Goal: Obtain resource: Download file/media

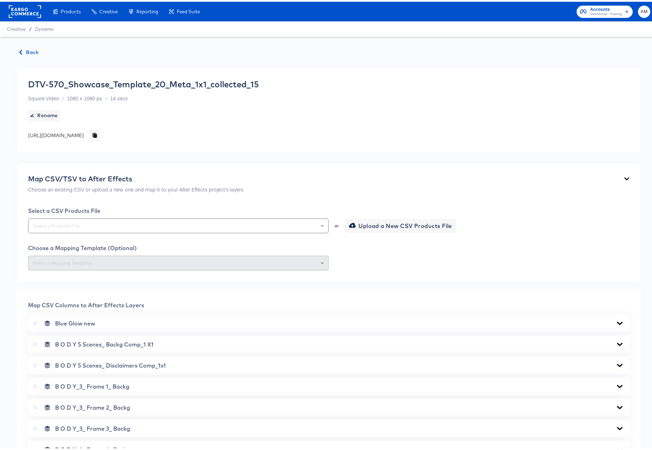
click at [22, 49] on icon "button" at bounding box center [20, 50] width 5 height 5
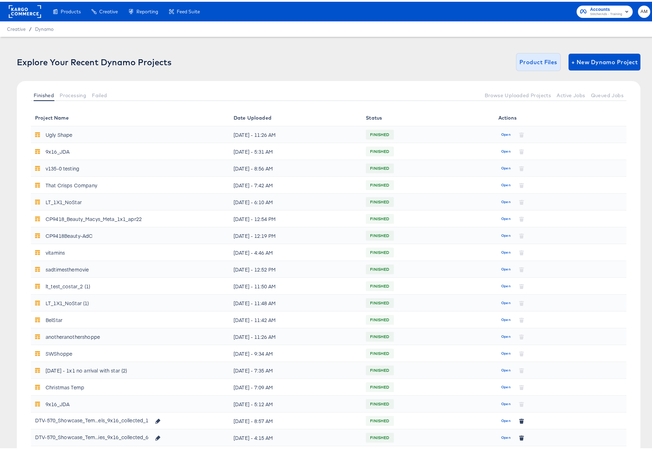
click at [539, 61] on span "Product Files" at bounding box center [538, 60] width 38 height 10
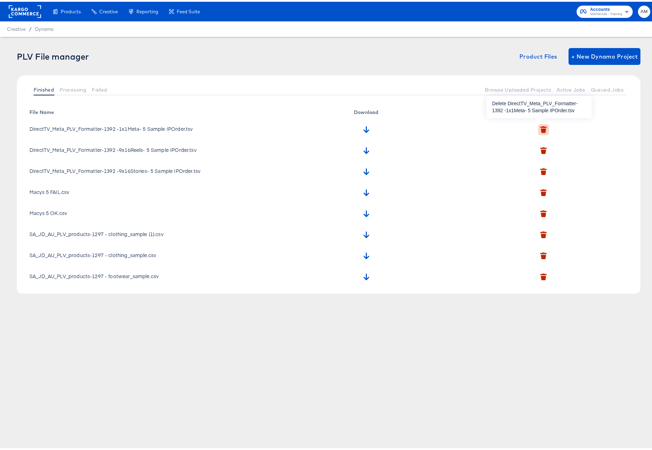
click at [541, 127] on icon "button" at bounding box center [543, 129] width 5 height 5
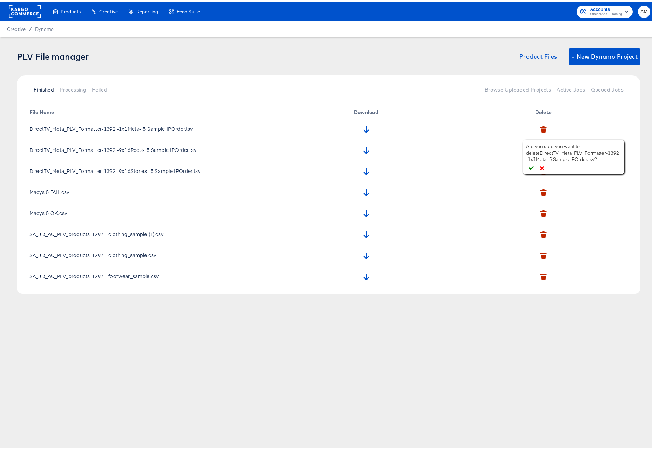
click at [531, 167] on icon "button" at bounding box center [531, 166] width 5 height 4
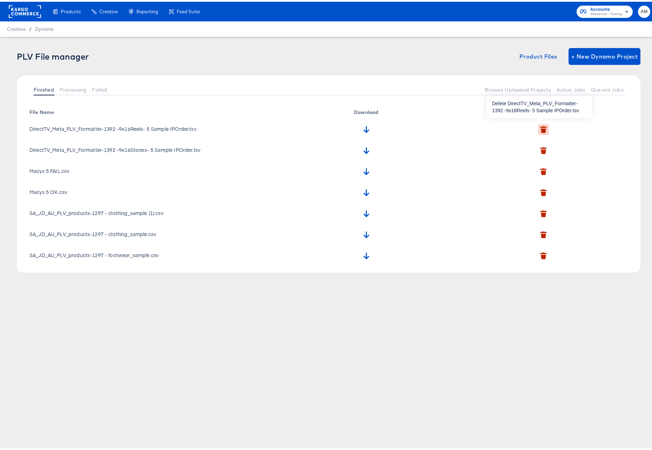
click at [541, 127] on icon "button" at bounding box center [543, 129] width 5 height 5
click at [528, 166] on icon "button" at bounding box center [530, 166] width 5 height 5
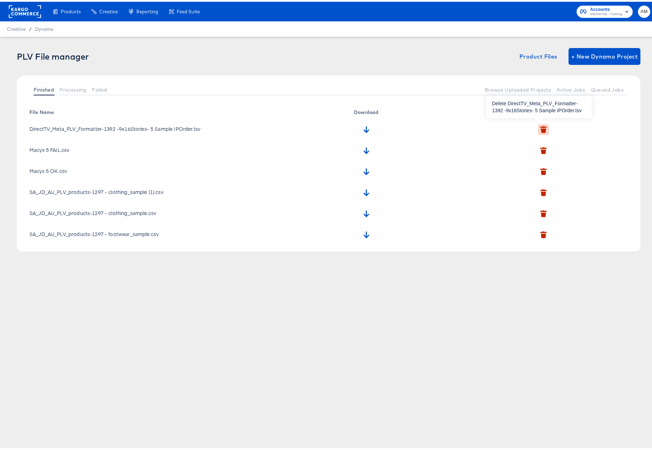
click at [541, 127] on icon "button" at bounding box center [543, 129] width 5 height 5
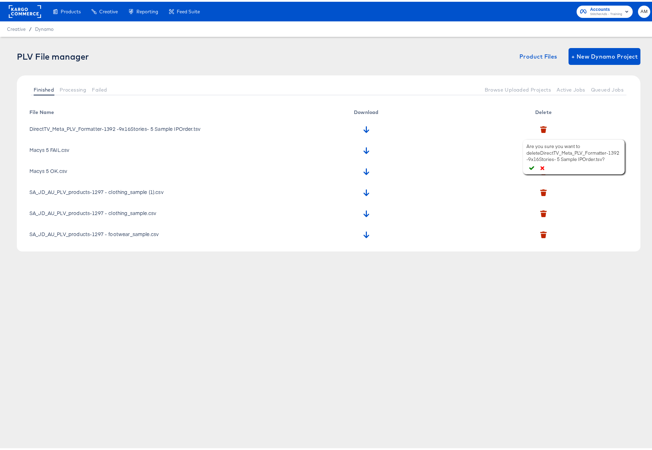
click at [532, 167] on icon "button" at bounding box center [531, 166] width 5 height 4
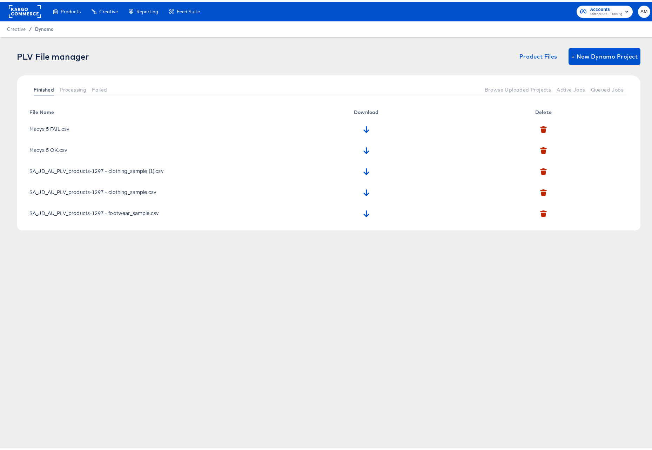
click at [43, 25] on span "Dynamo" at bounding box center [44, 28] width 19 height 6
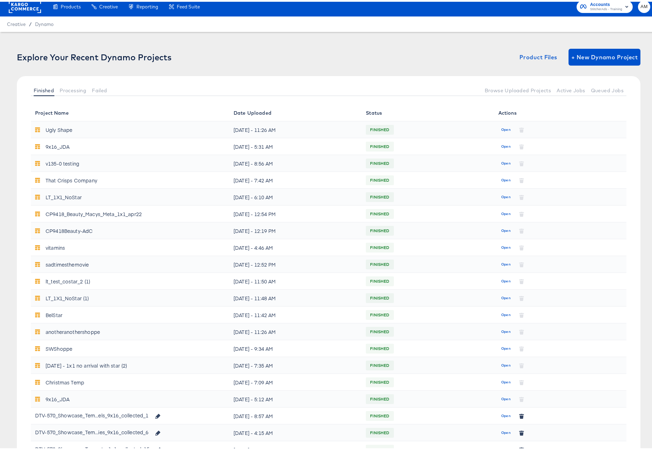
scroll to position [67, 0]
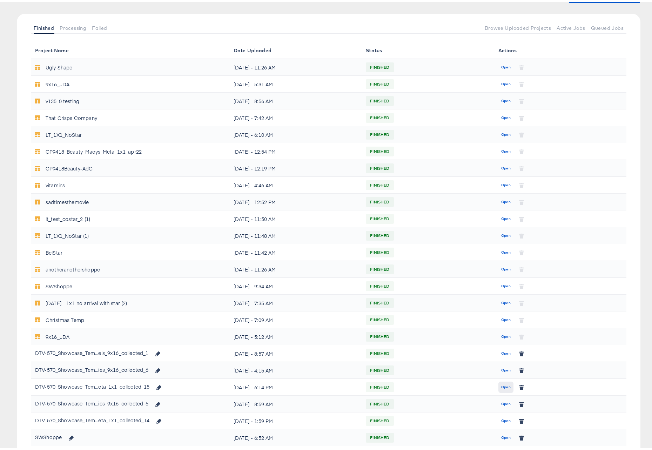
click at [501, 385] on span "Open" at bounding box center [505, 385] width 9 height 6
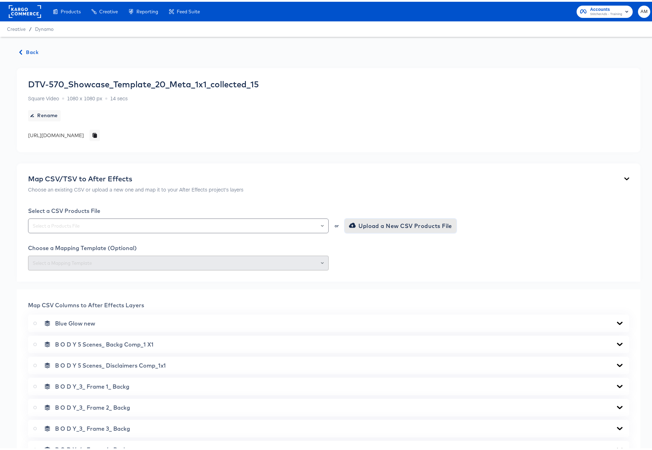
click at [370, 222] on span "Upload a New CSV Products File" at bounding box center [401, 224] width 102 height 10
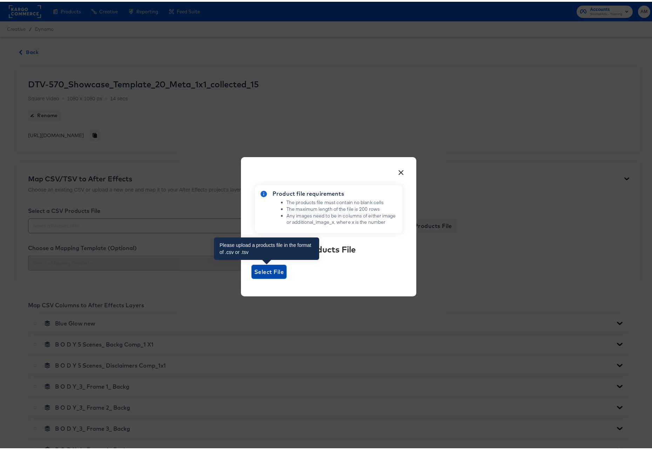
click at [256, 273] on span "Select File" at bounding box center [268, 270] width 29 height 10
click at [251, 277] on input "Select File" at bounding box center [251, 277] width 0 height 0
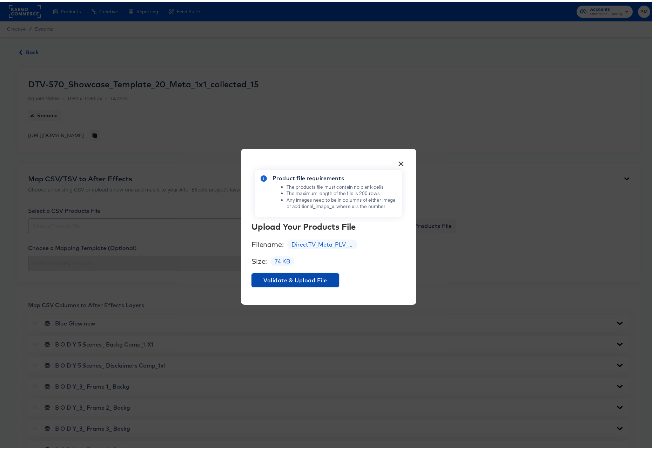
click at [292, 272] on button "Validate & Upload File" at bounding box center [295, 278] width 88 height 14
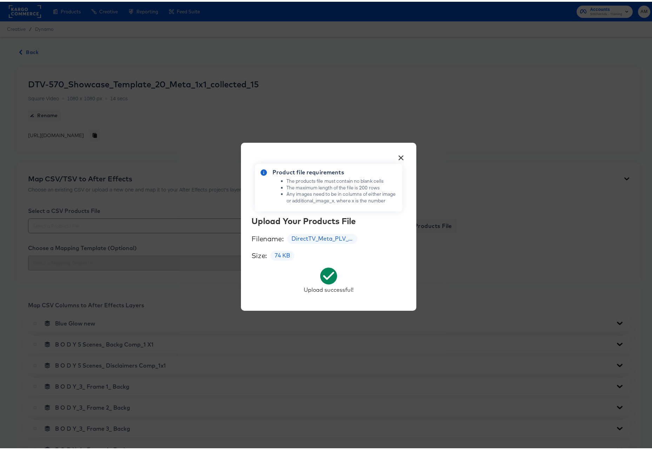
click at [399, 155] on button "×" at bounding box center [401, 154] width 13 height 13
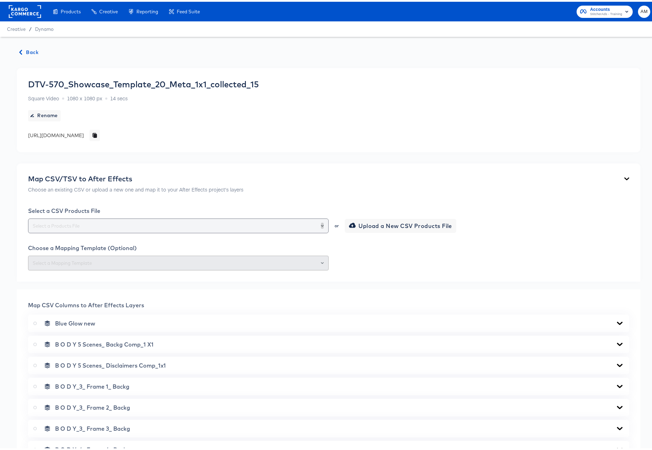
click at [321, 224] on icon "Open" at bounding box center [322, 224] width 3 height 3
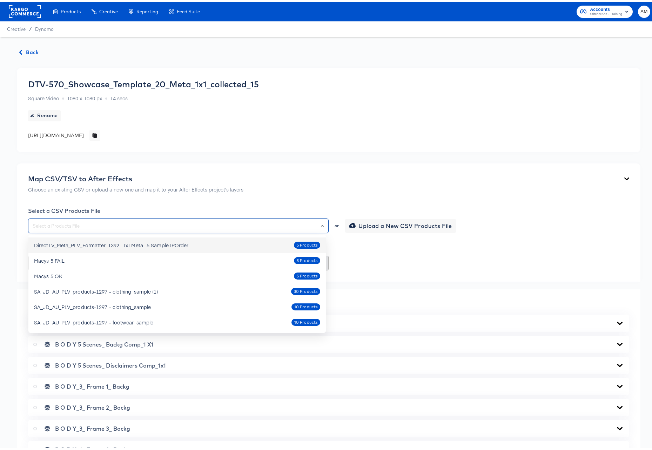
click at [143, 244] on div "DirectTV_Meta_PLV_Formatter-1392 -1x1Meta- 5 Sample IPOrder" at bounding box center [111, 243] width 155 height 7
type input "DirectTV_Meta_PLV_Formatter-1392 -1x1Meta- 5 Sample IPOrder"
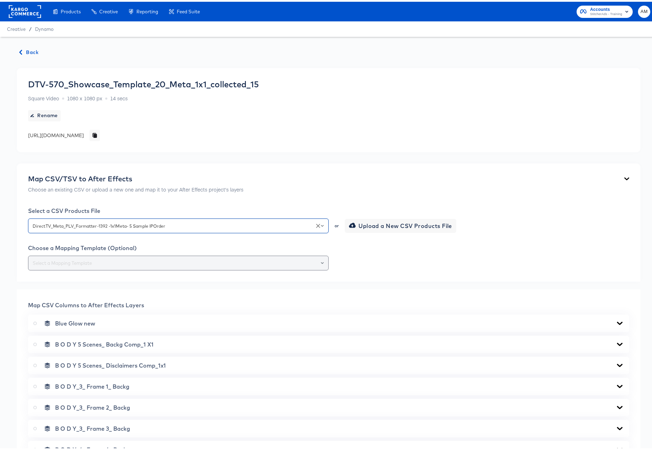
click at [321, 261] on icon "Open" at bounding box center [322, 261] width 3 height 2
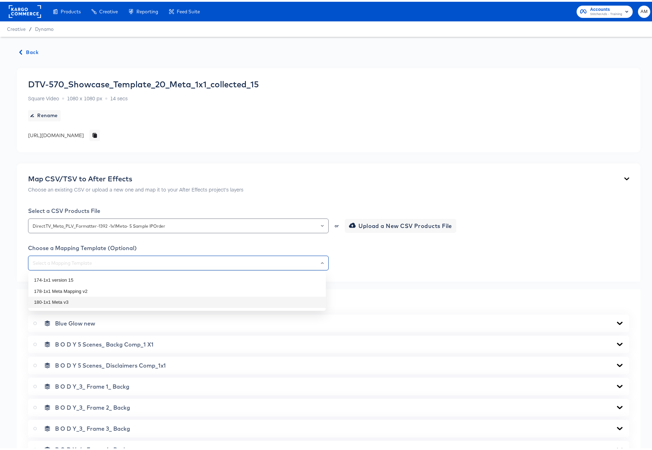
click at [77, 301] on li "180-1x1 Meta v3" at bounding box center [176, 300] width 297 height 11
type input "180-1x1 Meta v3"
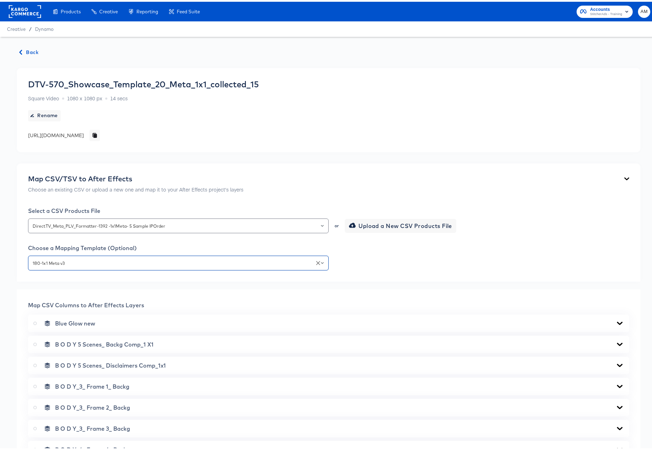
scroll to position [197, 0]
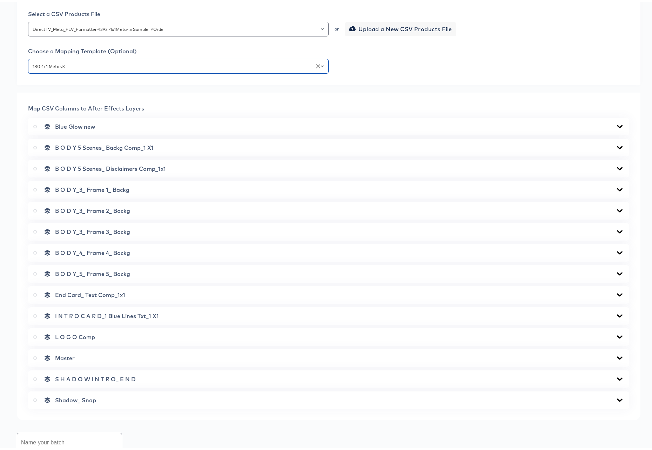
click at [617, 167] on icon at bounding box center [619, 167] width 8 height 6
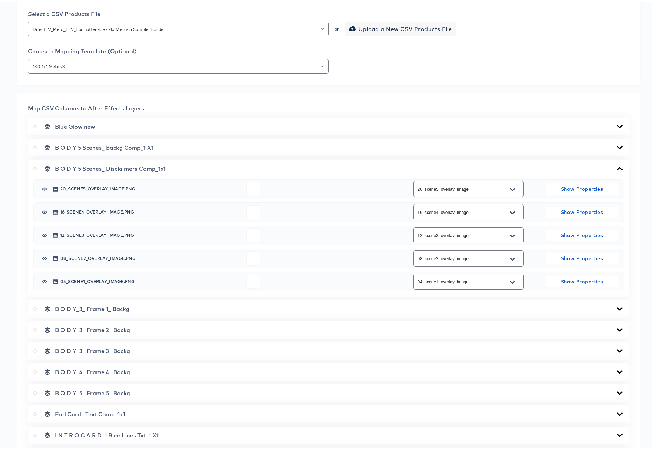
click at [616, 166] on icon at bounding box center [619, 167] width 8 height 6
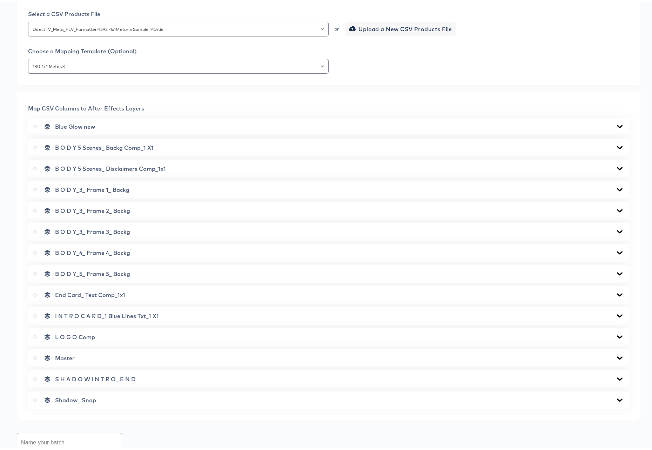
click at [617, 146] on icon at bounding box center [620, 145] width 6 height 3
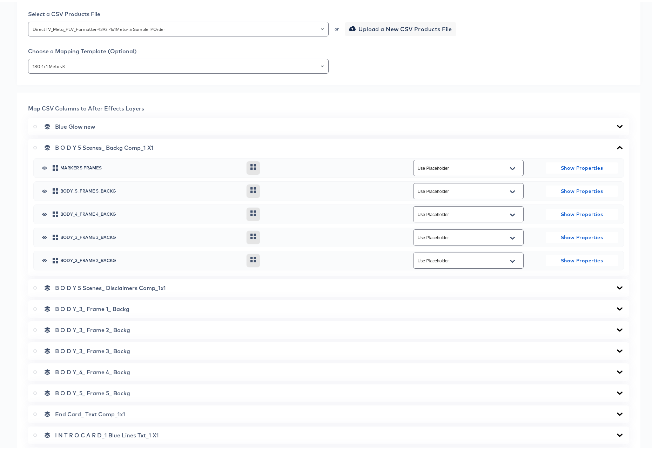
click at [617, 146] on icon at bounding box center [620, 145] width 6 height 3
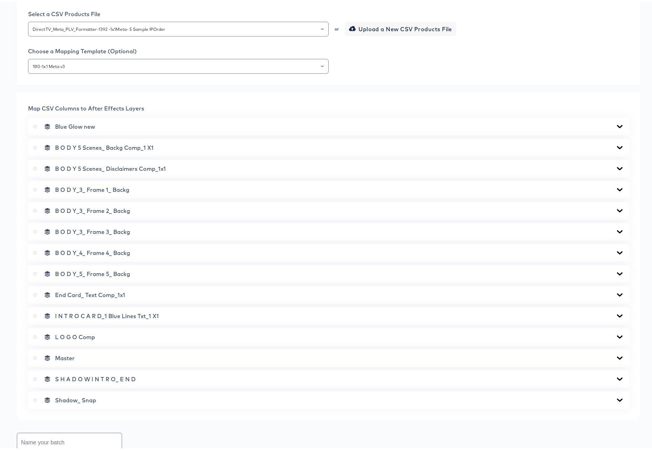
click at [615, 187] on icon at bounding box center [619, 188] width 8 height 6
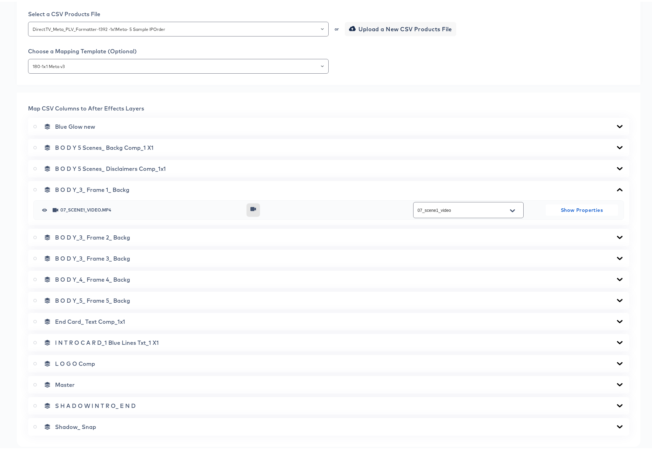
click at [615, 187] on icon at bounding box center [619, 188] width 8 height 6
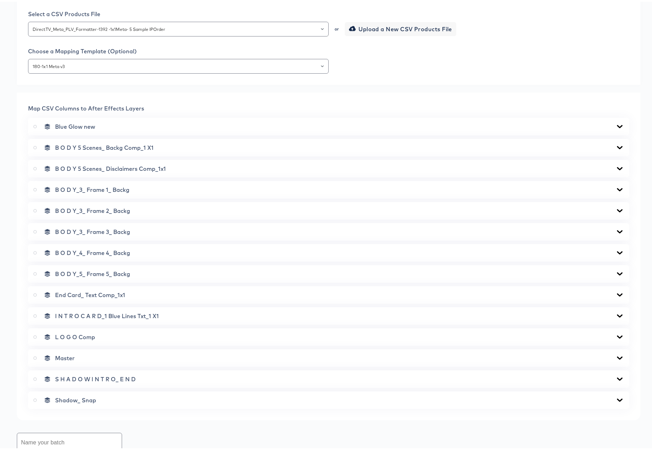
click at [615, 228] on icon at bounding box center [619, 230] width 8 height 6
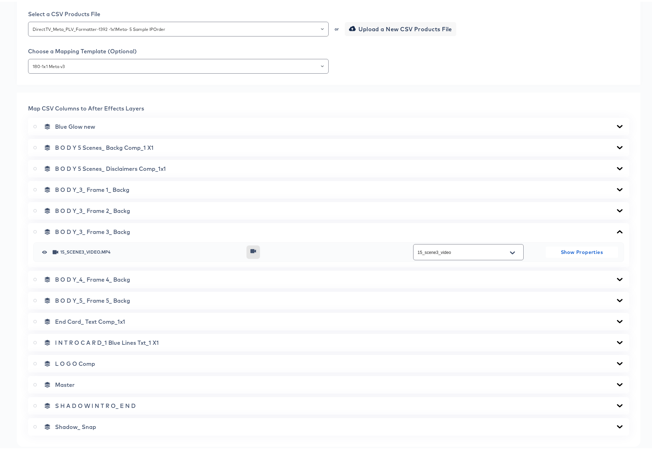
click at [615, 228] on icon at bounding box center [619, 230] width 8 height 6
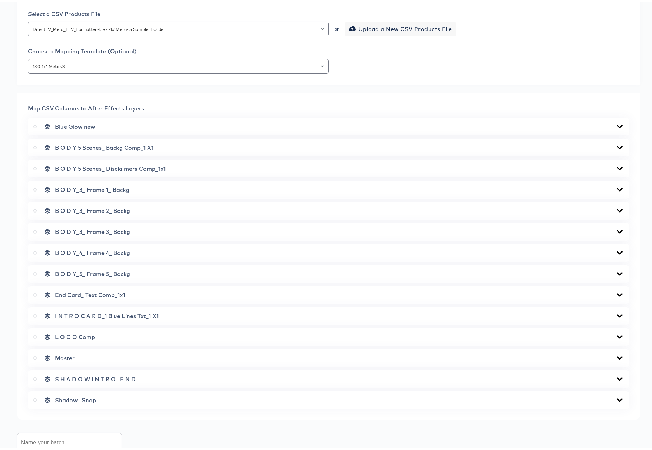
click at [613, 255] on div "B O D Y_4_ Frame 4_ Backg" at bounding box center [328, 251] width 601 height 18
click at [617, 251] on icon at bounding box center [620, 250] width 6 height 3
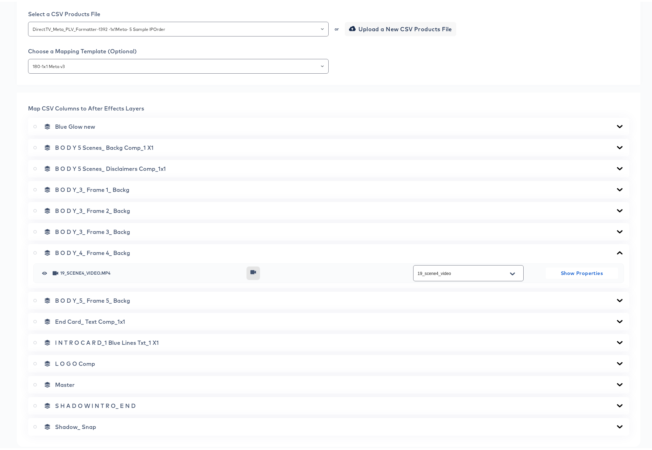
click at [617, 250] on icon at bounding box center [620, 250] width 6 height 3
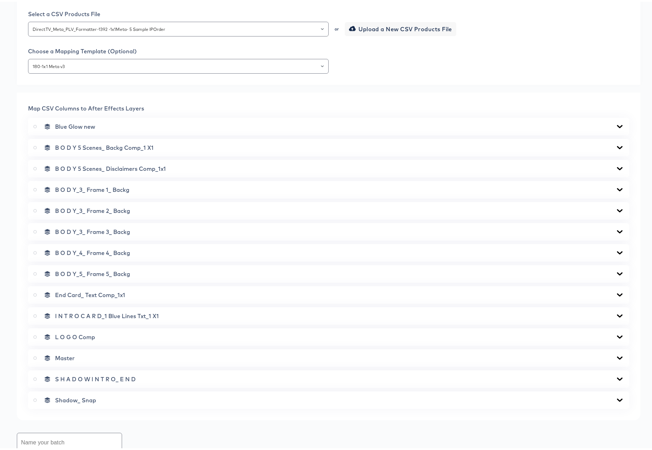
click at [617, 271] on icon at bounding box center [620, 271] width 6 height 3
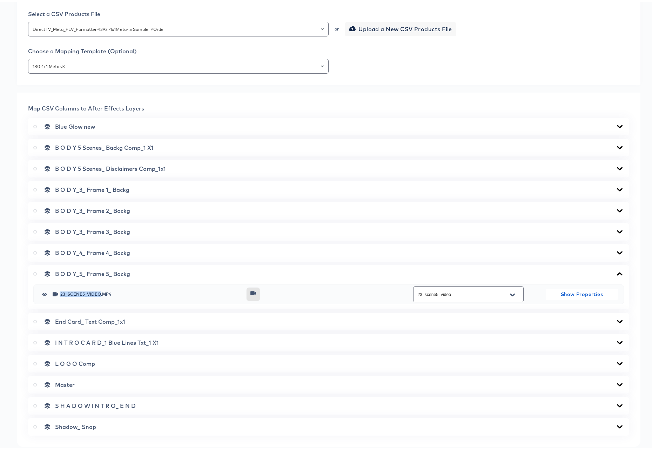
click at [617, 271] on icon at bounding box center [620, 271] width 6 height 3
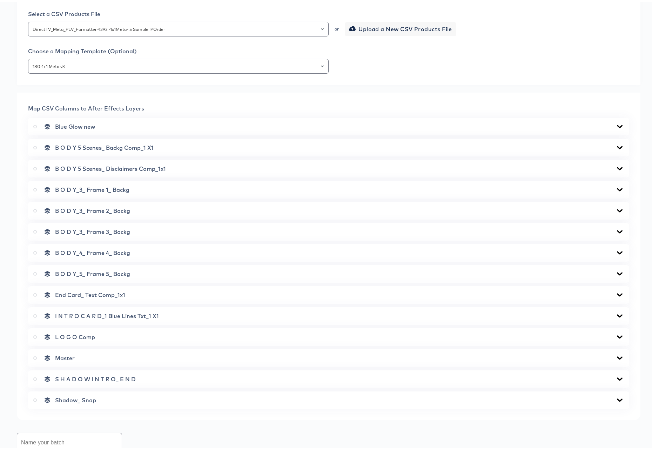
click at [615, 292] on icon at bounding box center [619, 293] width 8 height 6
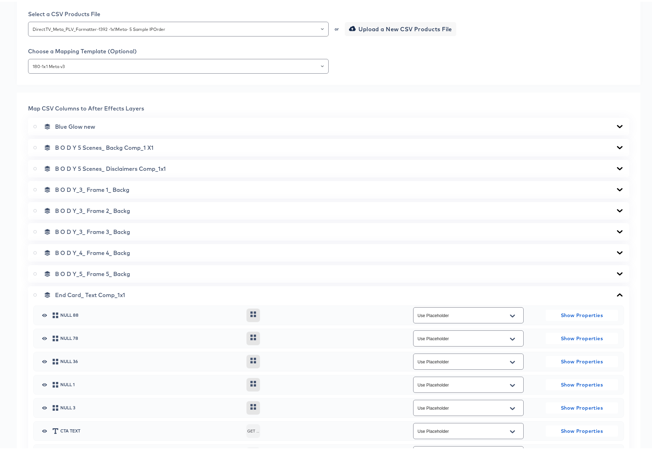
click at [617, 272] on icon at bounding box center [620, 271] width 6 height 3
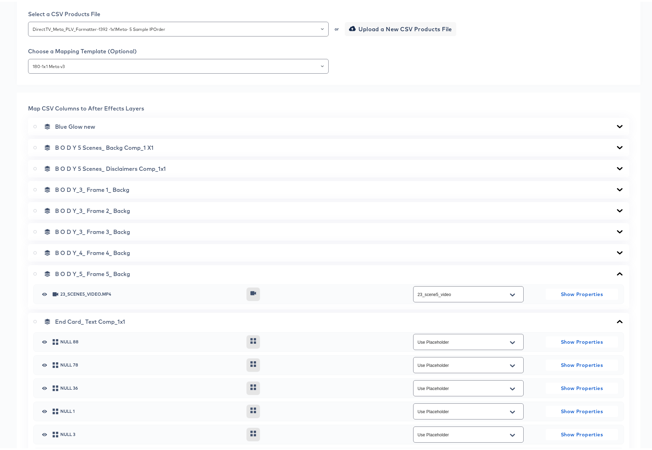
click at [617, 272] on icon at bounding box center [620, 271] width 6 height 3
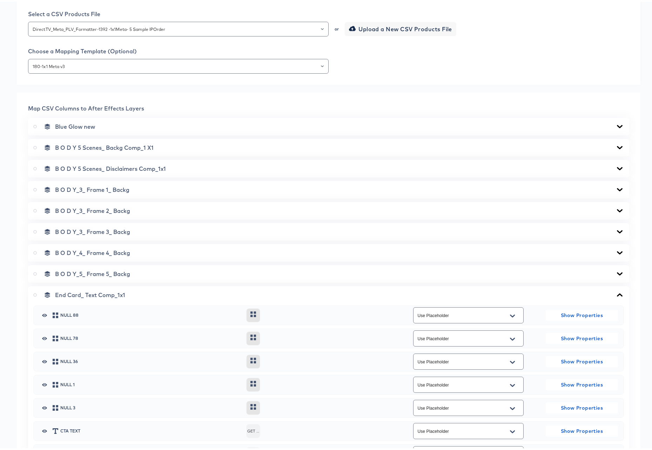
click at [615, 248] on icon at bounding box center [619, 251] width 8 height 6
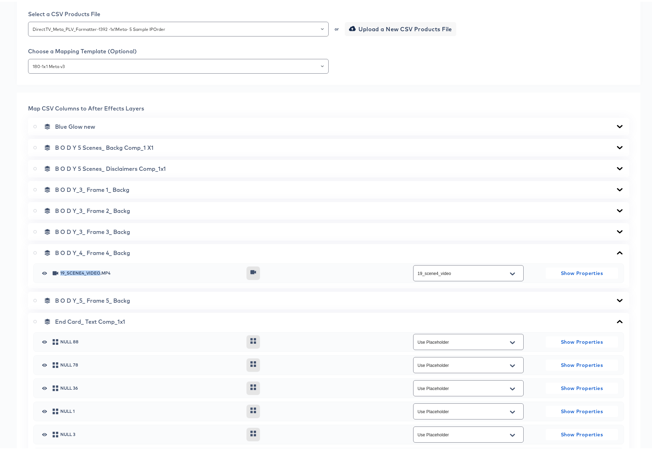
click at [615, 248] on icon at bounding box center [619, 251] width 8 height 6
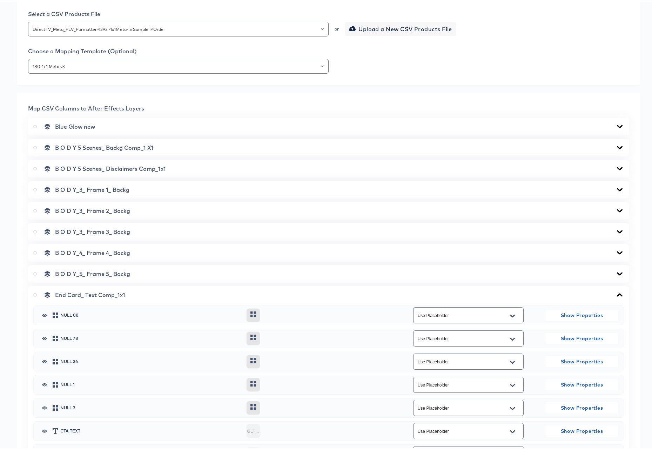
click at [613, 226] on div "B O D Y_3_ Frame 3_ Backg" at bounding box center [328, 229] width 590 height 7
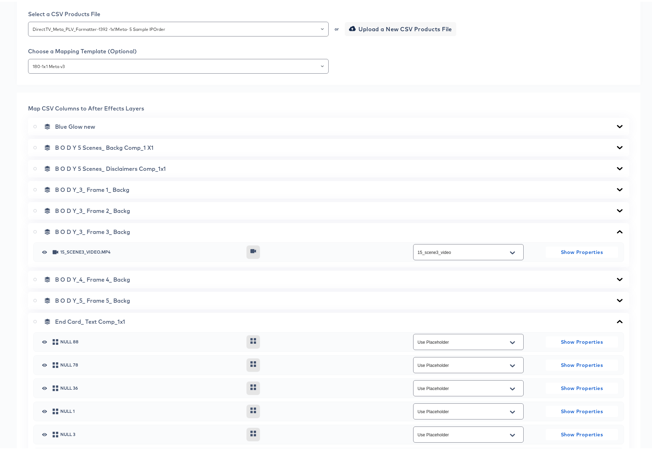
click at [615, 228] on icon at bounding box center [619, 230] width 8 height 6
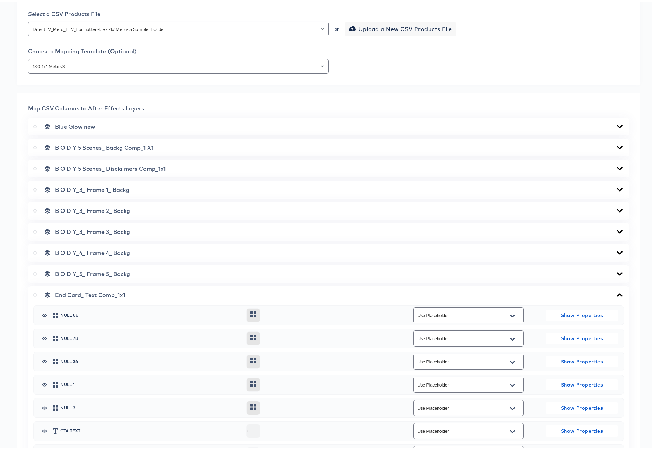
click at [613, 205] on div "B O D Y_3_ Frame 2_ Backg" at bounding box center [328, 208] width 590 height 7
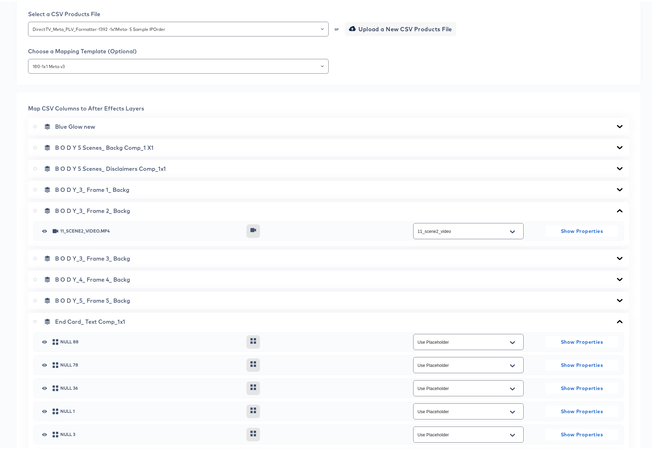
click at [615, 208] on icon at bounding box center [619, 209] width 8 height 6
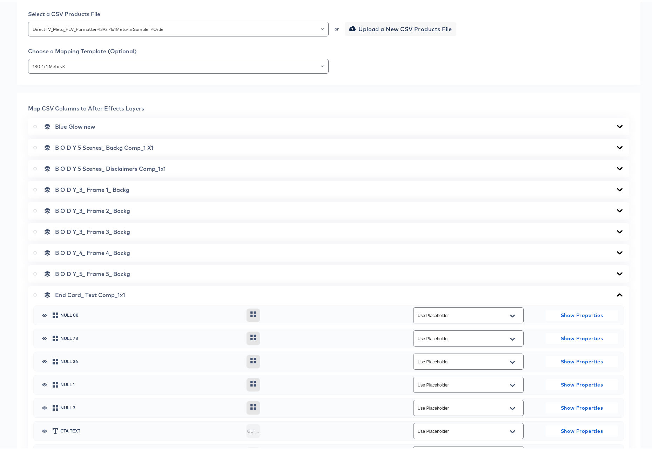
click at [617, 188] on icon at bounding box center [620, 187] width 6 height 3
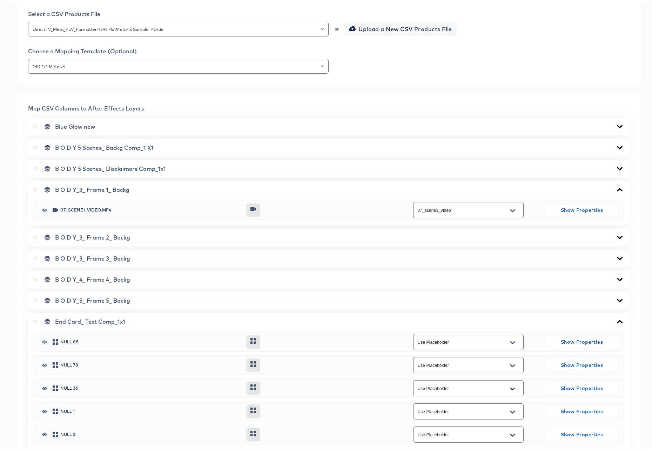
click at [617, 188] on icon at bounding box center [620, 187] width 6 height 3
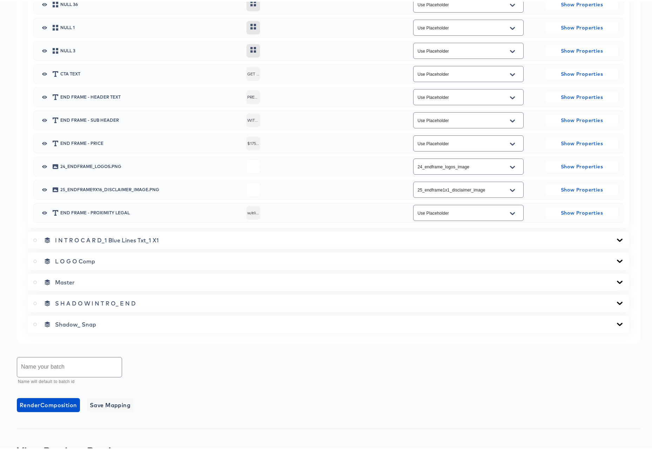
scroll to position [555, 0]
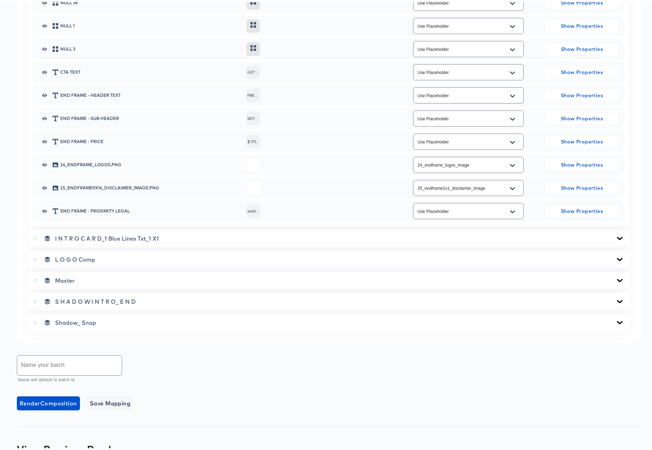
click at [615, 278] on icon at bounding box center [619, 279] width 8 height 6
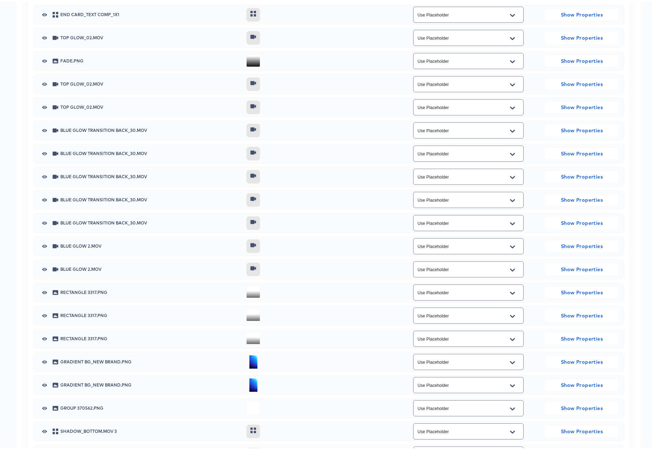
scroll to position [1249, 0]
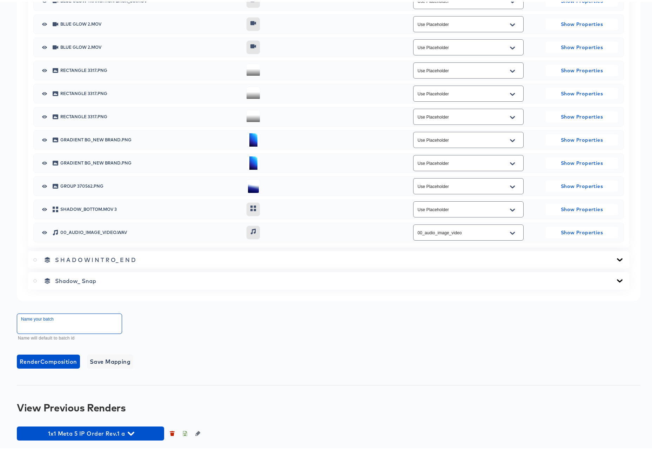
click at [85, 321] on input "text" at bounding box center [69, 322] width 104 height 20
type input "1x1 Meta 5 Sample IP Order Rev.2"
click at [61, 359] on span "Render Composition" at bounding box center [48, 360] width 57 height 10
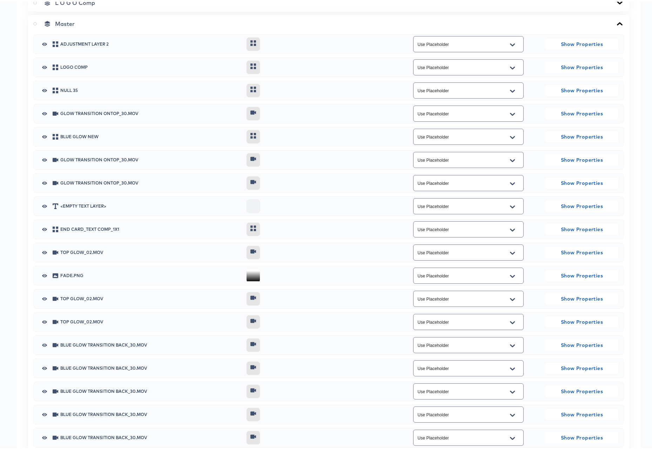
scroll to position [659, 0]
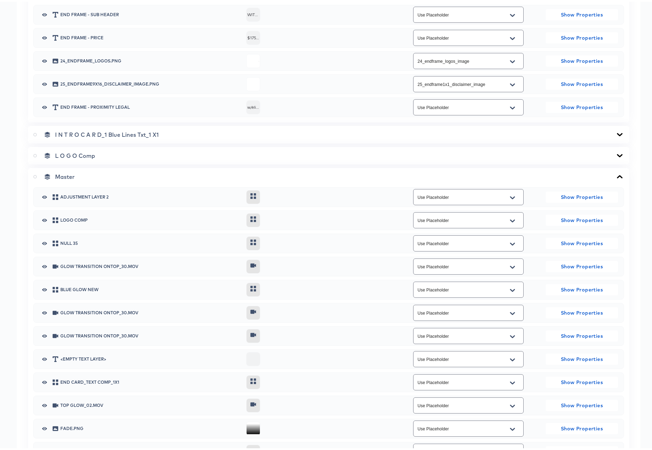
click at [36, 175] on icon at bounding box center [35, 175] width 4 height 4
click at [0, 0] on input "radio" at bounding box center [0, 0] width 0 height 0
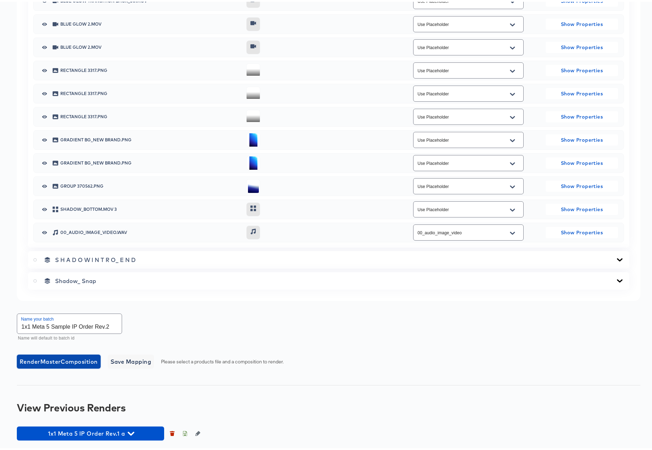
click at [63, 362] on span "Render Master Composition" at bounding box center [59, 360] width 78 height 10
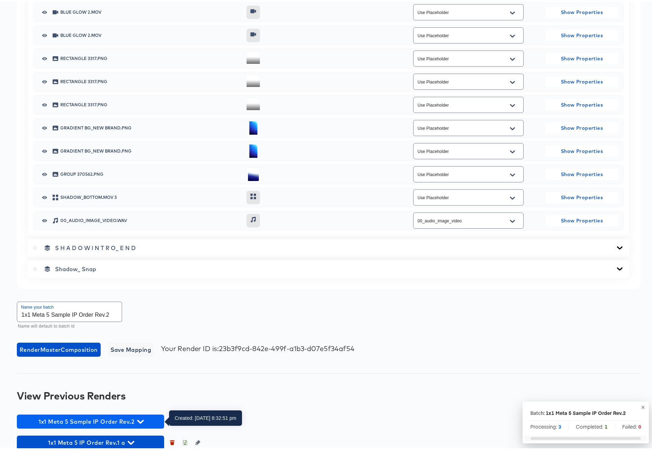
scroll to position [1270, 0]
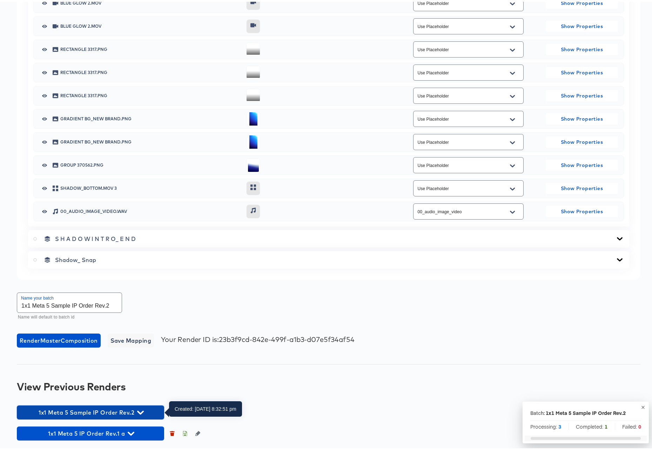
click at [139, 412] on icon "button" at bounding box center [140, 410] width 7 height 7
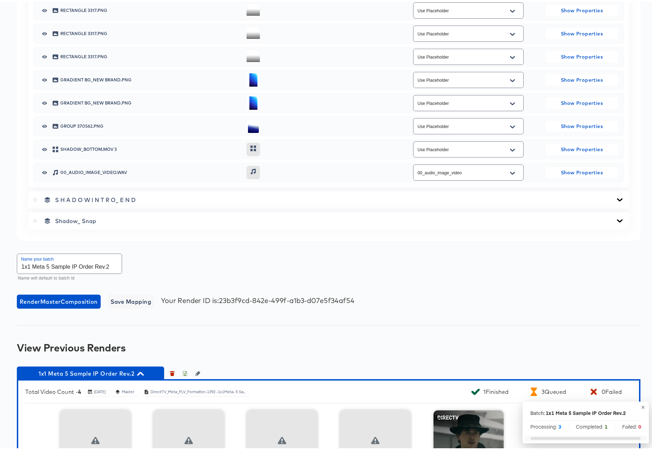
scroll to position [1406, 0]
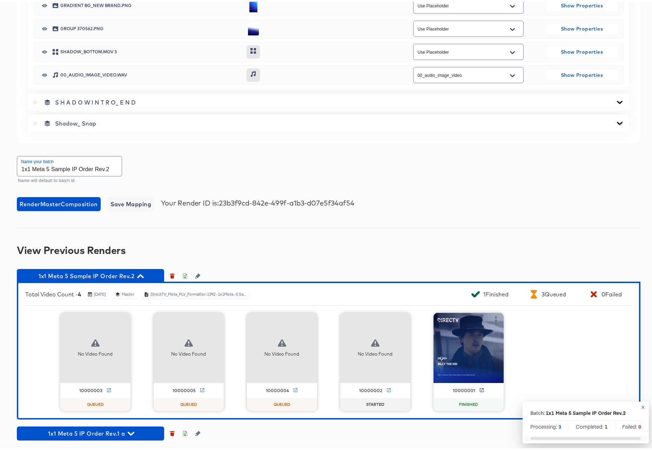
click at [479, 388] on icon at bounding box center [481, 388] width 4 height 4
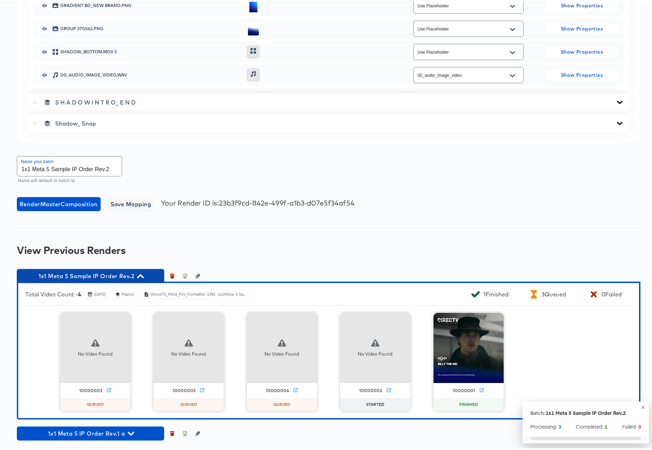
click at [141, 275] on icon "button" at bounding box center [140, 274] width 7 height 7
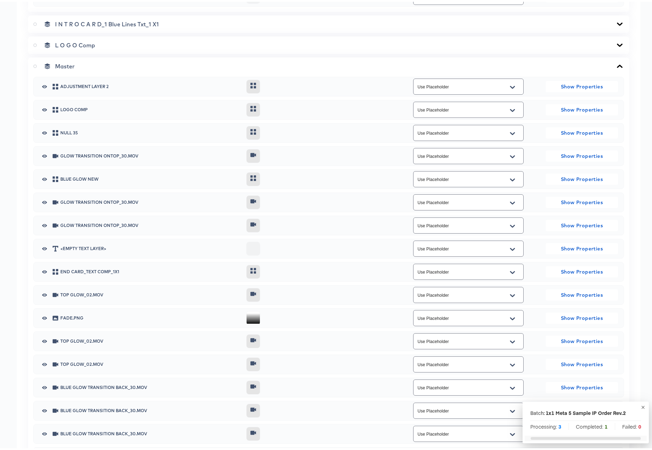
scroll to position [0, 0]
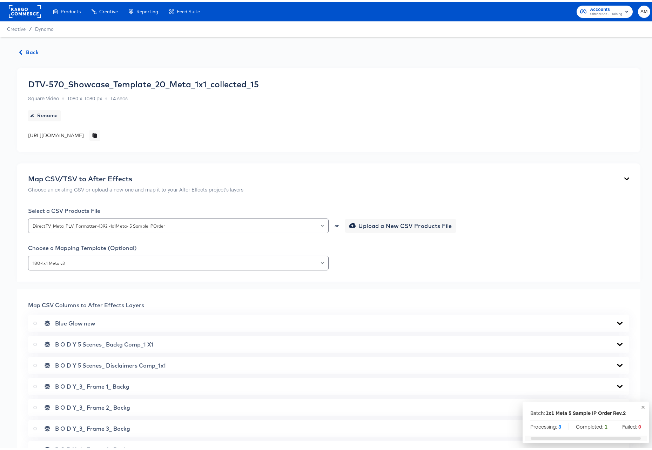
click at [30, 51] on span "Back" at bounding box center [29, 50] width 19 height 9
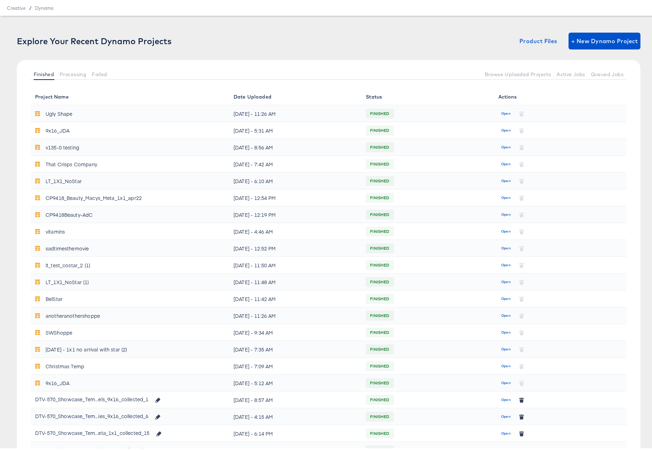
scroll to position [38, 0]
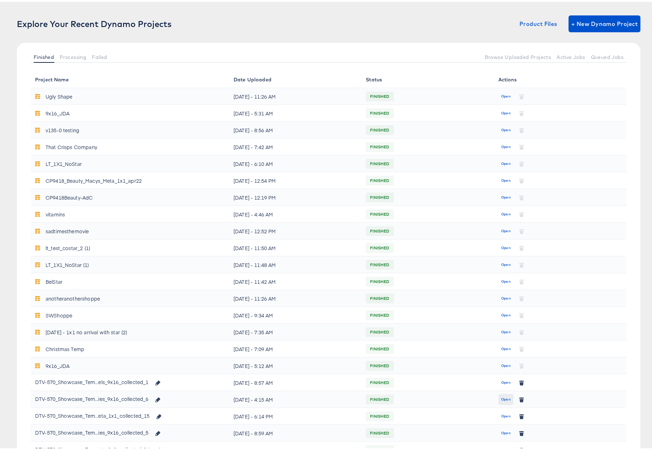
click at [502, 397] on span "Open" at bounding box center [505, 397] width 9 height 6
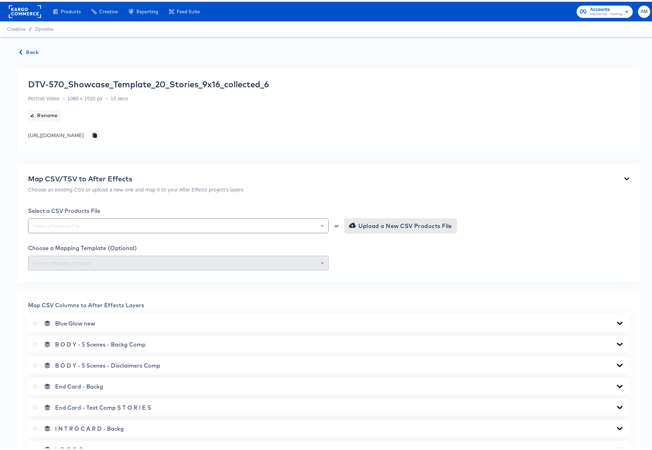
click at [364, 224] on span "Upload a New CSV Products File" at bounding box center [401, 224] width 102 height 10
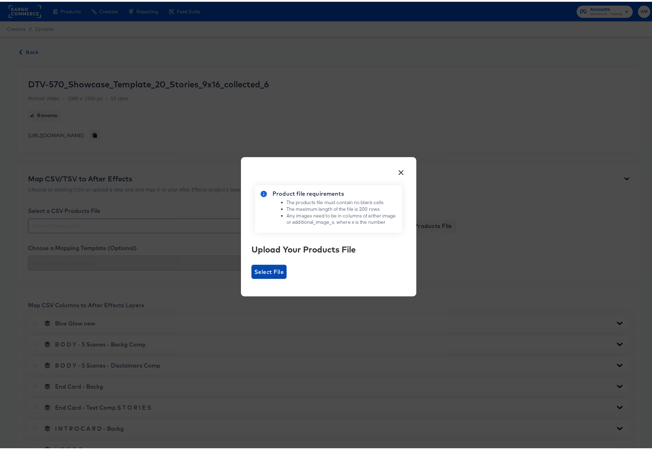
click at [260, 273] on span "Select File" at bounding box center [268, 270] width 29 height 10
click at [251, 277] on input "Select File" at bounding box center [251, 277] width 0 height 0
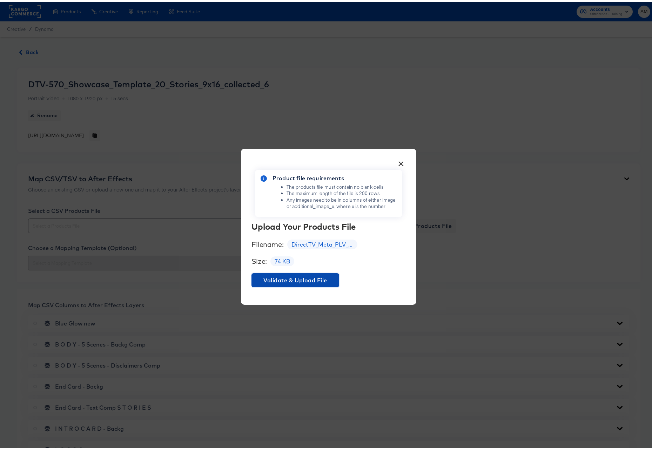
click at [311, 277] on span "Validate & Upload File" at bounding box center [295, 278] width 82 height 10
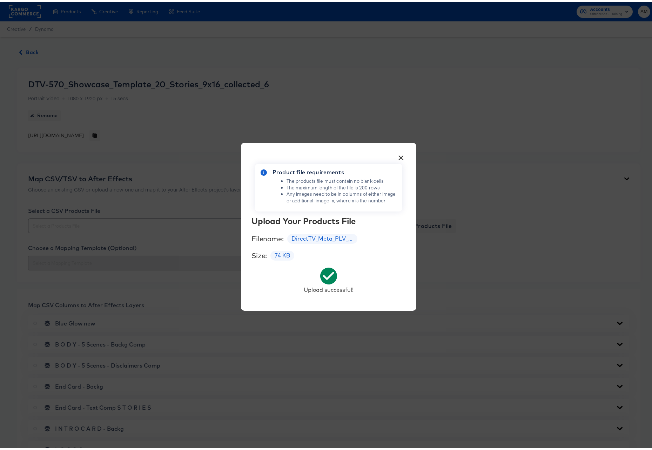
drag, startPoint x: 399, startPoint y: 155, endPoint x: 376, endPoint y: 183, distance: 36.6
click at [399, 155] on button "×" at bounding box center [401, 154] width 13 height 13
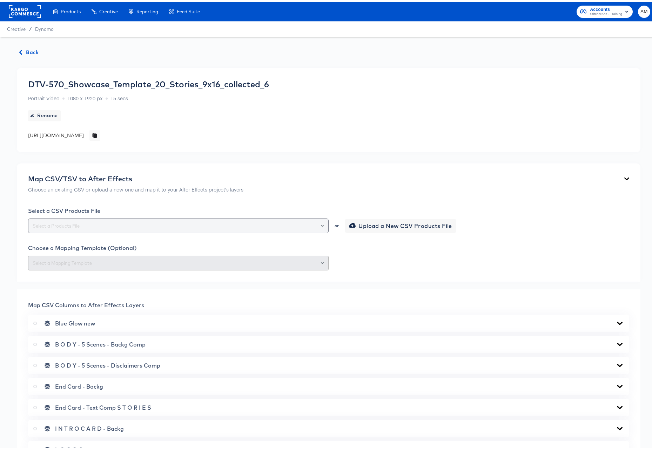
click at [321, 223] on icon "Open" at bounding box center [322, 224] width 3 height 3
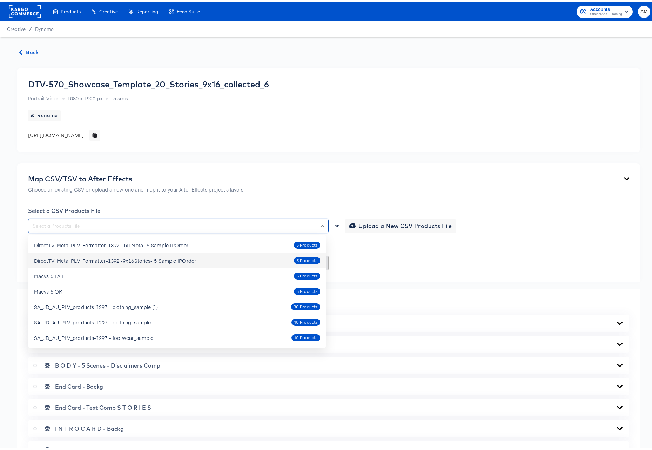
click at [155, 259] on div "DirectTV_Meta_PLV_Formatter-1392 -9x16Stories- 5 Sample IPOrder" at bounding box center [115, 258] width 162 height 7
type input "DirectTV_Meta_PLV_Formatter-1392 -9x16Stories- 5 Sample IPOrder"
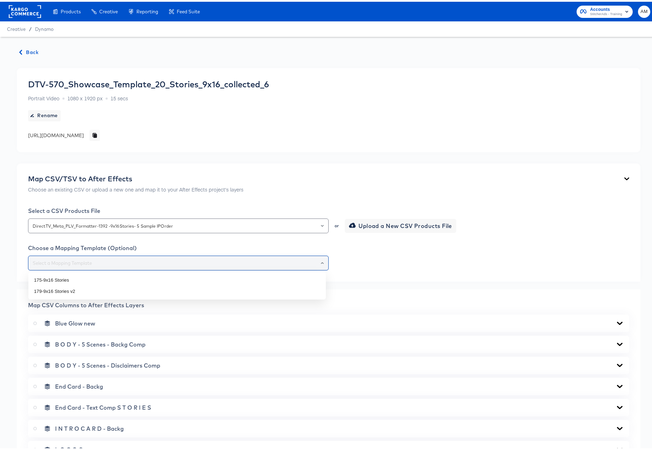
click at [117, 264] on input "text" at bounding box center [178, 261] width 294 height 8
click at [74, 291] on li "179-9x16 Stories v2" at bounding box center [176, 289] width 297 height 11
type input "179-9x16 Stories v2"
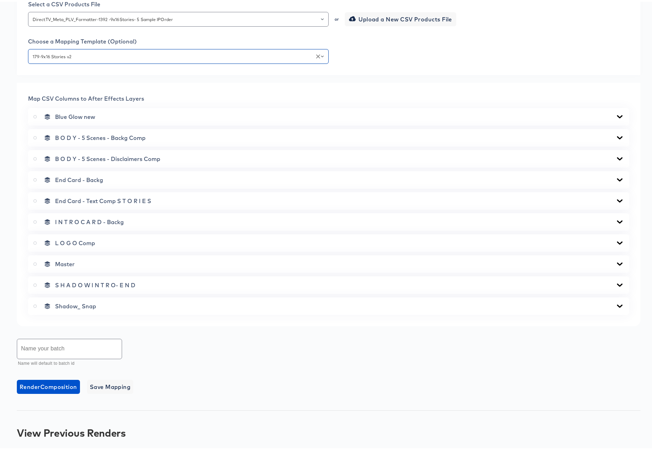
scroll to position [232, 0]
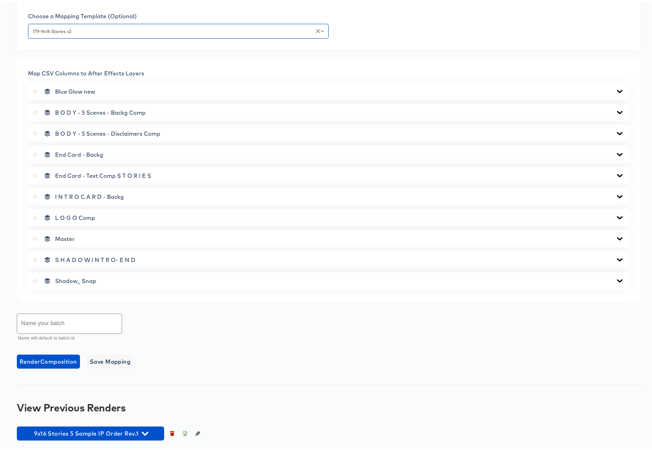
click at [617, 237] on icon at bounding box center [620, 236] width 6 height 3
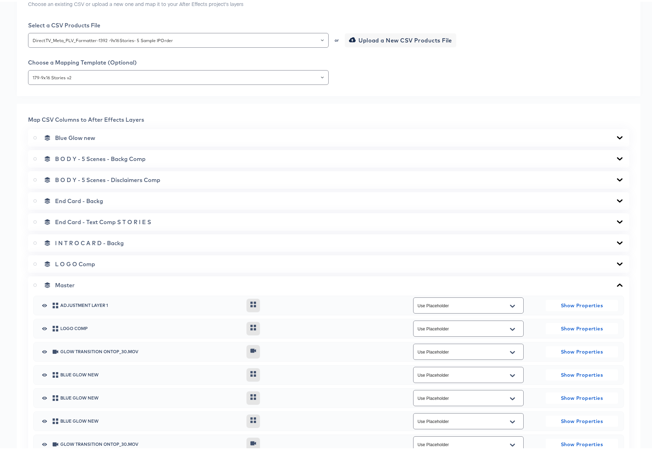
scroll to position [163, 0]
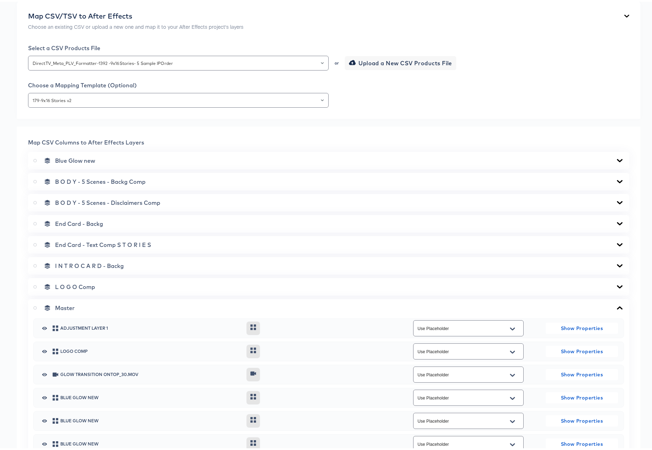
click at [608, 179] on div "B O D Y - 5 Scenes - Backg Comp" at bounding box center [328, 179] width 590 height 7
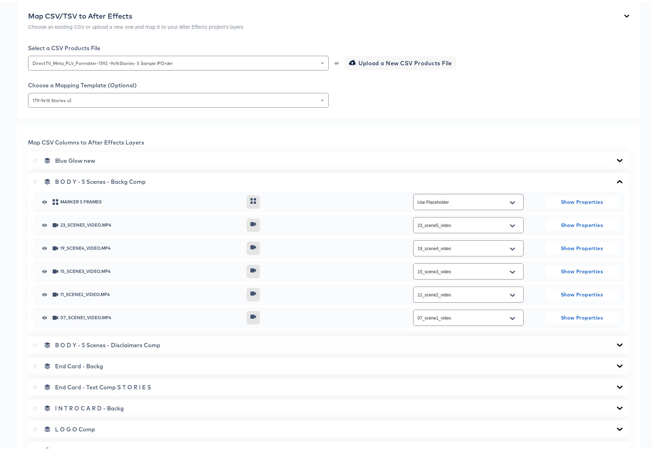
click at [617, 180] on icon at bounding box center [620, 179] width 6 height 3
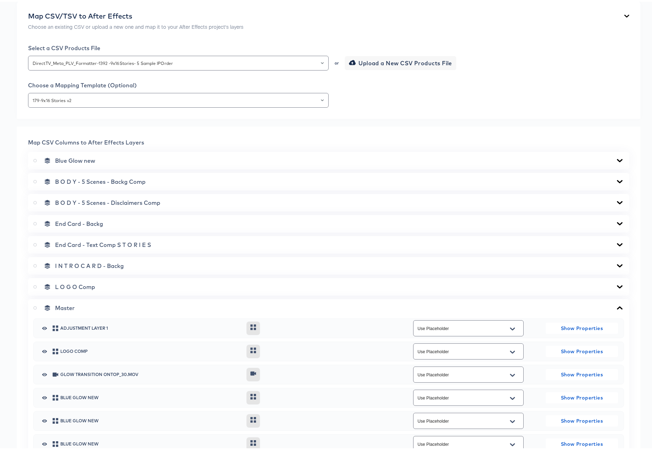
click at [615, 198] on icon at bounding box center [619, 201] width 8 height 6
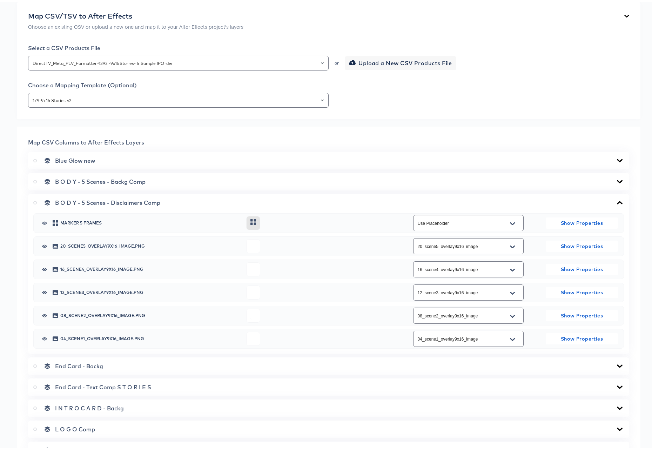
click at [615, 198] on icon at bounding box center [619, 201] width 8 height 6
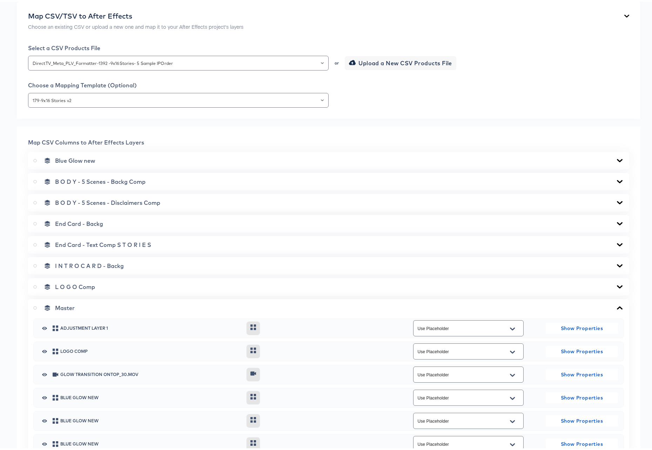
click at [615, 263] on icon at bounding box center [619, 264] width 8 height 6
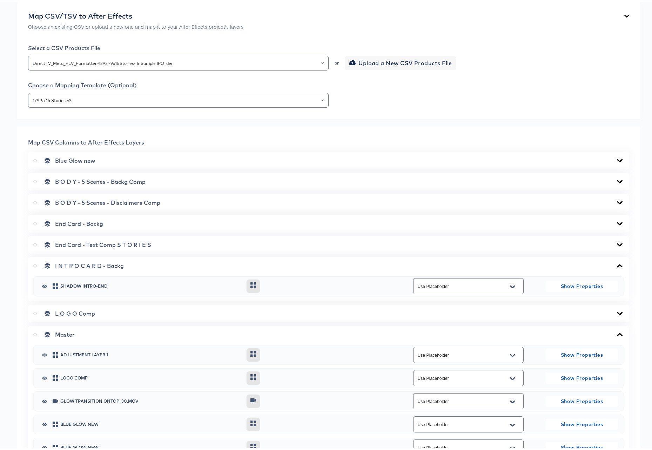
click at [617, 263] on icon at bounding box center [620, 263] width 6 height 3
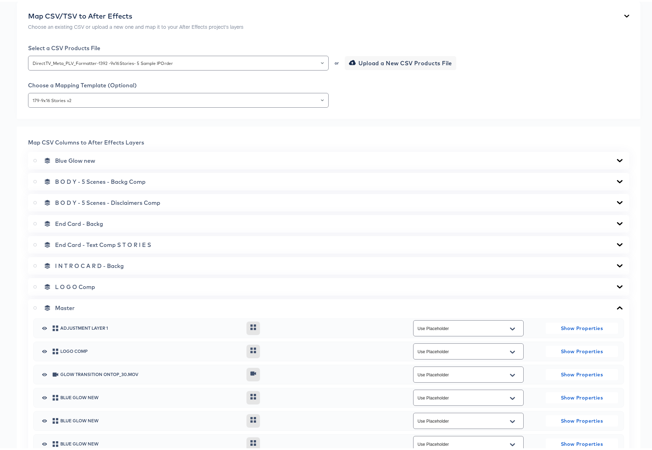
click at [617, 243] on icon at bounding box center [620, 242] width 6 height 3
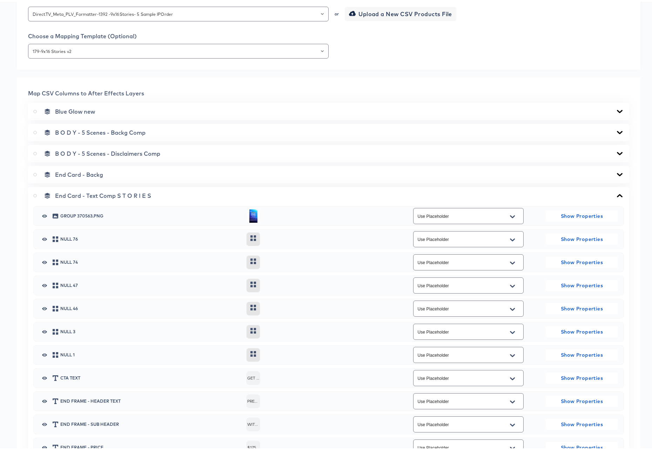
scroll to position [212, 0]
click at [615, 192] on icon at bounding box center [619, 194] width 8 height 6
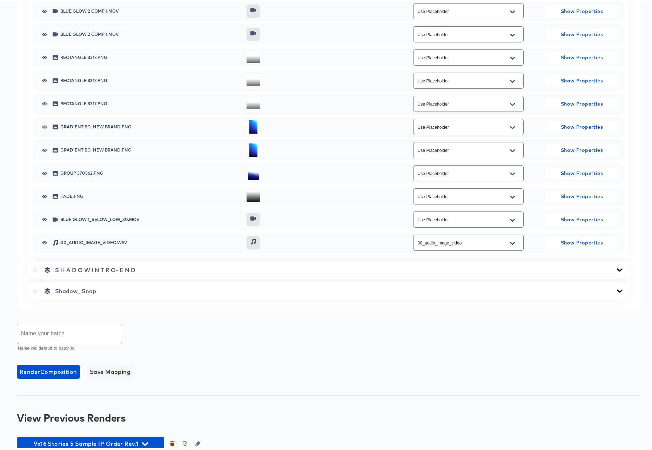
scroll to position [860, 0]
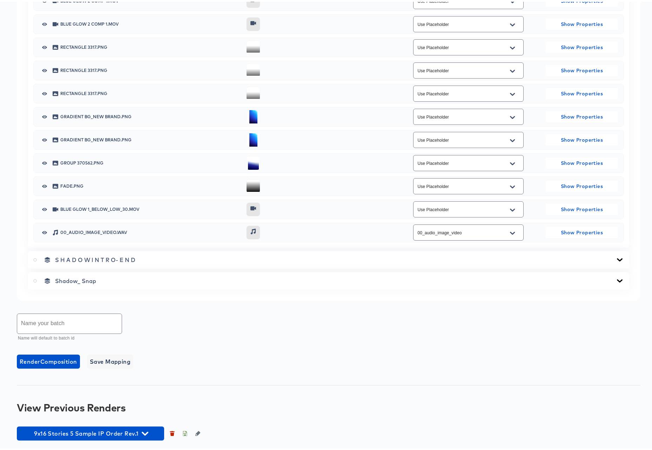
click at [71, 322] on input "text" at bounding box center [69, 322] width 104 height 20
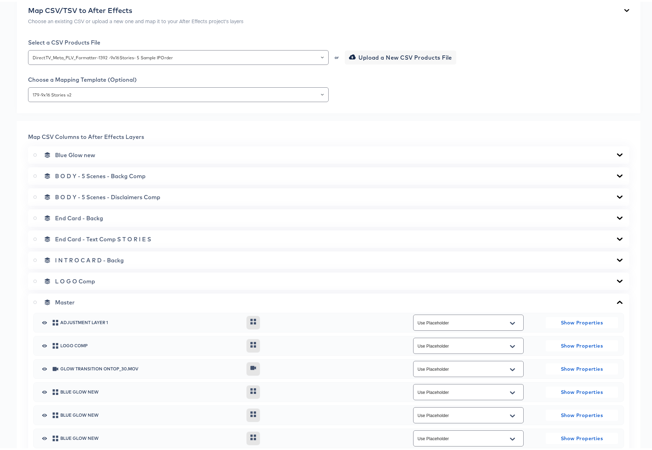
scroll to position [215, 0]
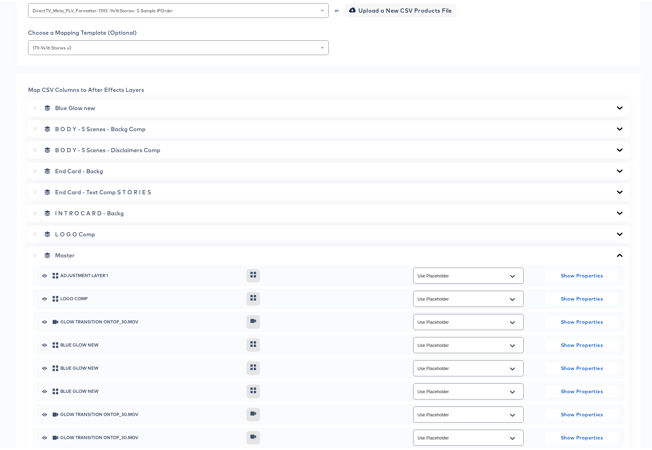
type input "9x16 Storied 5 Sample IP Order Rev.2"
click at [35, 254] on icon at bounding box center [35, 254] width 4 height 4
click at [0, 0] on input "radio" at bounding box center [0, 0] width 0 height 0
click at [617, 252] on icon at bounding box center [620, 253] width 6 height 3
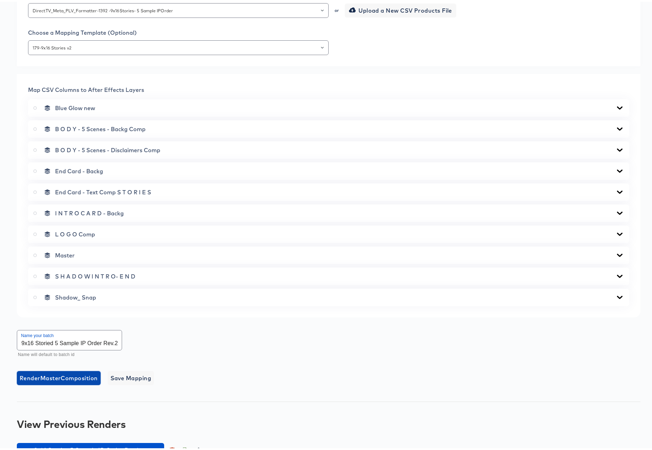
click at [54, 378] on span "Render Master Composition" at bounding box center [59, 376] width 78 height 10
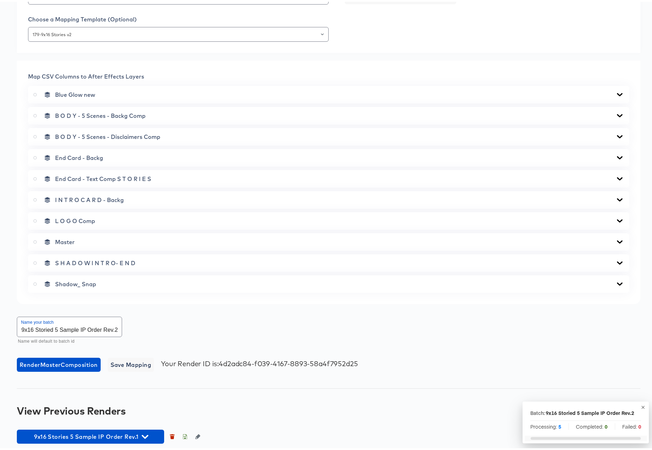
scroll to position [253, 0]
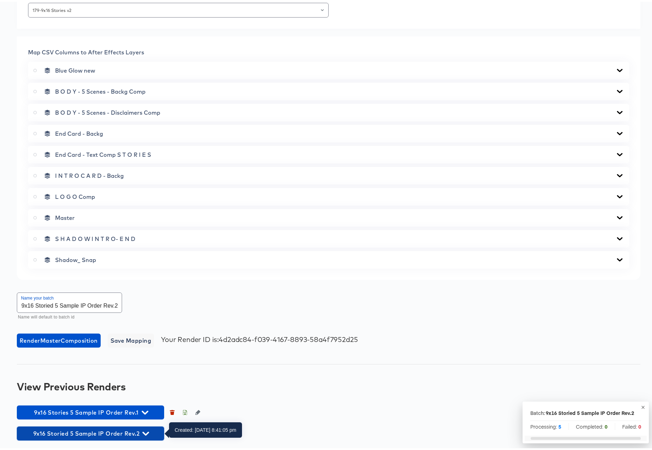
click at [149, 430] on span "9x16 Storied 5 Sample IP Order Rev.2" at bounding box center [90, 432] width 140 height 10
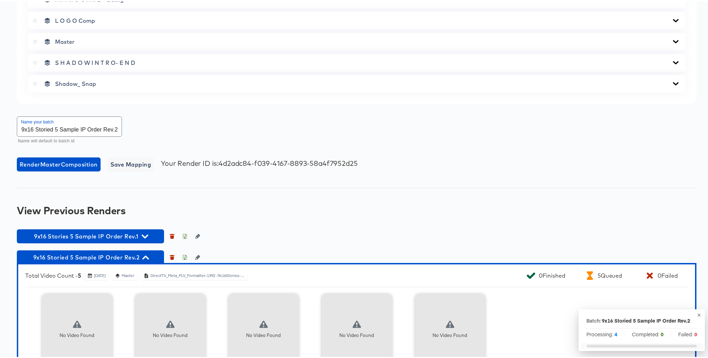
scroll to position [481, 0]
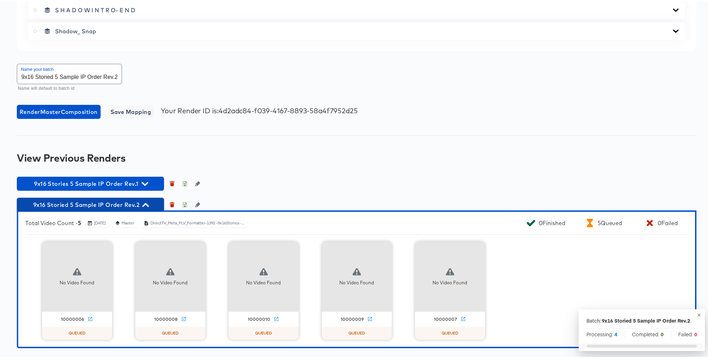
click at [146, 202] on icon "button" at bounding box center [145, 204] width 7 height 4
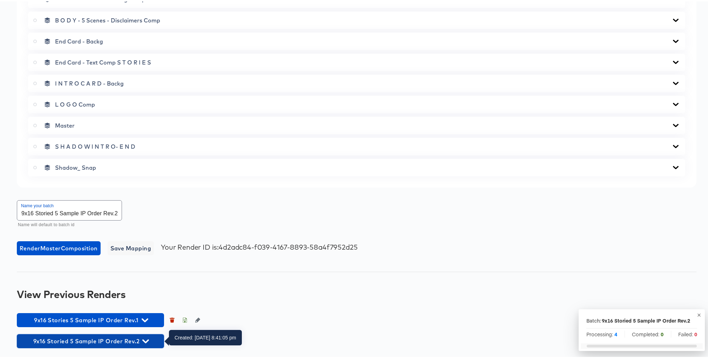
click at [147, 340] on icon "button" at bounding box center [145, 340] width 7 height 4
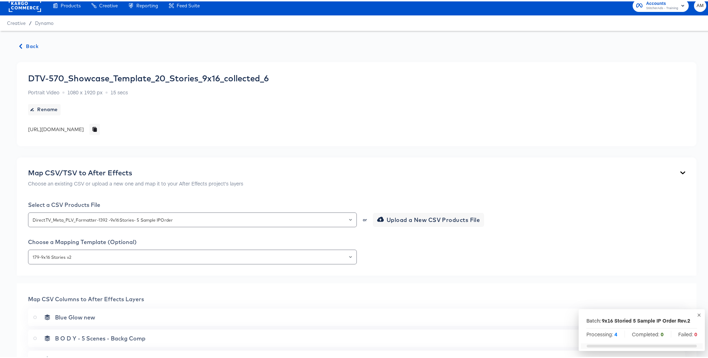
scroll to position [0, 0]
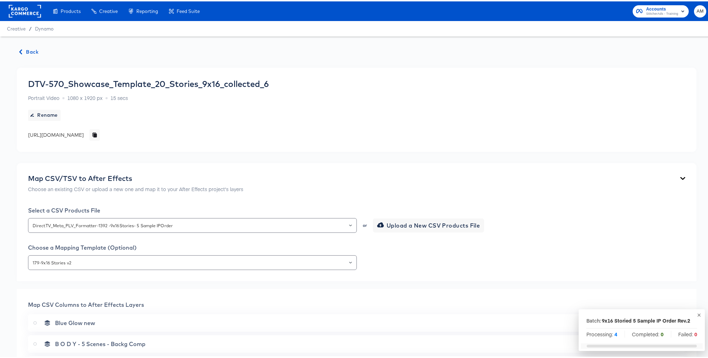
click at [28, 48] on span "Back" at bounding box center [29, 50] width 19 height 9
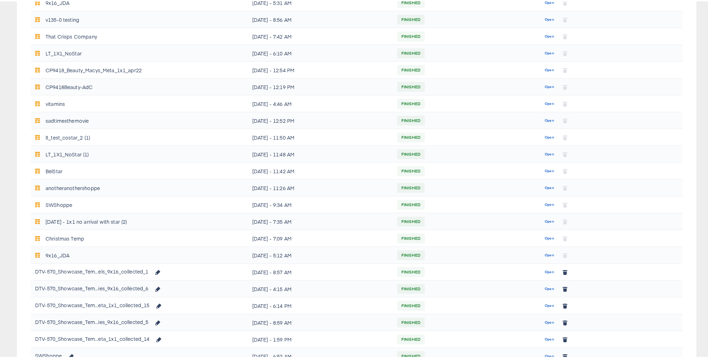
scroll to position [228, 0]
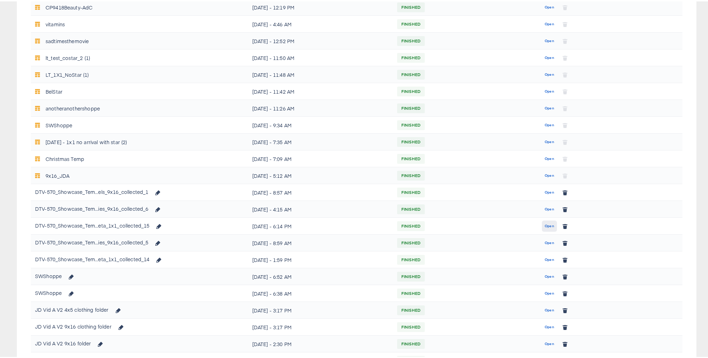
click at [546, 225] on span "Open" at bounding box center [549, 225] width 9 height 6
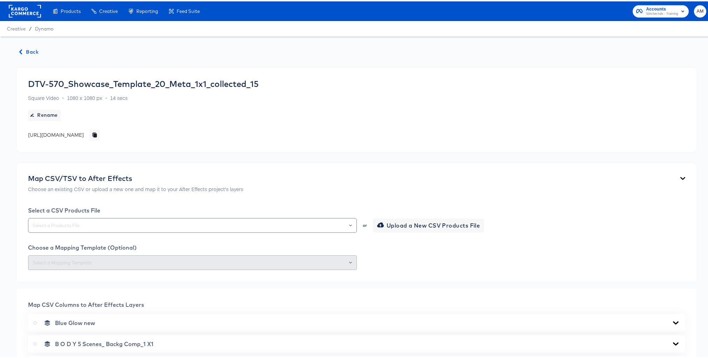
scroll to position [429, 0]
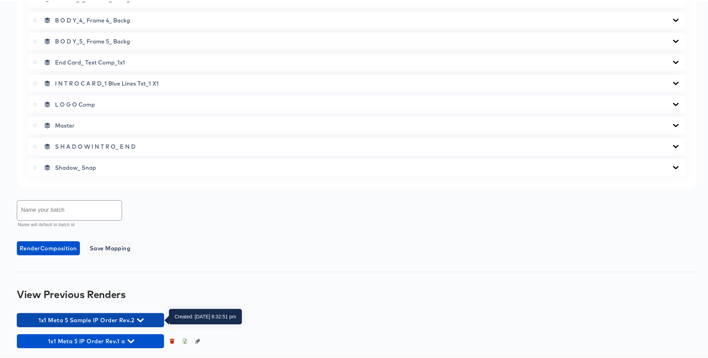
click at [142, 318] on icon "button" at bounding box center [140, 319] width 7 height 4
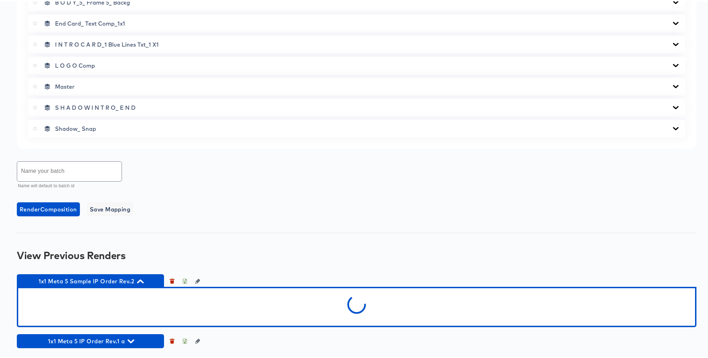
scroll to position [565, 0]
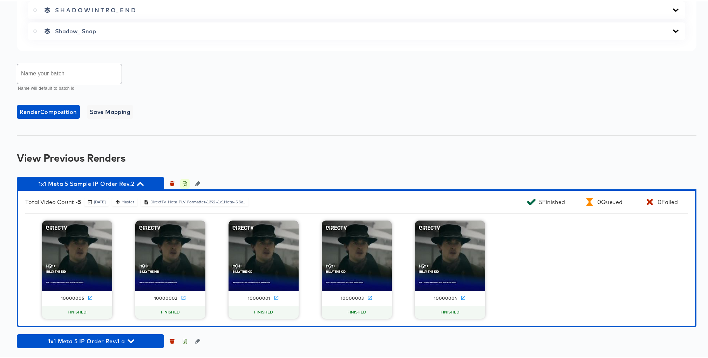
click at [186, 182] on icon "button" at bounding box center [184, 182] width 5 height 5
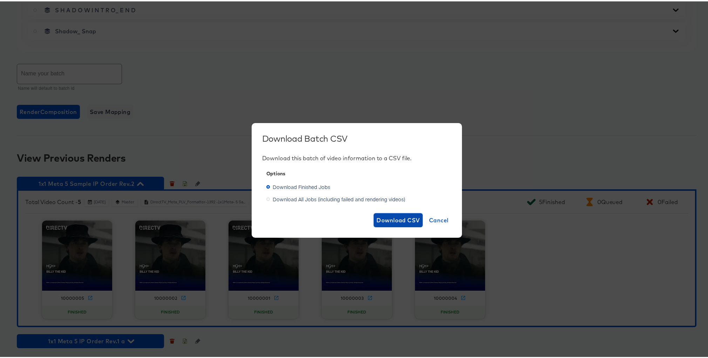
click at [395, 218] on span "Download CSV" at bounding box center [398, 219] width 43 height 10
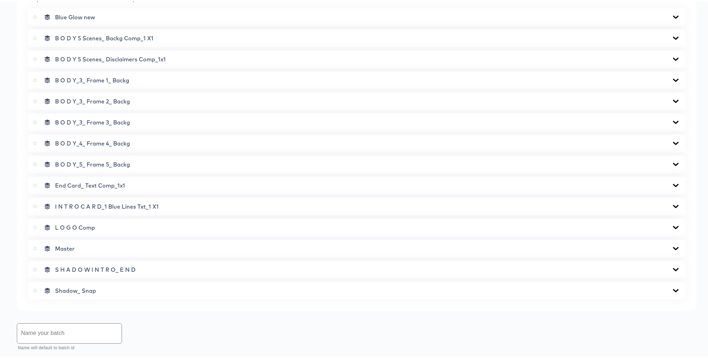
scroll to position [0, 0]
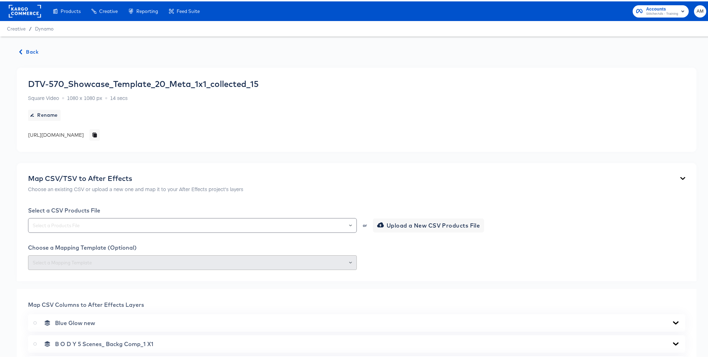
click at [33, 47] on span "Back" at bounding box center [29, 50] width 19 height 9
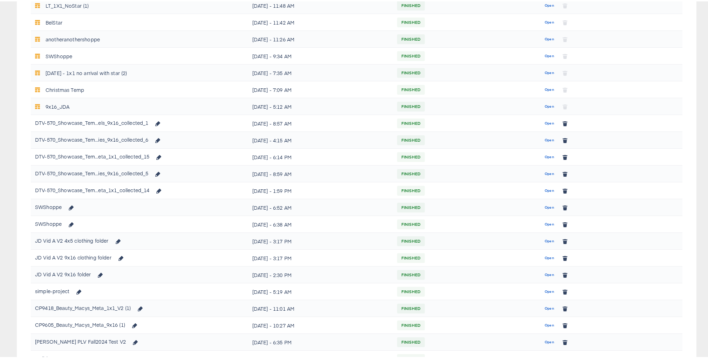
scroll to position [358, 0]
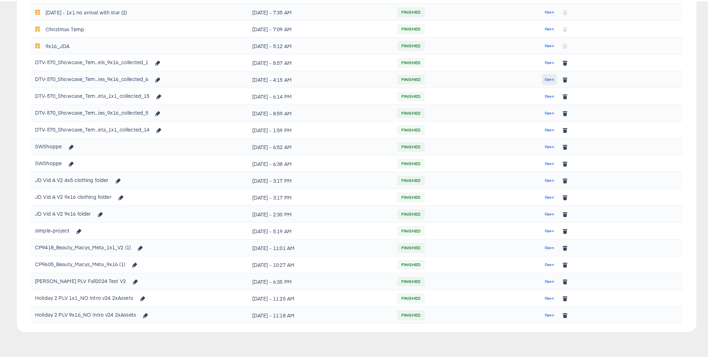
click at [546, 77] on span "Open" at bounding box center [549, 78] width 9 height 6
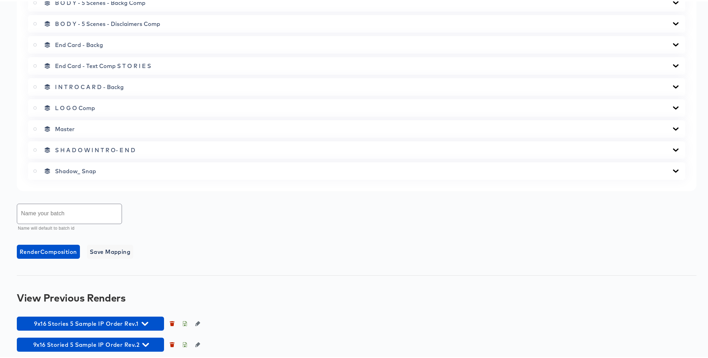
scroll to position [345, 0]
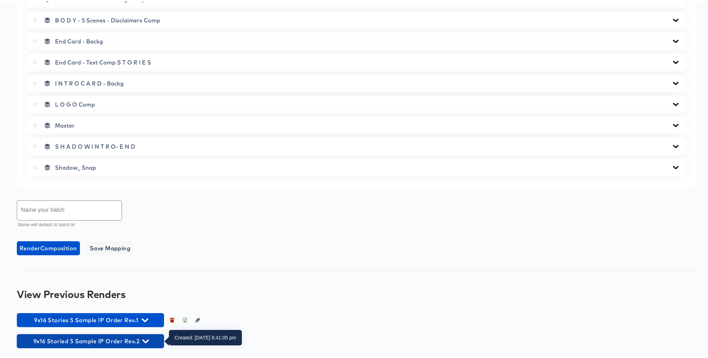
click at [144, 339] on icon "button" at bounding box center [145, 340] width 7 height 7
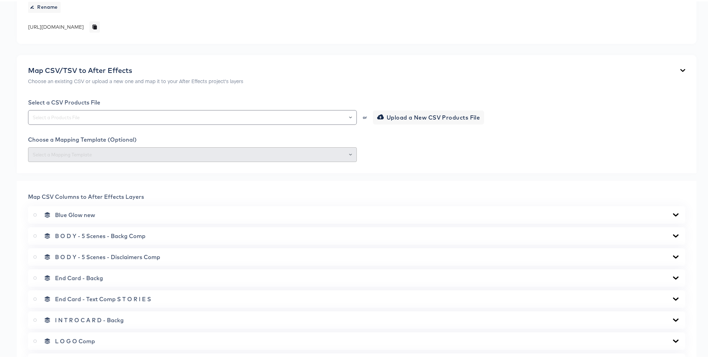
scroll to position [108, 0]
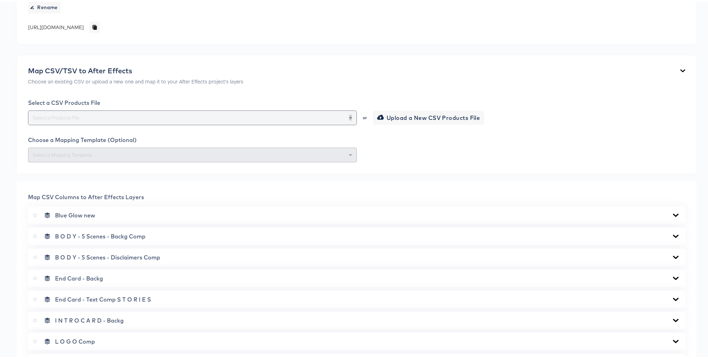
click at [349, 116] on icon "Open" at bounding box center [350, 116] width 3 height 2
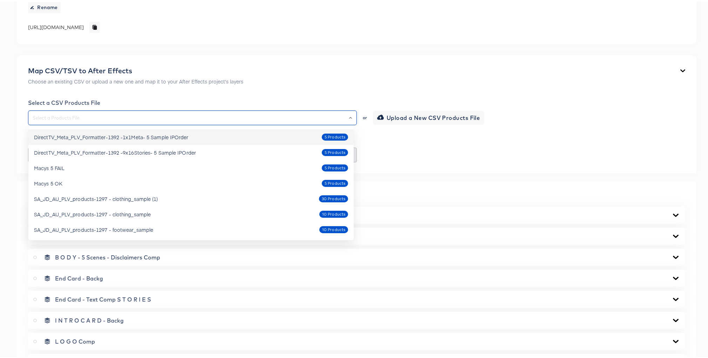
drag, startPoint x: 187, startPoint y: 137, endPoint x: 117, endPoint y: 138, distance: 69.8
click at [117, 138] on div "DirectTV_Meta_PLV_Formatter-1392 -1x1Meta- 5 Sample IPOrder 5 Products" at bounding box center [191, 135] width 314 height 11
type input "DirectTV_Meta_PLV_Formatter-1392 -1x1Meta- 5 Sample IPOrder"
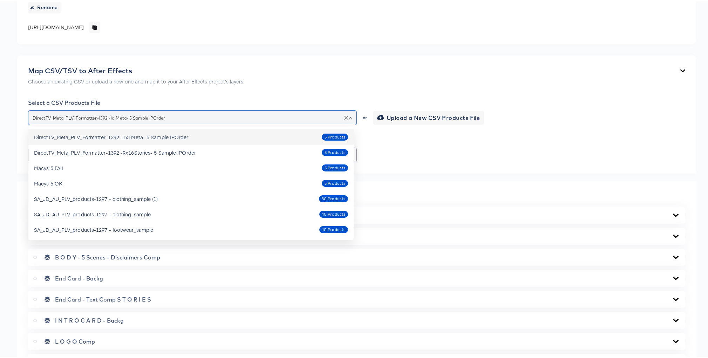
drag, startPoint x: 136, startPoint y: 115, endPoint x: 32, endPoint y: 116, distance: 103.8
click at [32, 116] on input "DirectTV_Meta_PLV_Formatter-1392 -1x1Meta- 5 Sample IPOrder" at bounding box center [192, 117] width 323 height 8
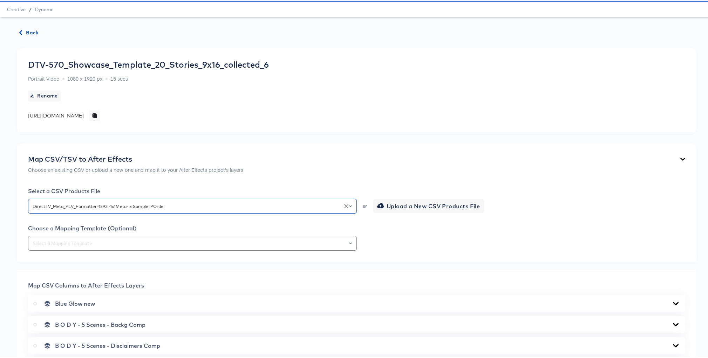
scroll to position [0, 0]
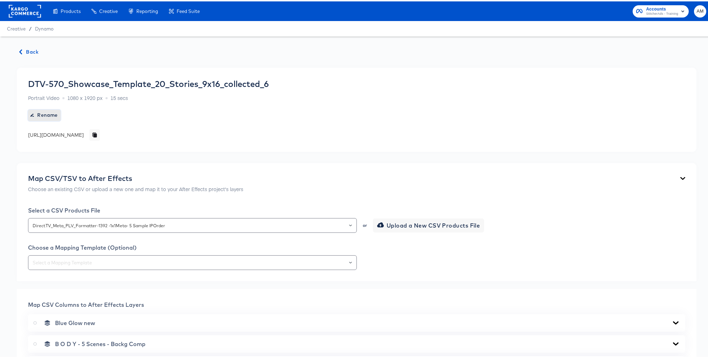
click at [48, 114] on span "Rename" at bounding box center [44, 113] width 27 height 9
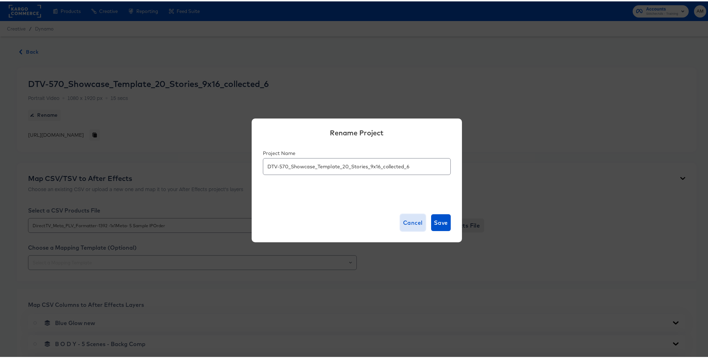
click at [405, 219] on span "Cancel" at bounding box center [413, 221] width 20 height 10
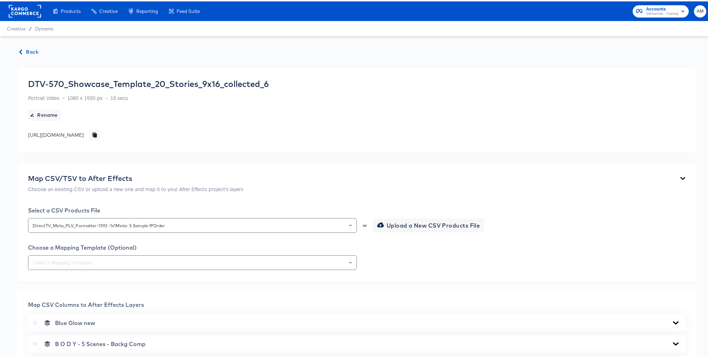
click at [28, 52] on span "Back" at bounding box center [29, 50] width 19 height 9
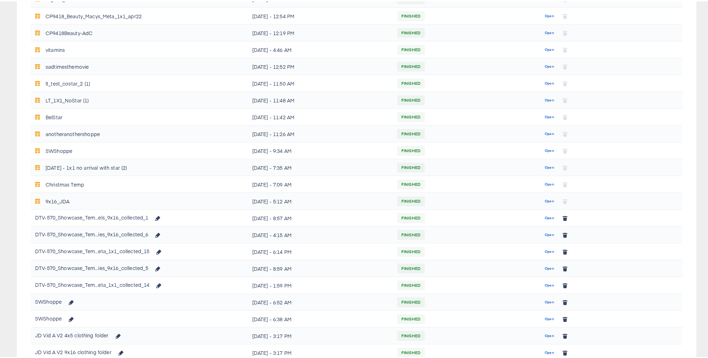
scroll to position [202, 0]
click at [545, 217] on span "Open" at bounding box center [549, 217] width 9 height 6
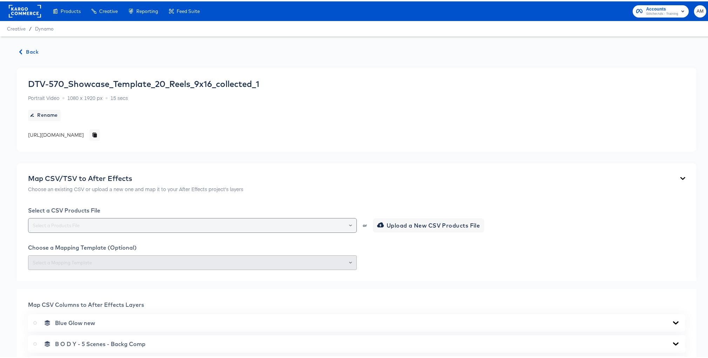
click at [349, 224] on div at bounding box center [347, 224] width 12 height 10
click at [349, 223] on icon "Open" at bounding box center [350, 224] width 3 height 2
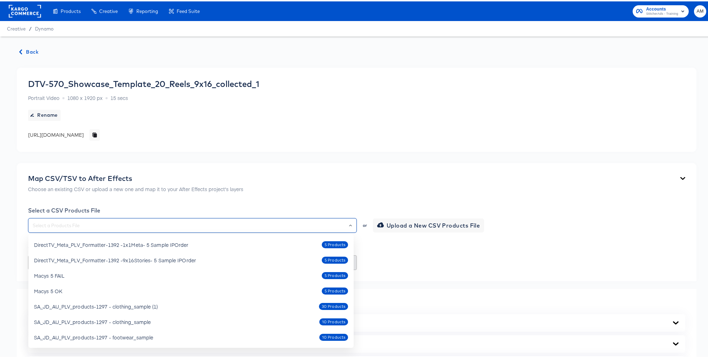
click at [334, 191] on div "Map CSV/TSV to After Effects Choose an existing CSV or upload a new one and map…" at bounding box center [356, 183] width 657 height 21
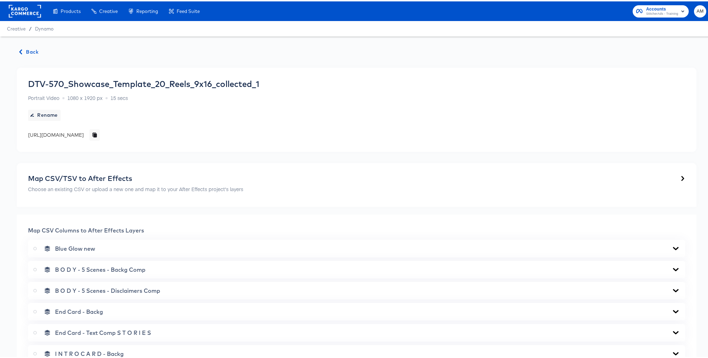
click at [29, 48] on span "Back" at bounding box center [29, 50] width 19 height 9
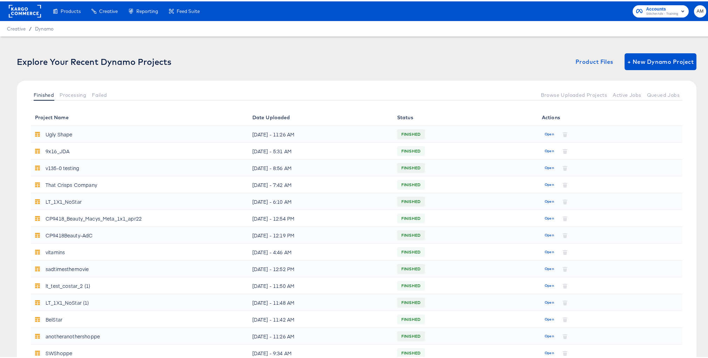
scroll to position [147, 0]
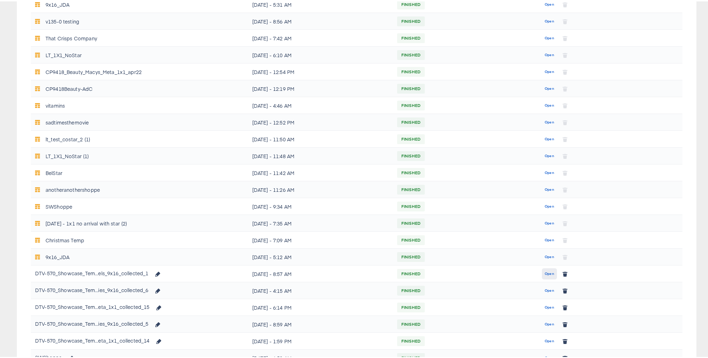
click at [546, 274] on span "Open" at bounding box center [549, 272] width 9 height 6
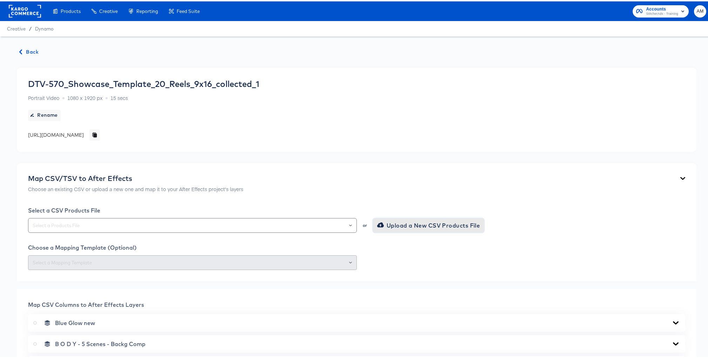
click at [408, 224] on span "Upload a New CSV Products File" at bounding box center [430, 224] width 102 height 10
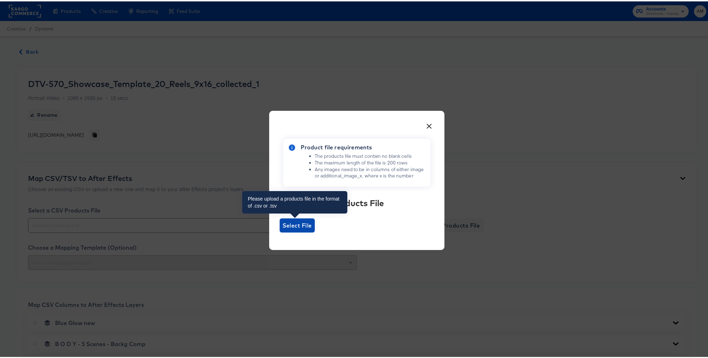
click at [294, 226] on span "Select File" at bounding box center [297, 224] width 29 height 10
click at [280, 231] on input "Select File" at bounding box center [280, 231] width 0 height 0
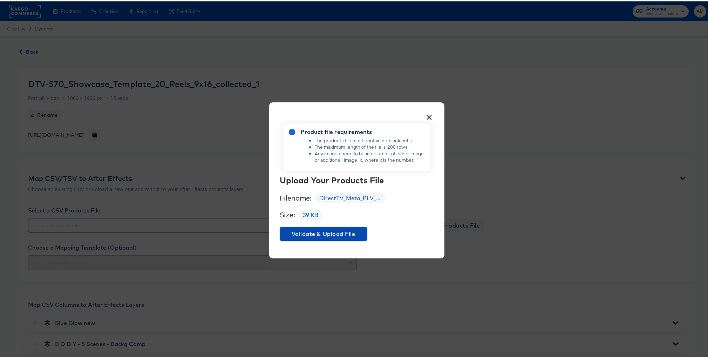
click at [343, 234] on span "Validate & Upload File" at bounding box center [324, 233] width 82 height 10
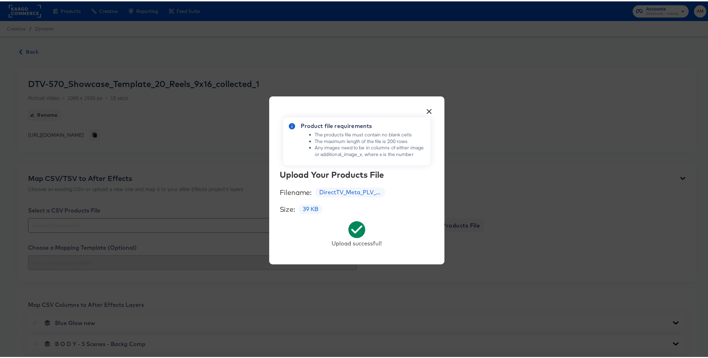
click at [428, 112] on button "×" at bounding box center [429, 108] width 13 height 13
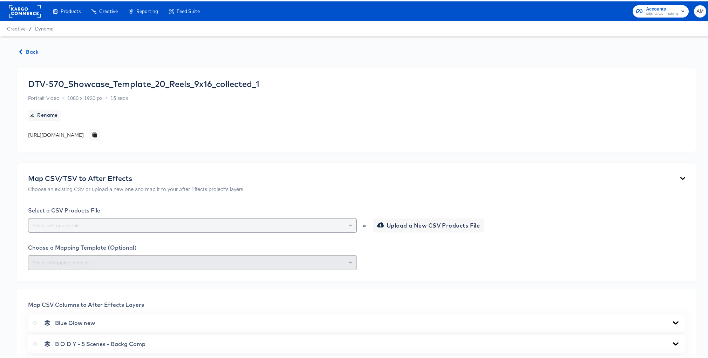
click at [349, 222] on button "Open" at bounding box center [350, 224] width 3 height 10
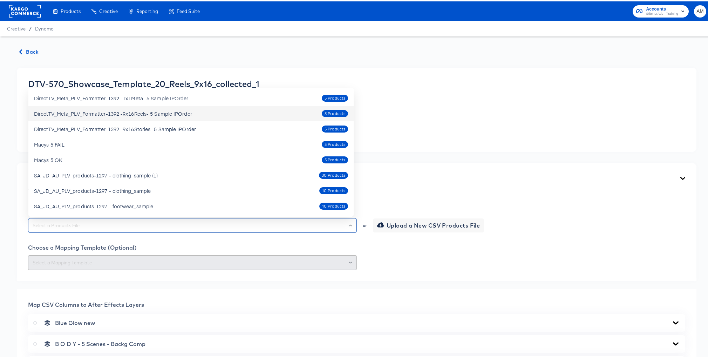
click at [169, 115] on div "DirectTV_Meta_PLV_Formatter-1392 -9x16Reels- 5 Sample IPOrder" at bounding box center [113, 112] width 158 height 7
type input "DirectTV_Meta_PLV_Formatter-1392 -9x16Reels- 5 Sample IPOrder"
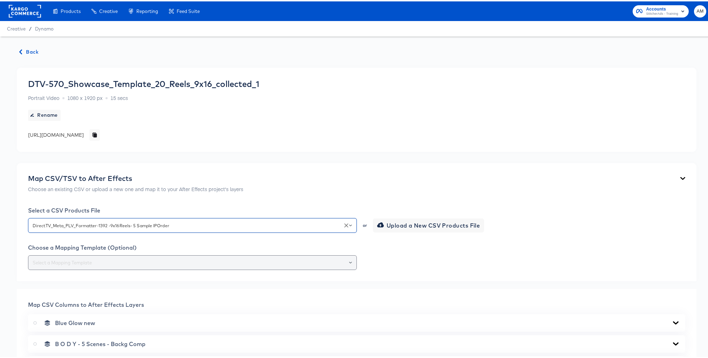
click at [349, 261] on icon "Open" at bounding box center [350, 261] width 3 height 3
click at [73, 289] on li "177-9x16 Reels" at bounding box center [190, 289] width 325 height 11
type input "177-9x16 Reels"
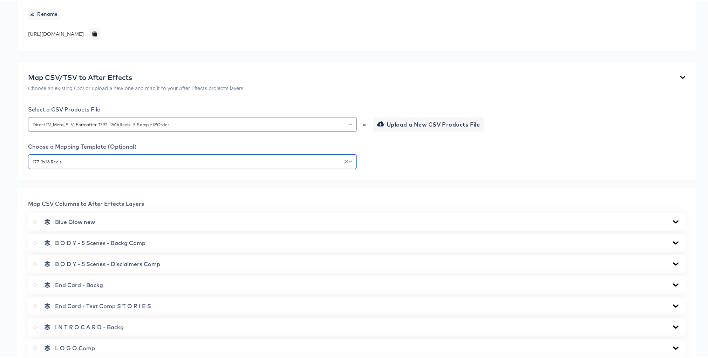
scroll to position [230, 0]
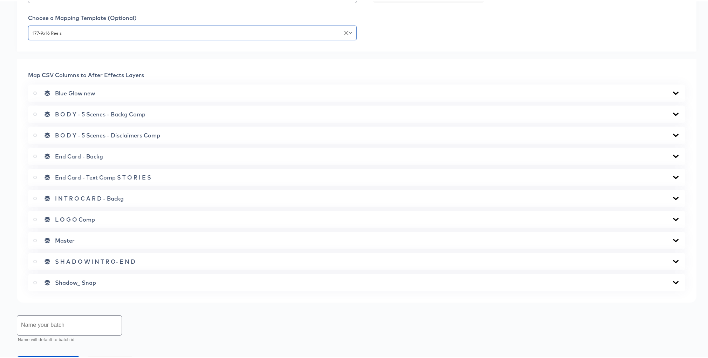
click at [651, 113] on icon at bounding box center [676, 112] width 6 height 3
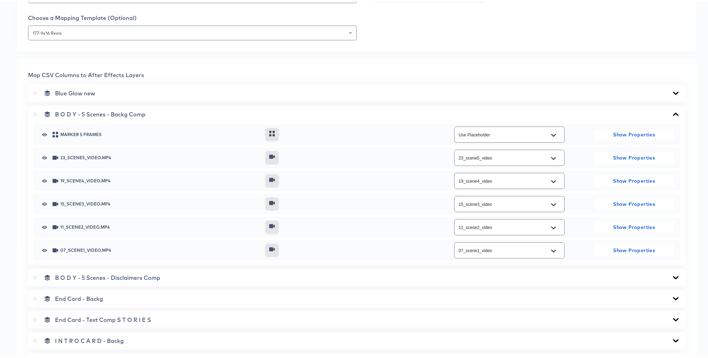
click at [651, 113] on icon at bounding box center [676, 112] width 6 height 3
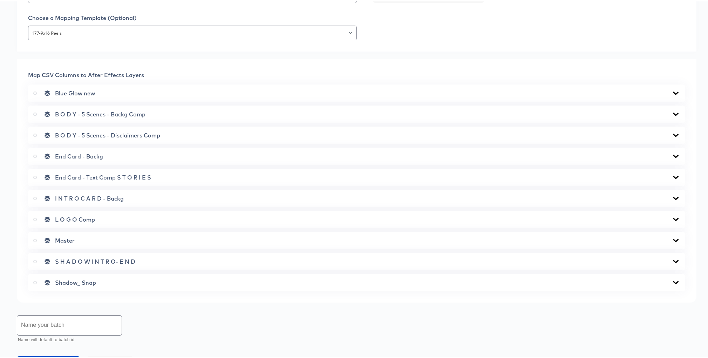
click at [651, 133] on icon at bounding box center [676, 134] width 8 height 6
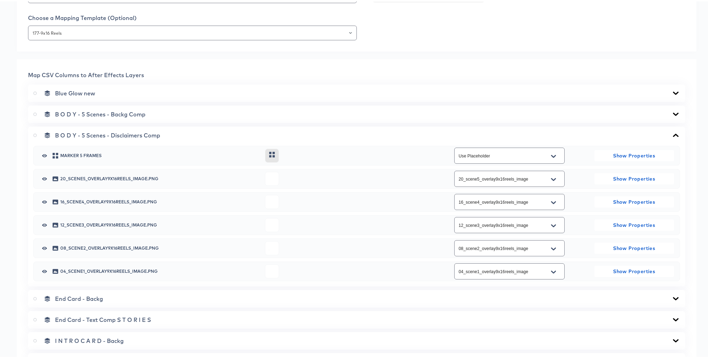
click at [651, 133] on icon at bounding box center [676, 133] width 6 height 3
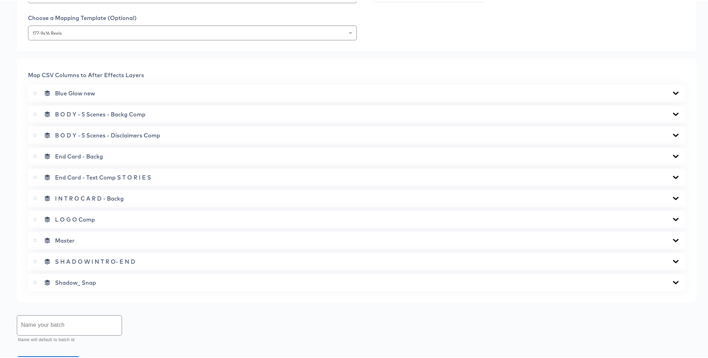
click at [651, 175] on icon at bounding box center [676, 176] width 8 height 6
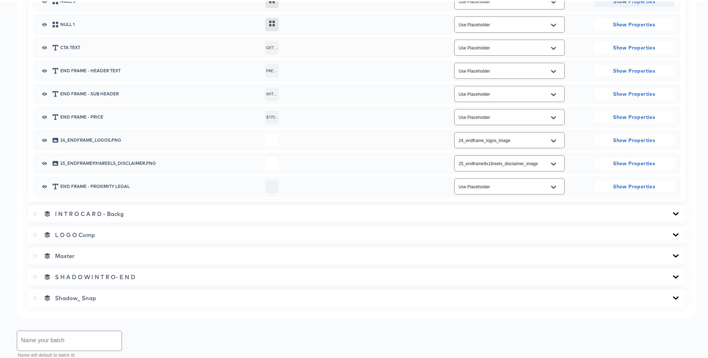
scroll to position [544, 0]
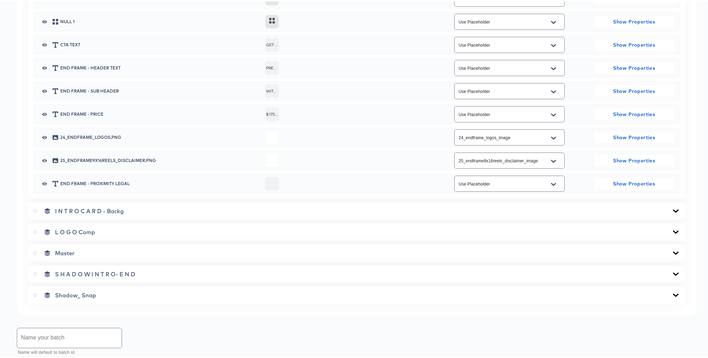
click at [651, 208] on icon at bounding box center [676, 210] width 8 height 6
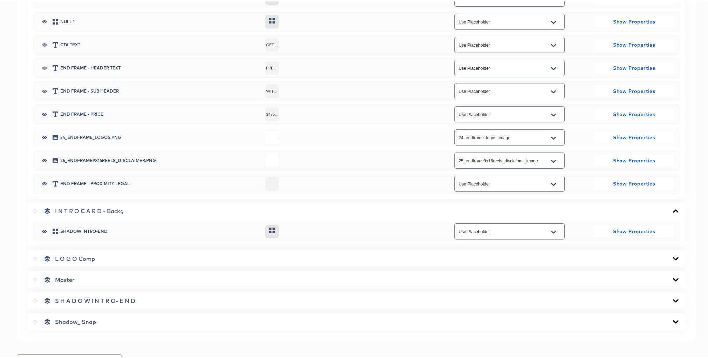
click at [651, 254] on div "L O G O Comp" at bounding box center [356, 257] width 647 height 7
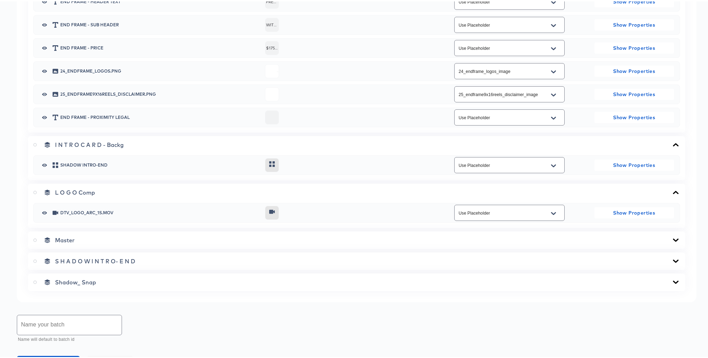
scroll to position [631, 0]
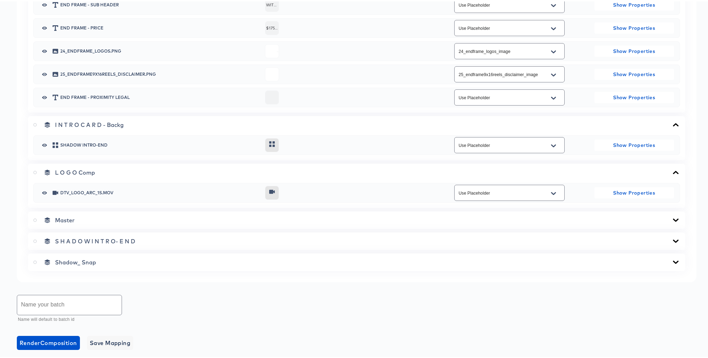
click at [651, 219] on icon at bounding box center [676, 218] width 6 height 3
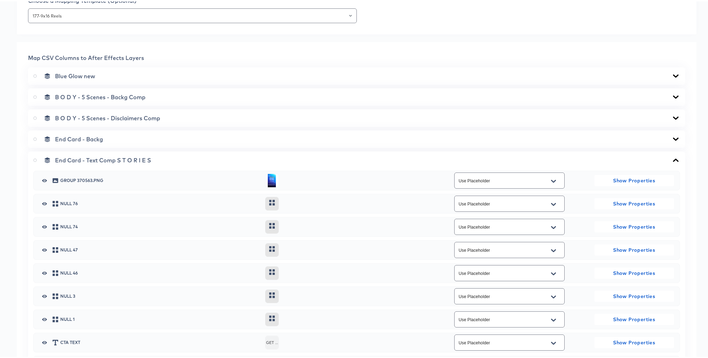
scroll to position [244, 0]
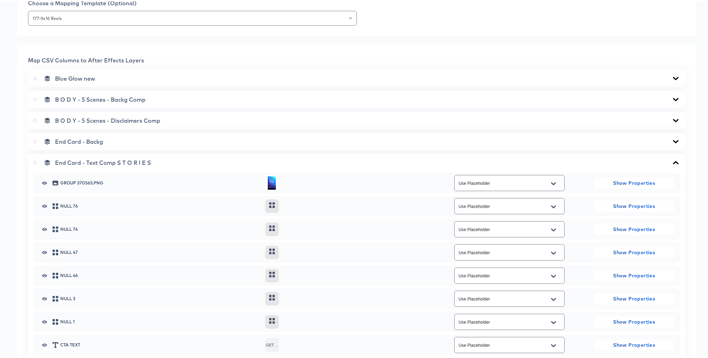
click at [651, 139] on icon at bounding box center [676, 140] width 8 height 6
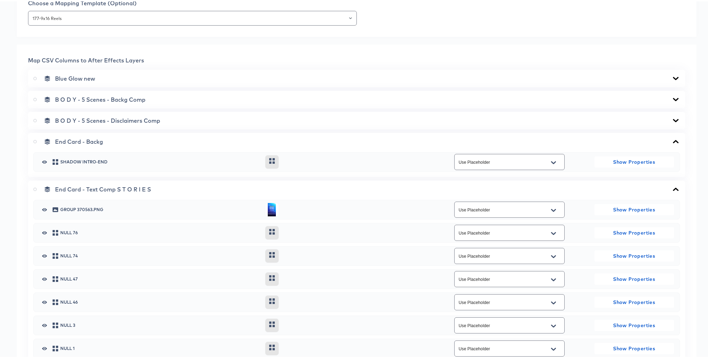
click at [651, 117] on icon at bounding box center [676, 119] width 8 height 6
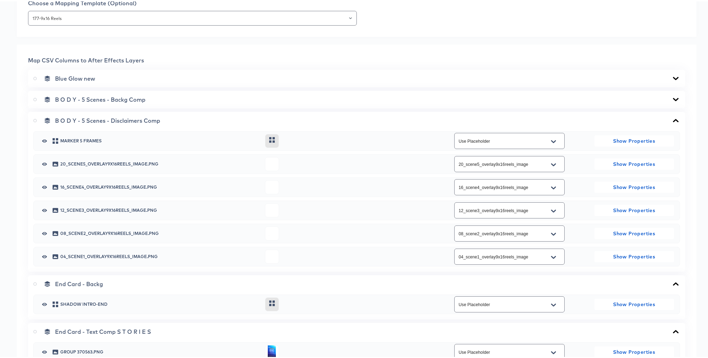
click at [651, 96] on icon at bounding box center [676, 98] width 8 height 6
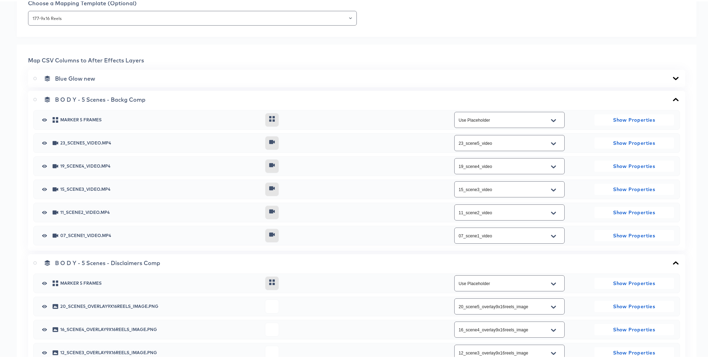
click at [651, 76] on icon at bounding box center [676, 77] width 8 height 6
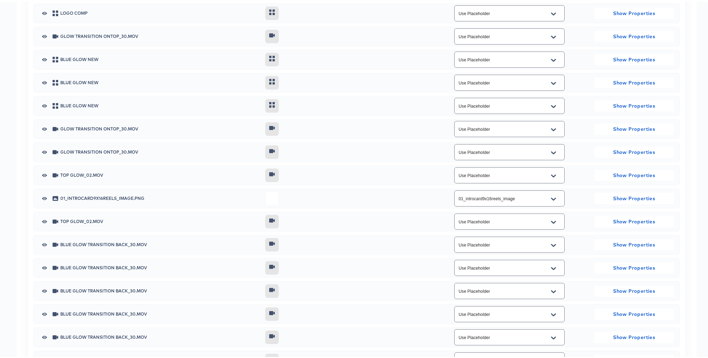
scroll to position [1694, 0]
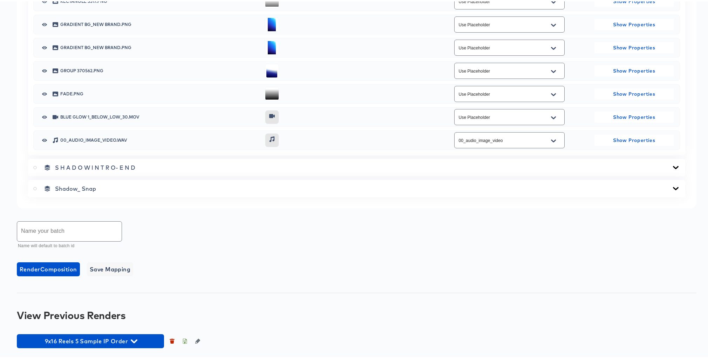
click at [63, 226] on input "text" at bounding box center [69, 230] width 104 height 20
type input "9x16 Reels 5 Sample IP Order Rev.1"
click at [62, 268] on span "Render Composition" at bounding box center [48, 268] width 57 height 10
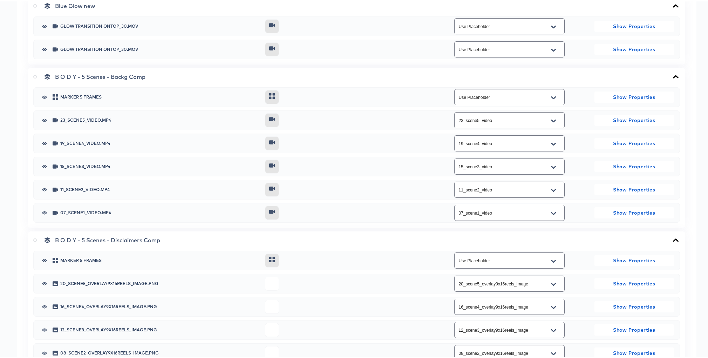
scroll to position [315, 0]
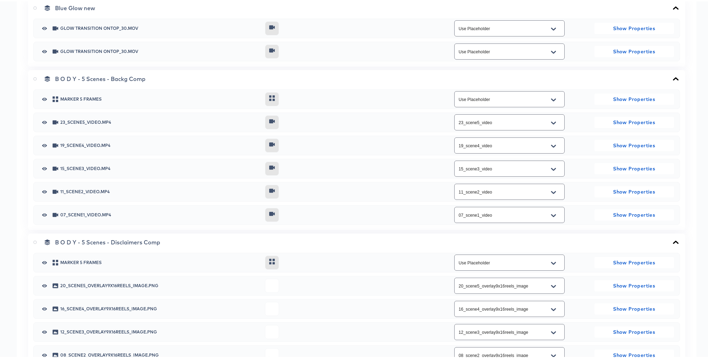
click at [651, 77] on icon at bounding box center [676, 78] width 8 height 6
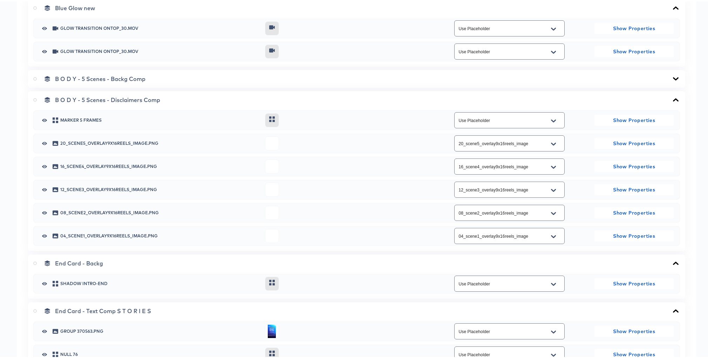
click at [651, 99] on icon at bounding box center [676, 99] width 8 height 6
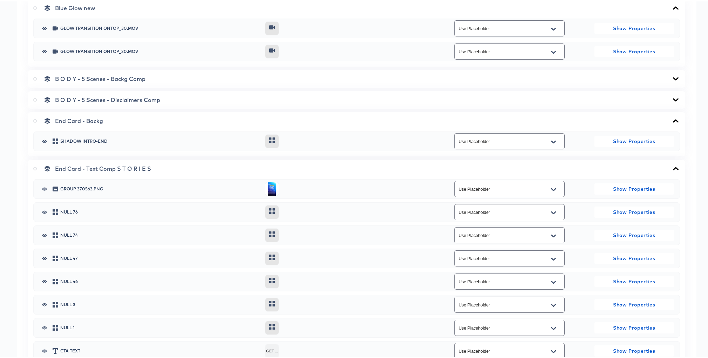
click at [651, 120] on icon at bounding box center [676, 120] width 8 height 6
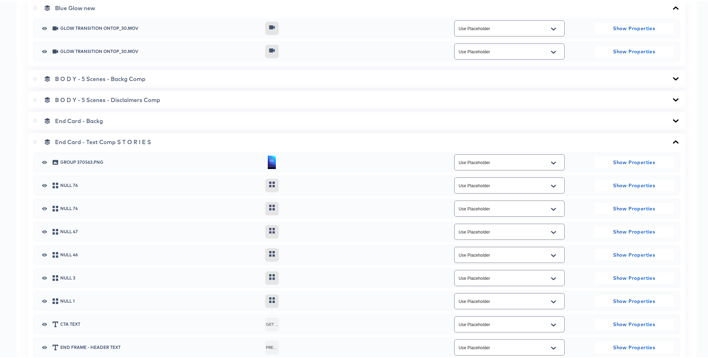
click at [651, 142] on icon at bounding box center [676, 141] width 8 height 6
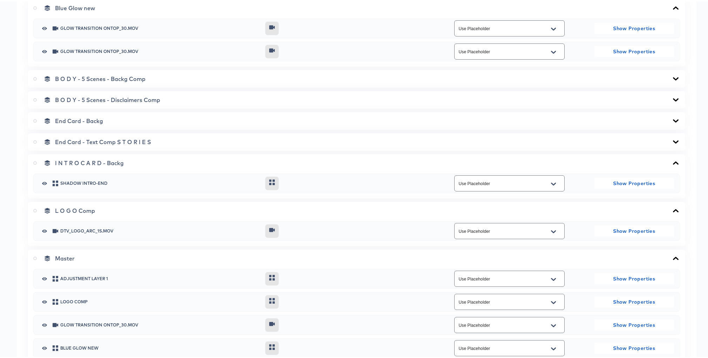
click at [651, 161] on icon at bounding box center [676, 161] width 6 height 3
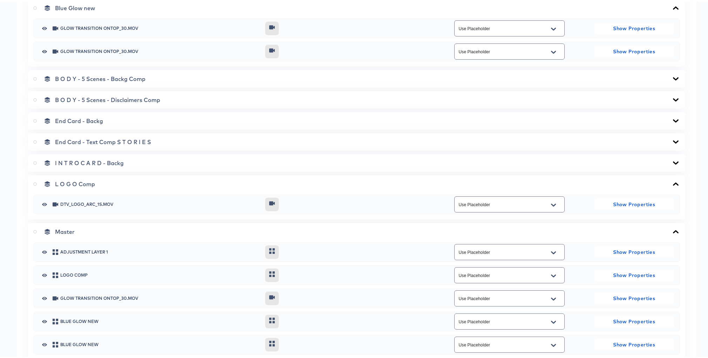
click at [651, 182] on icon at bounding box center [676, 183] width 8 height 6
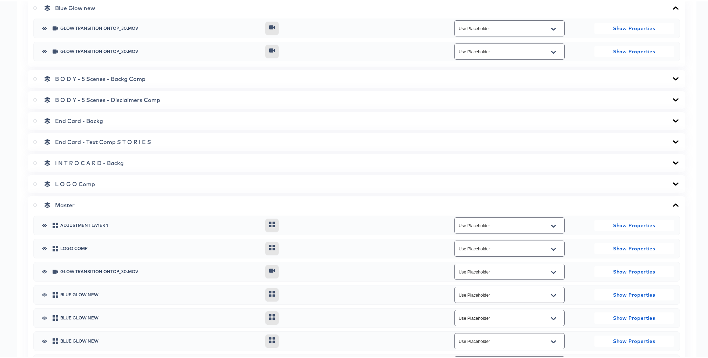
click at [34, 205] on label at bounding box center [36, 203] width 6 height 7
click at [0, 0] on input "radio" at bounding box center [0, 0] width 0 height 0
click at [651, 203] on icon at bounding box center [676, 203] width 6 height 3
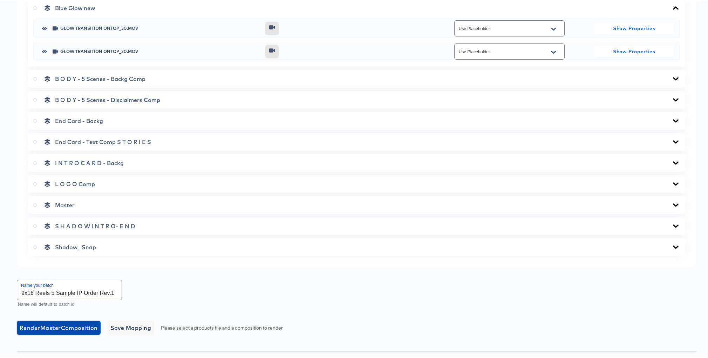
click at [69, 328] on span "Render Master Composition" at bounding box center [59, 327] width 78 height 10
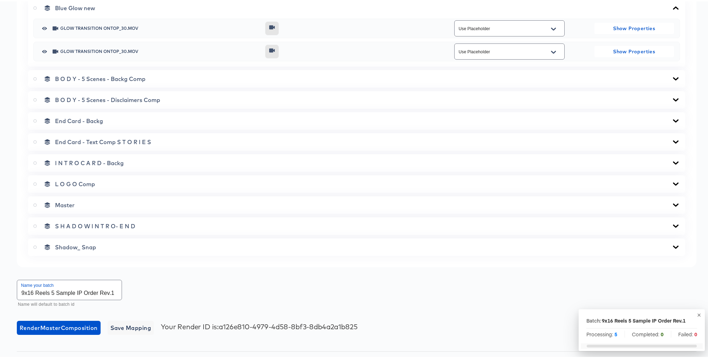
scroll to position [394, 0]
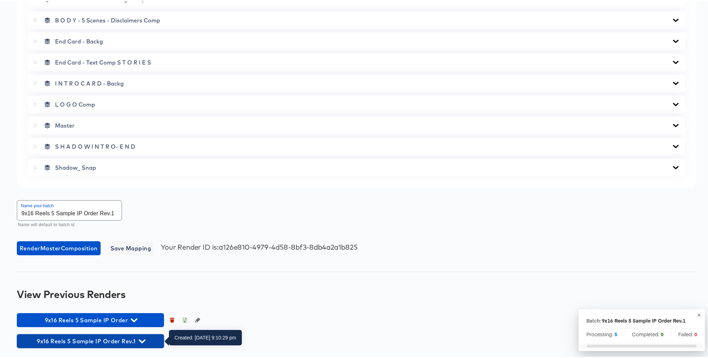
click at [143, 338] on icon "button" at bounding box center [142, 340] width 7 height 7
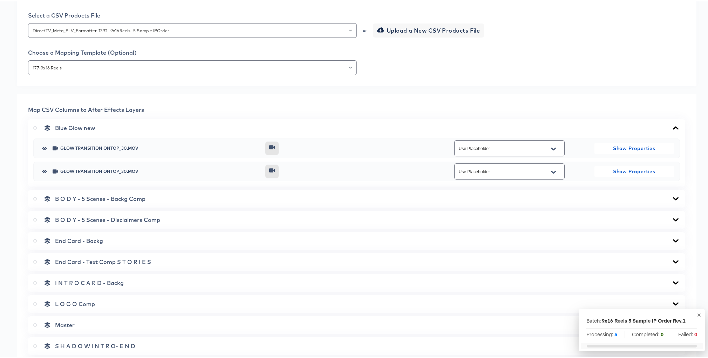
scroll to position [0, 0]
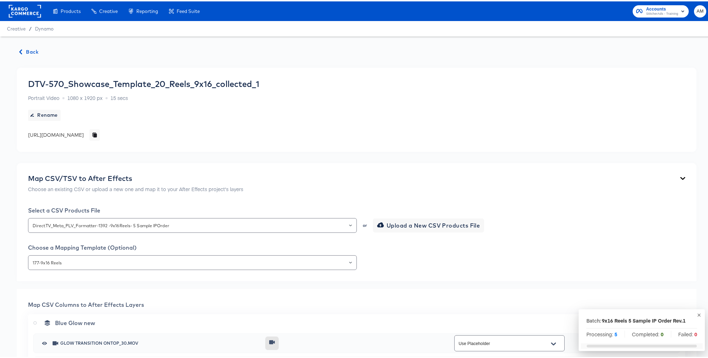
click at [28, 51] on span "Back" at bounding box center [29, 50] width 19 height 9
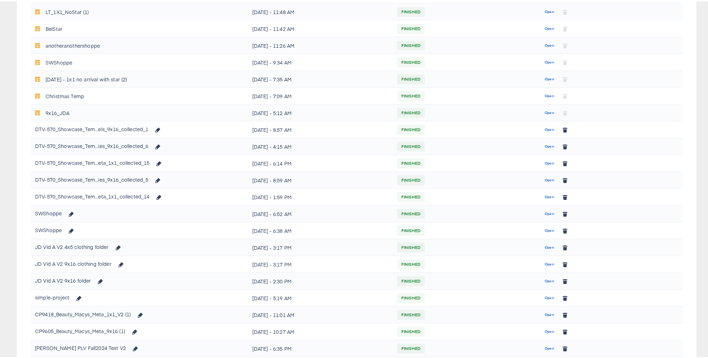
scroll to position [358, 0]
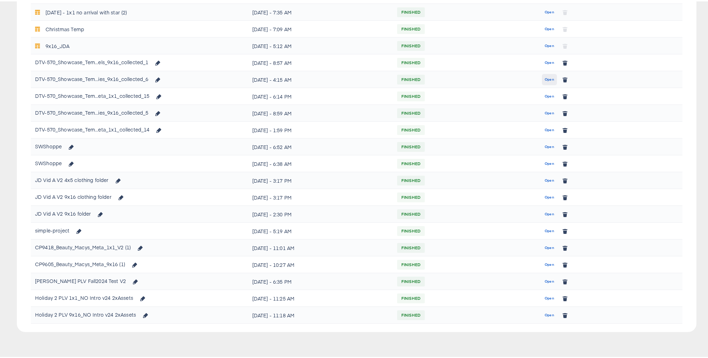
click at [546, 77] on span "Open" at bounding box center [549, 78] width 9 height 6
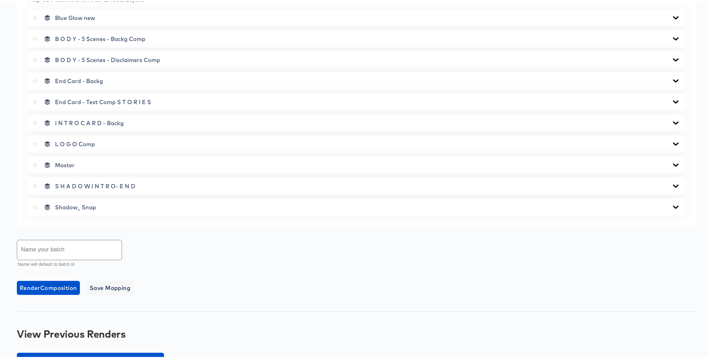
scroll to position [345, 0]
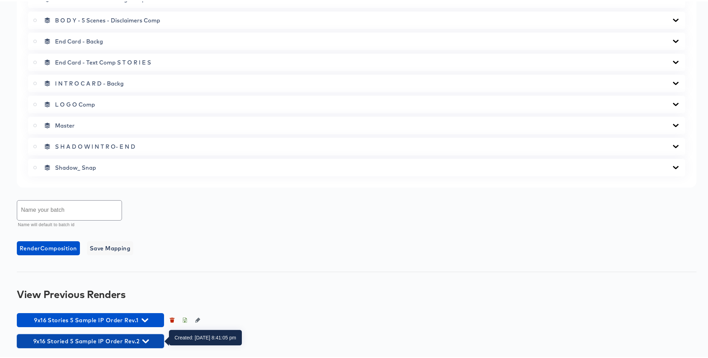
click at [146, 339] on icon "button" at bounding box center [145, 340] width 7 height 7
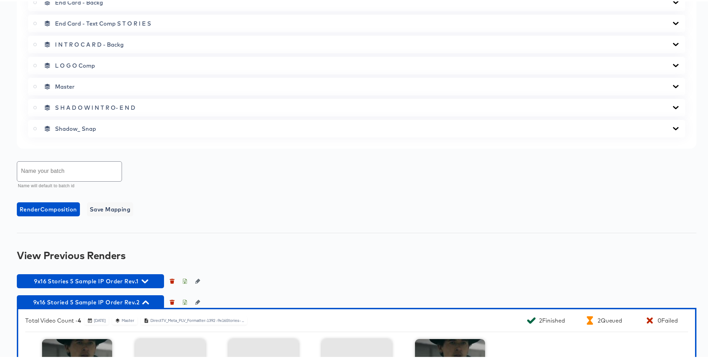
scroll to position [481, 0]
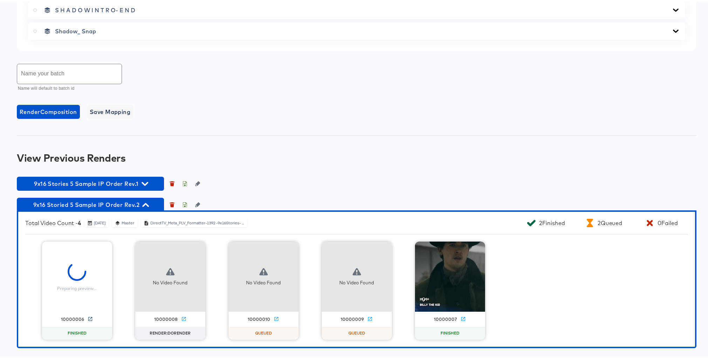
click at [88, 318] on icon at bounding box center [90, 318] width 4 height 4
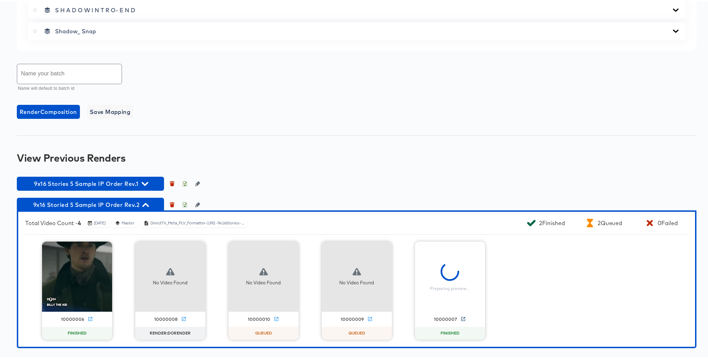
click at [461, 316] on icon at bounding box center [463, 318] width 4 height 4
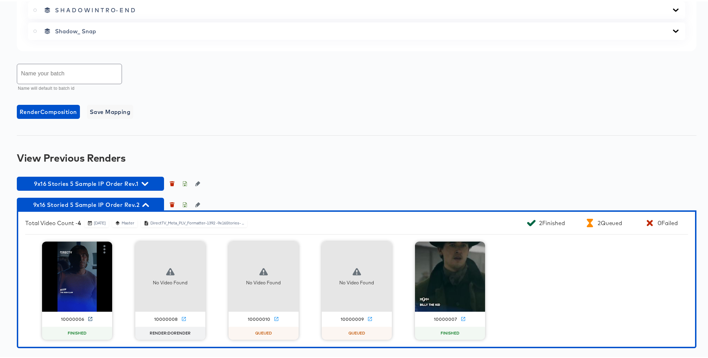
click at [88, 317] on icon at bounding box center [90, 318] width 4 height 4
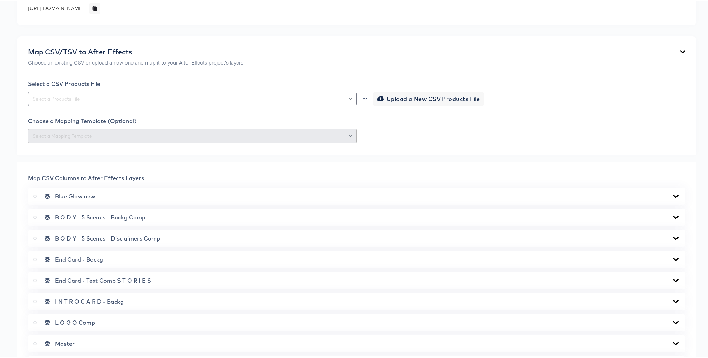
scroll to position [0, 0]
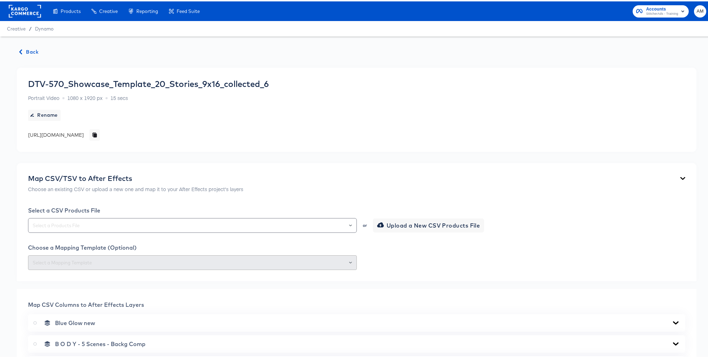
click at [28, 53] on span "Back" at bounding box center [29, 50] width 19 height 9
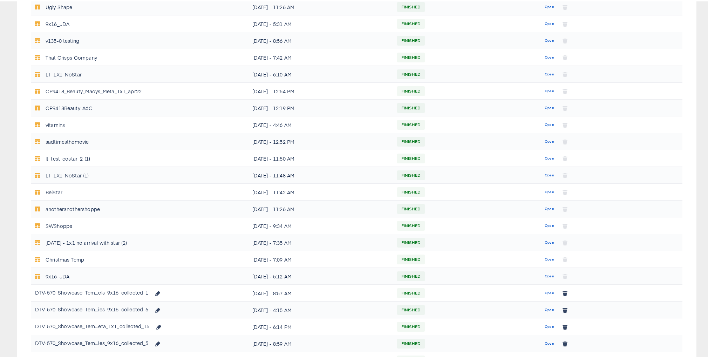
scroll to position [273, 0]
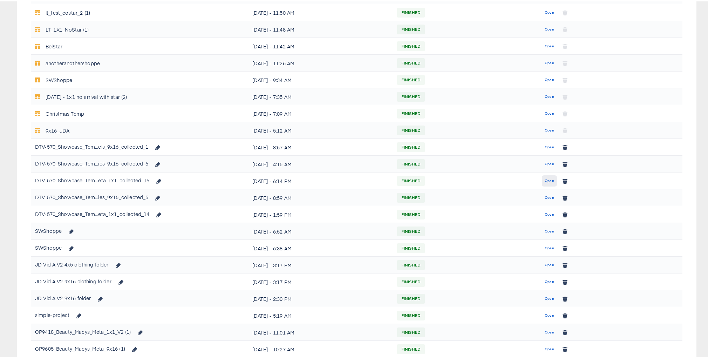
click at [549, 180] on span "Open" at bounding box center [549, 179] width 9 height 6
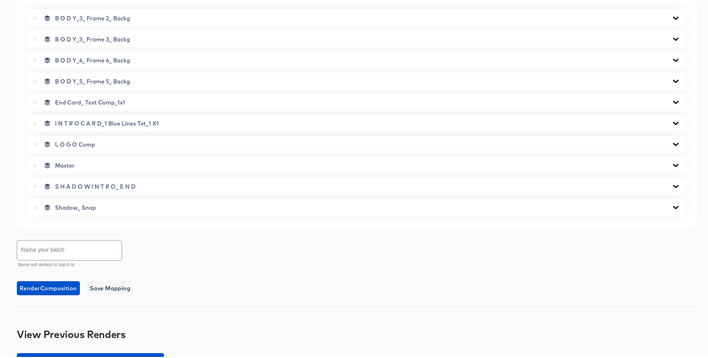
scroll to position [429, 0]
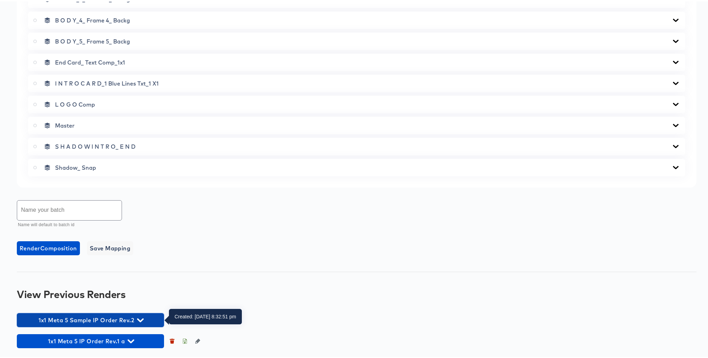
click at [143, 317] on icon "button" at bounding box center [140, 319] width 7 height 4
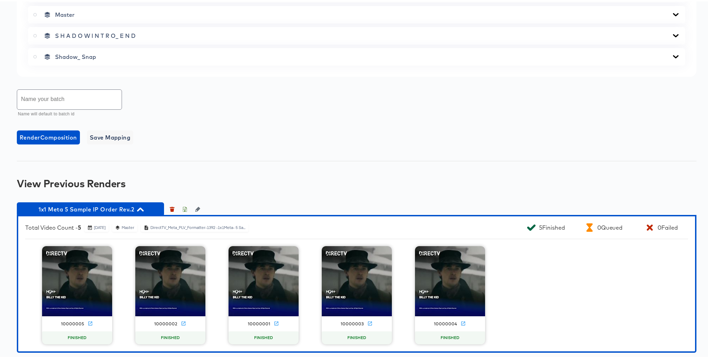
scroll to position [565, 0]
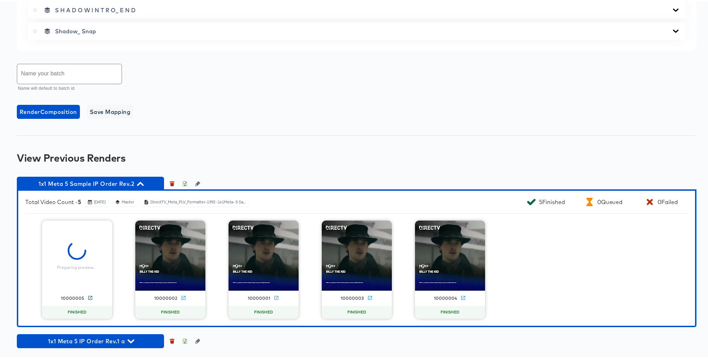
click at [88, 296] on icon at bounding box center [90, 296] width 5 height 5
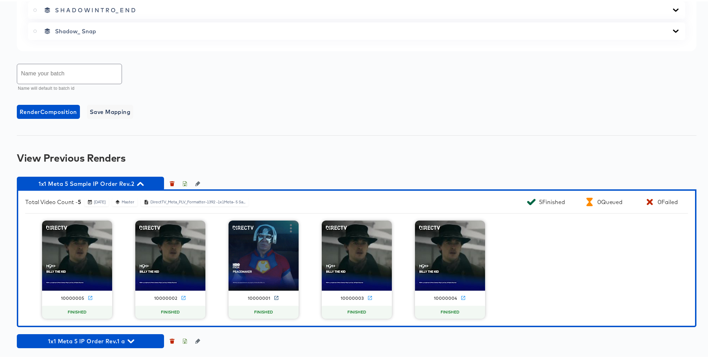
click at [274, 295] on icon at bounding box center [276, 296] width 5 height 5
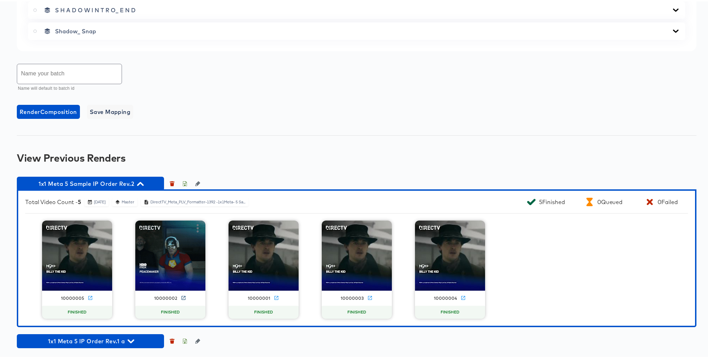
click at [181, 295] on icon at bounding box center [183, 296] width 5 height 5
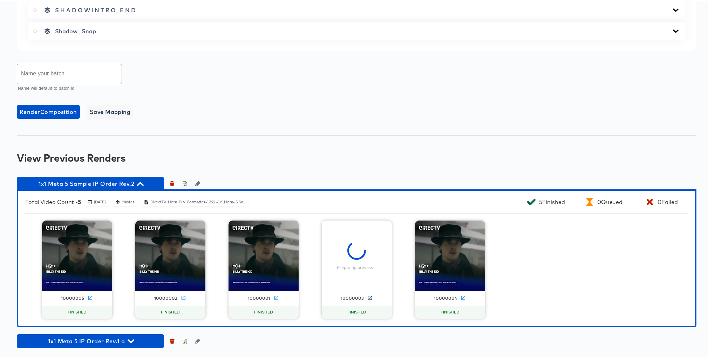
click at [368, 296] on icon at bounding box center [370, 297] width 4 height 4
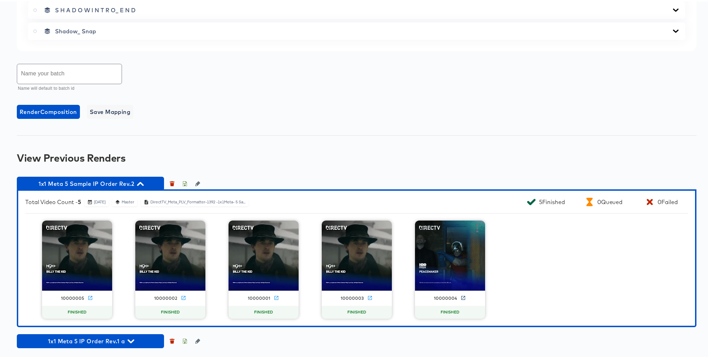
click at [461, 295] on icon at bounding box center [463, 296] width 5 height 5
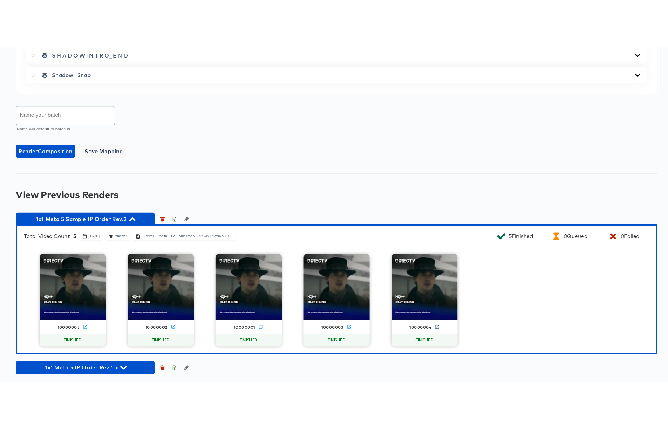
scroll to position [494, 0]
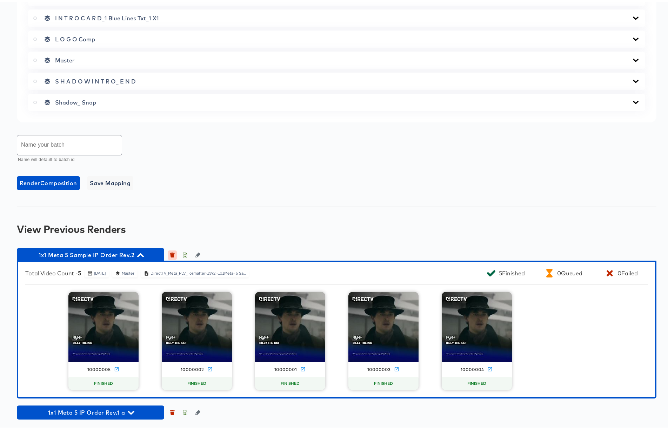
click at [174, 253] on icon "button" at bounding box center [172, 253] width 4 height 3
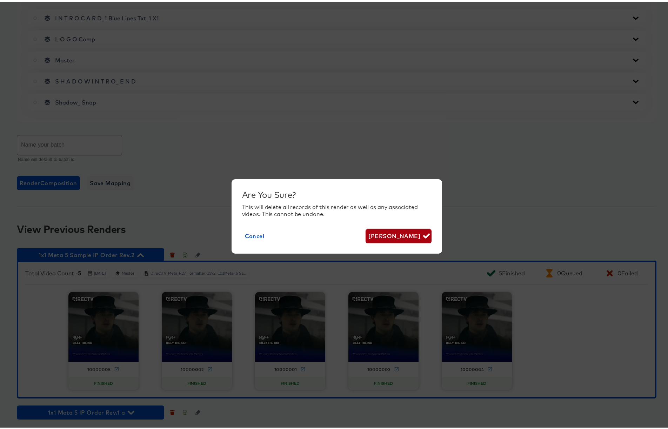
click at [411, 231] on span "[PERSON_NAME]" at bounding box center [398, 234] width 60 height 10
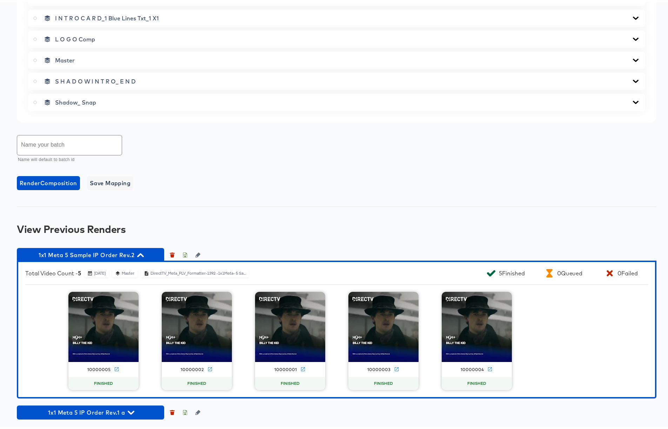
scroll to position [337, 0]
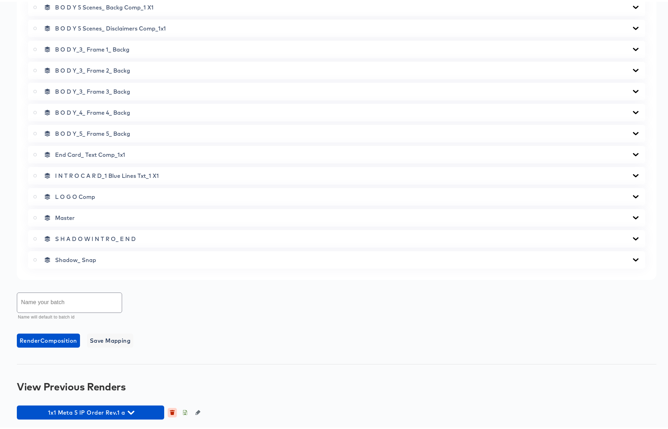
click at [172, 408] on icon "button" at bounding box center [172, 408] width 5 height 1
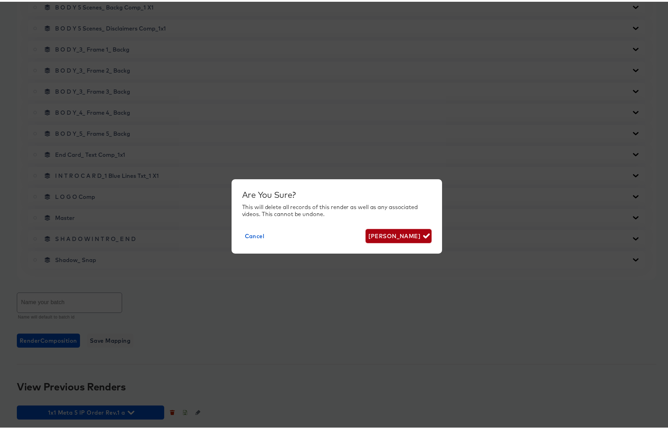
click at [390, 235] on span "[PERSON_NAME]" at bounding box center [398, 234] width 60 height 10
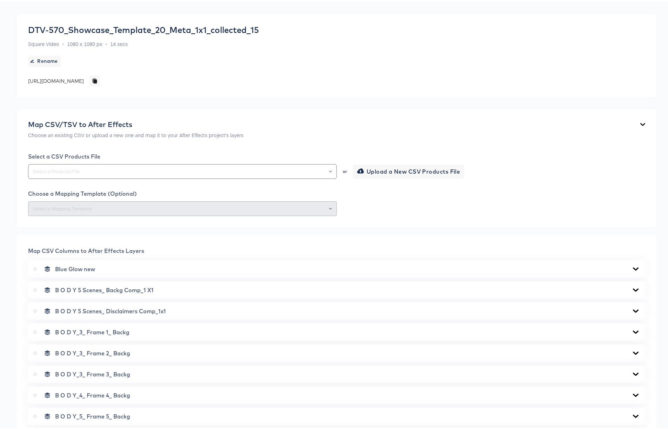
scroll to position [0, 0]
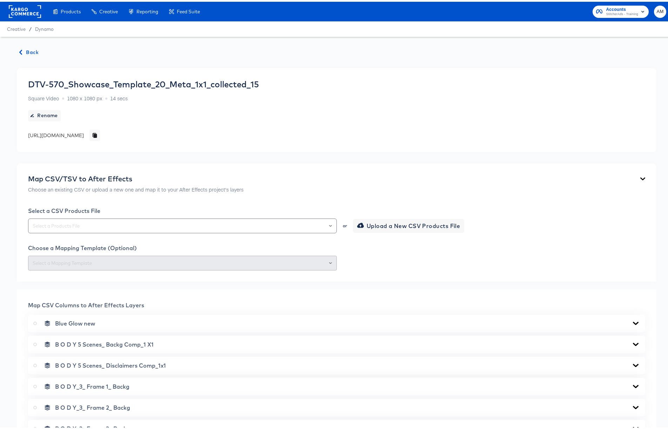
click at [29, 51] on span "Back" at bounding box center [29, 50] width 19 height 9
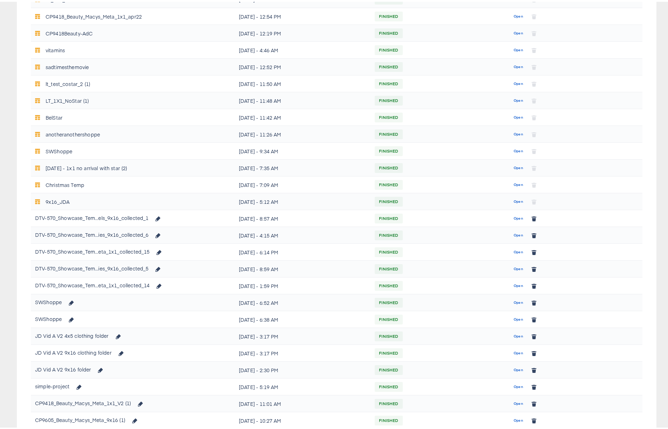
scroll to position [287, 0]
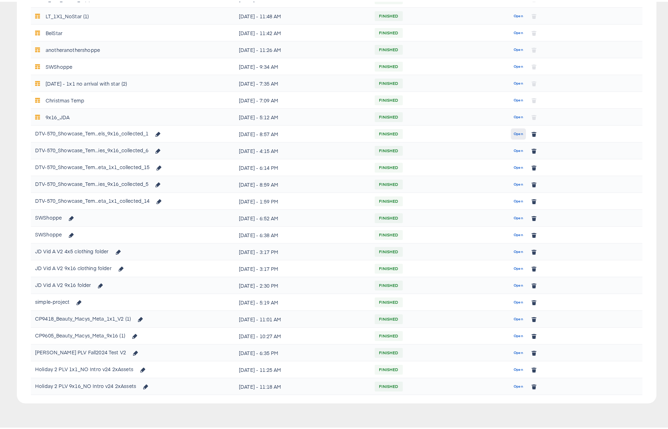
click at [514, 131] on span "Open" at bounding box center [517, 132] width 9 height 6
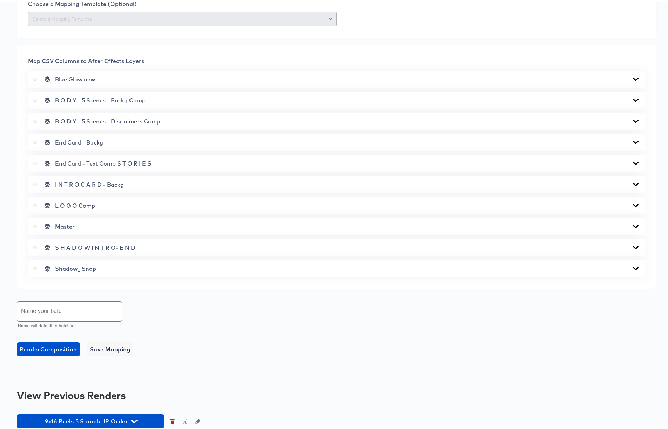
scroll to position [274, 0]
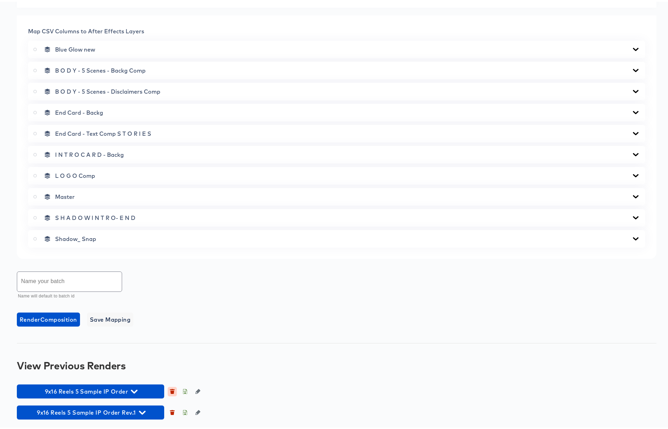
click at [173, 389] on icon "button" at bounding box center [172, 390] width 4 height 3
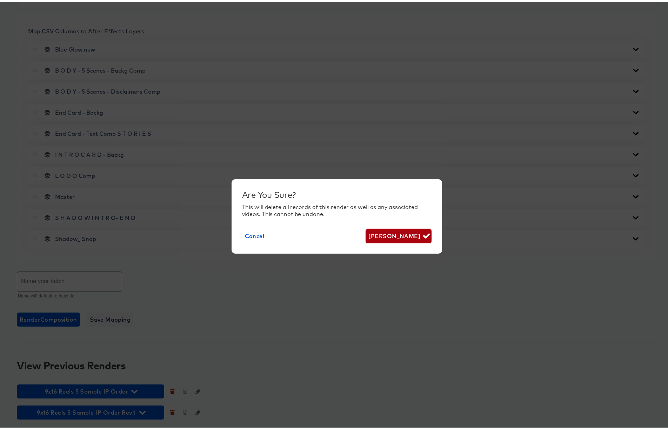
click at [398, 229] on span "[PERSON_NAME]" at bounding box center [398, 234] width 60 height 10
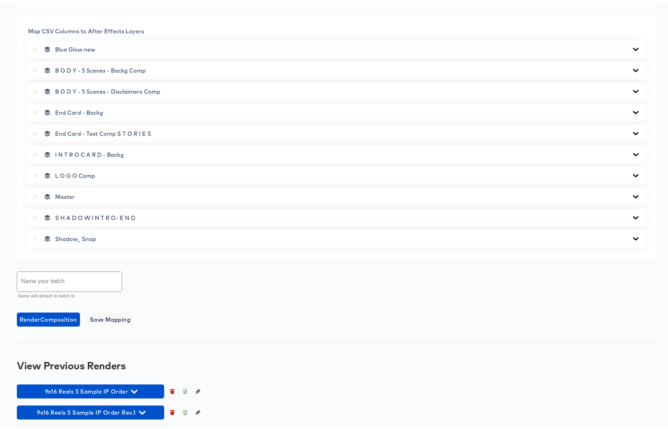
scroll to position [253, 0]
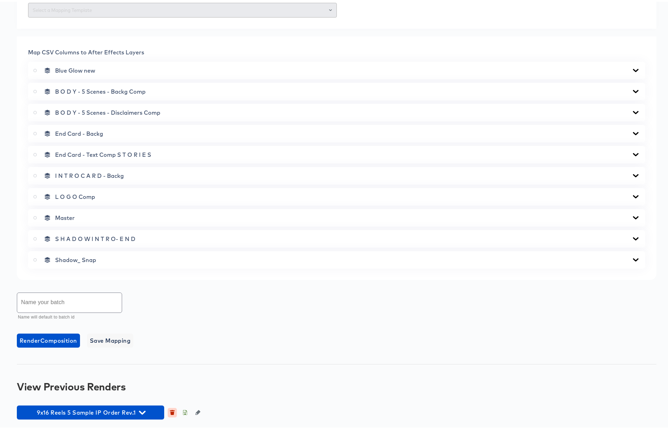
click at [172, 411] on icon "button" at bounding box center [172, 411] width 4 height 3
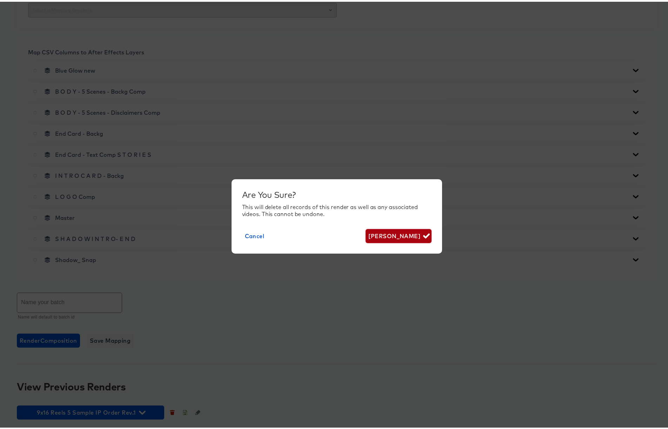
click at [411, 232] on span "[PERSON_NAME]" at bounding box center [398, 234] width 60 height 10
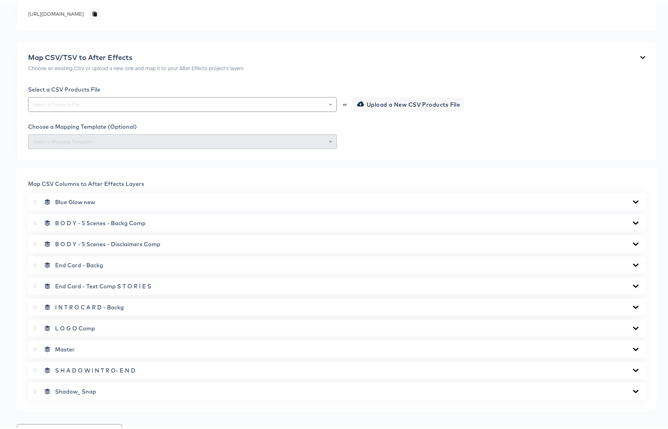
scroll to position [0, 0]
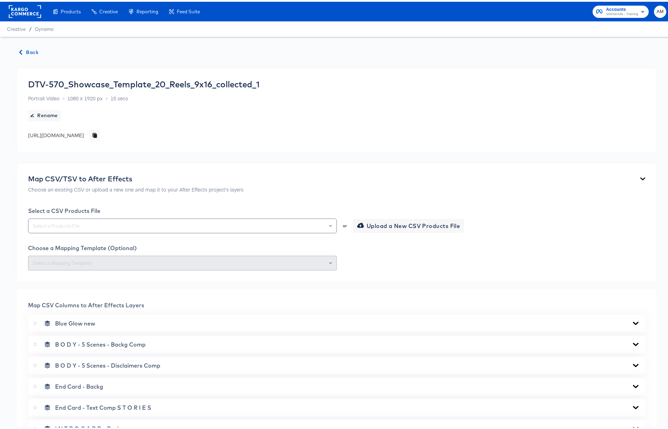
click at [27, 50] on span "Back" at bounding box center [29, 50] width 19 height 9
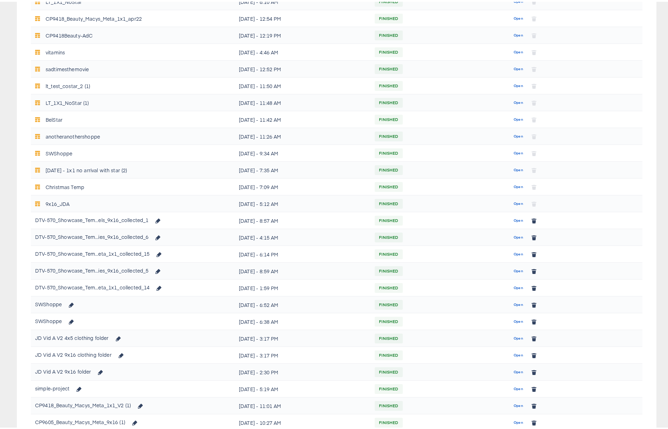
scroll to position [287, 0]
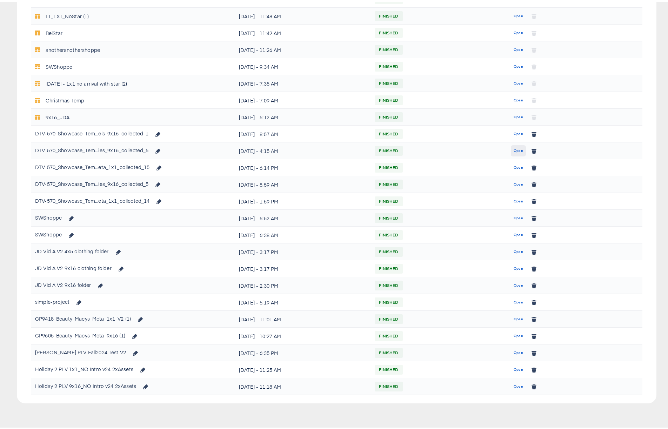
click at [515, 148] on span "Open" at bounding box center [517, 149] width 9 height 6
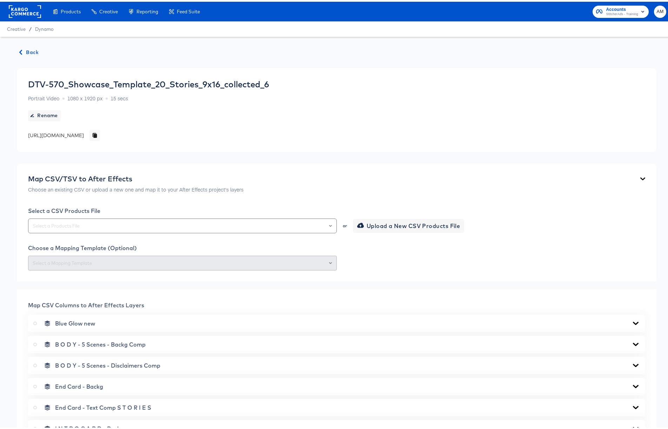
scroll to position [274, 0]
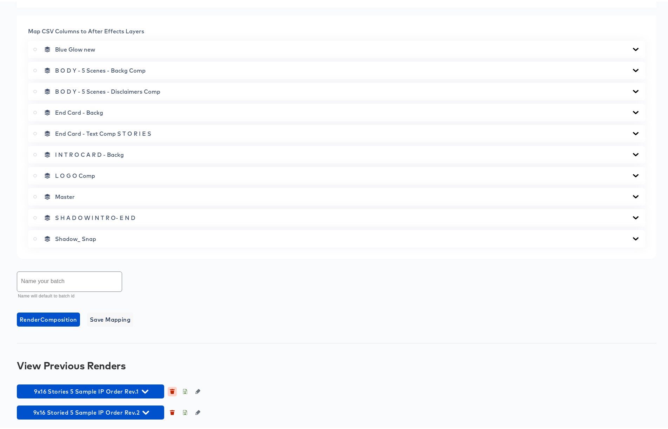
click at [172, 390] on icon "button" at bounding box center [172, 390] width 4 height 3
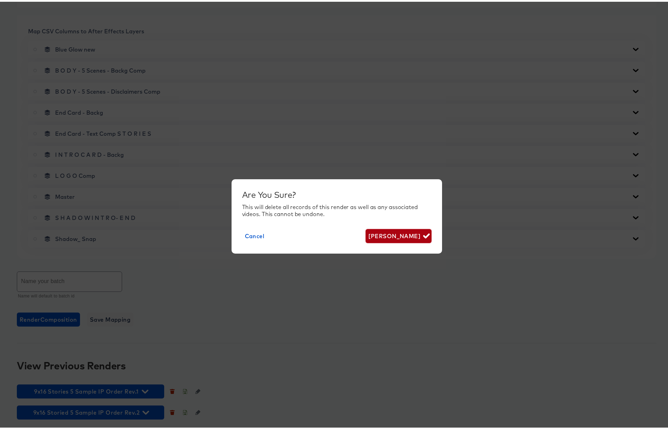
click at [389, 235] on span "[PERSON_NAME]" at bounding box center [398, 234] width 60 height 10
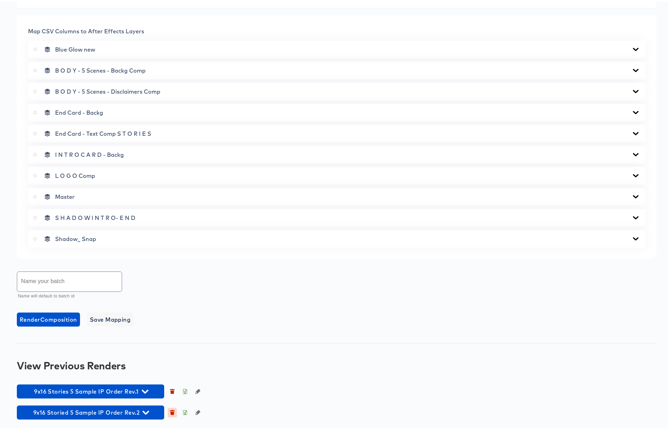
scroll to position [253, 0]
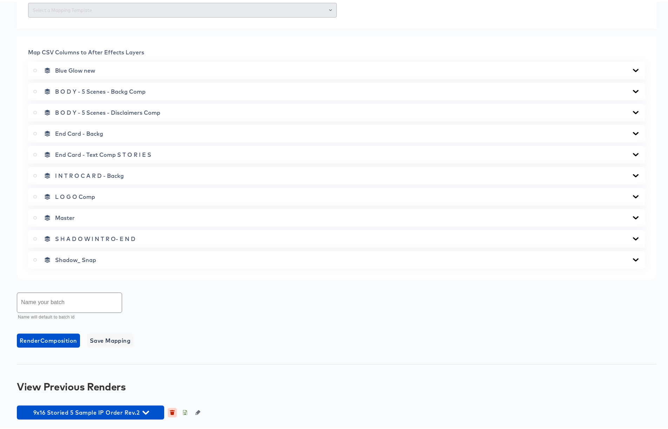
click at [171, 411] on icon "button" at bounding box center [172, 411] width 4 height 3
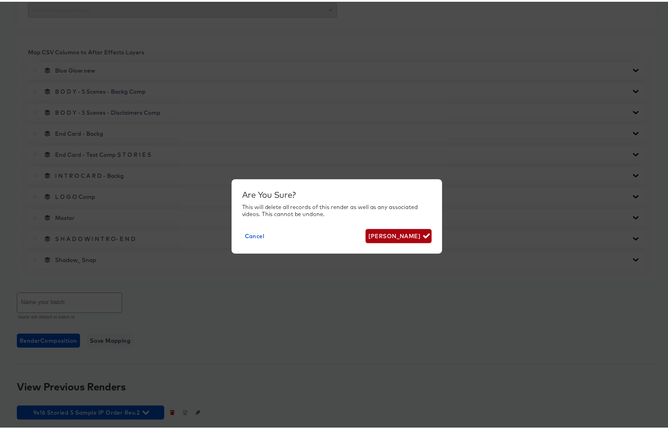
click at [399, 235] on span "[PERSON_NAME]" at bounding box center [398, 234] width 60 height 10
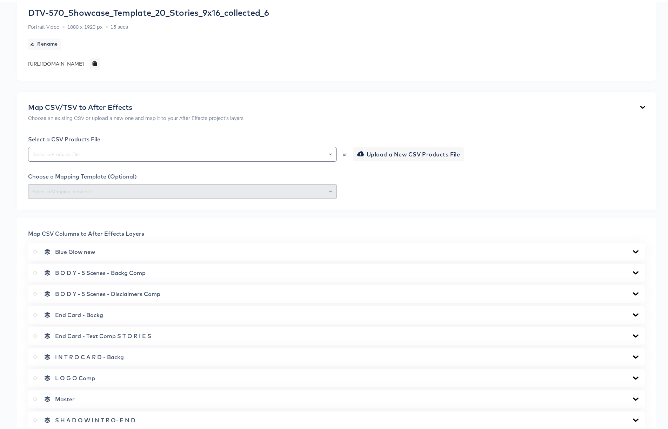
scroll to position [0, 0]
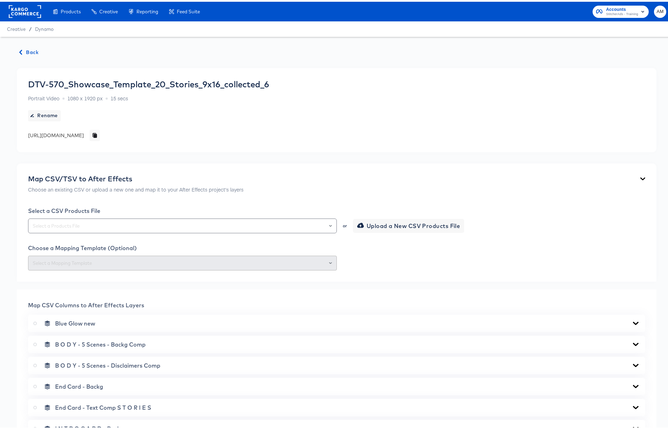
click at [32, 51] on span "Back" at bounding box center [29, 50] width 19 height 9
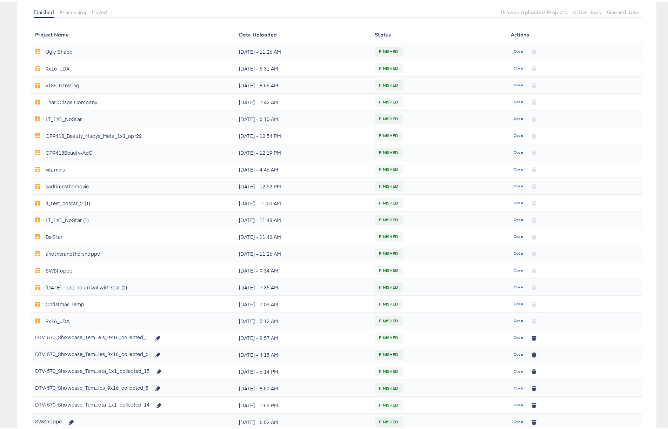
scroll to position [136, 0]
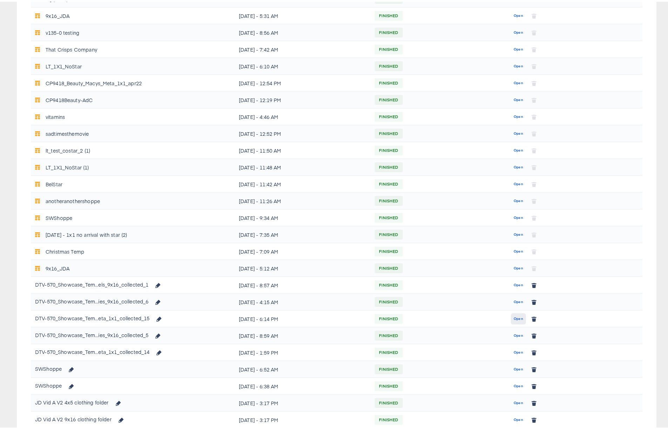
click at [515, 319] on span "Open" at bounding box center [517, 317] width 9 height 6
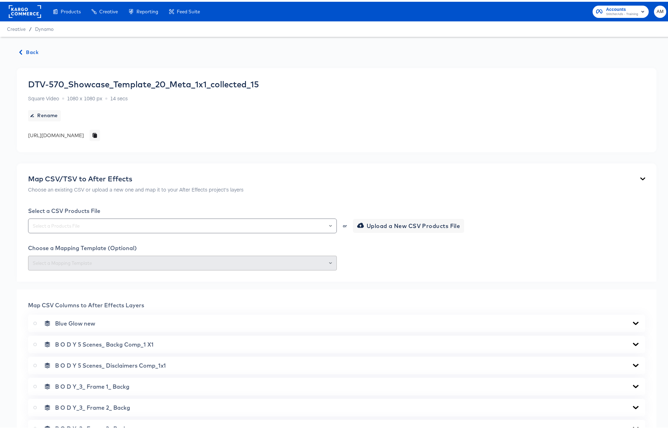
click at [40, 53] on button "Back" at bounding box center [29, 50] width 25 height 9
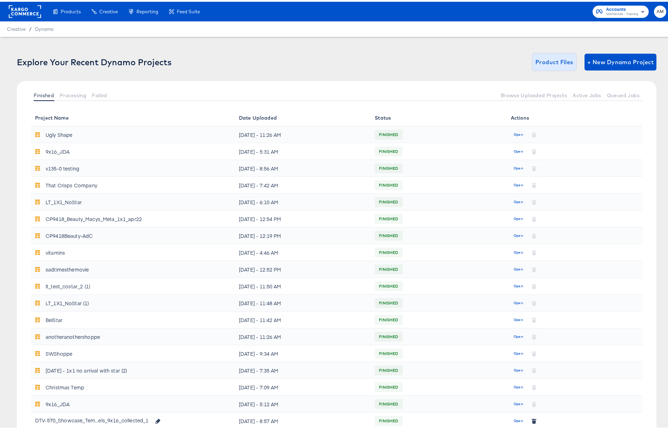
click at [539, 68] on button "Product Files" at bounding box center [553, 60] width 43 height 17
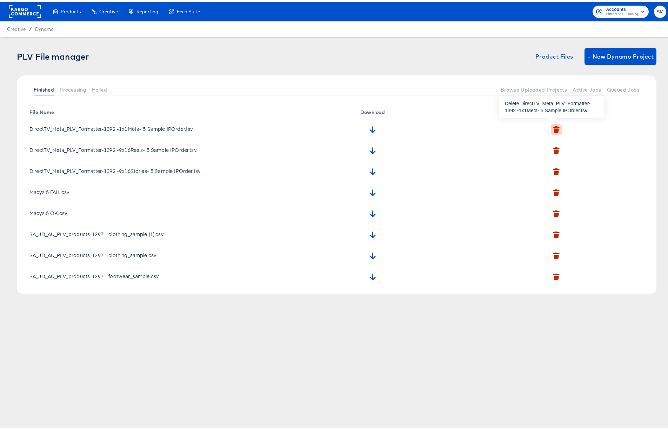
click at [553, 128] on icon "button" at bounding box center [555, 129] width 5 height 5
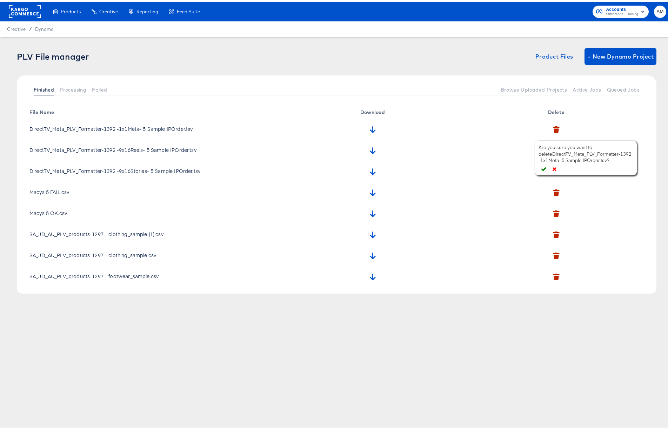
click at [543, 167] on icon "button" at bounding box center [543, 167] width 5 height 5
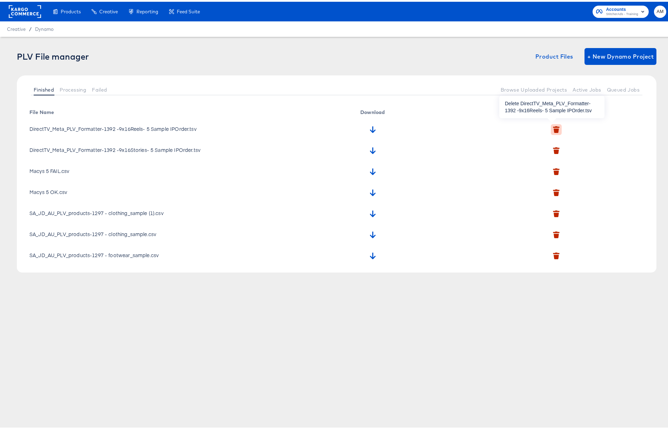
click at [553, 127] on icon "button" at bounding box center [555, 129] width 5 height 5
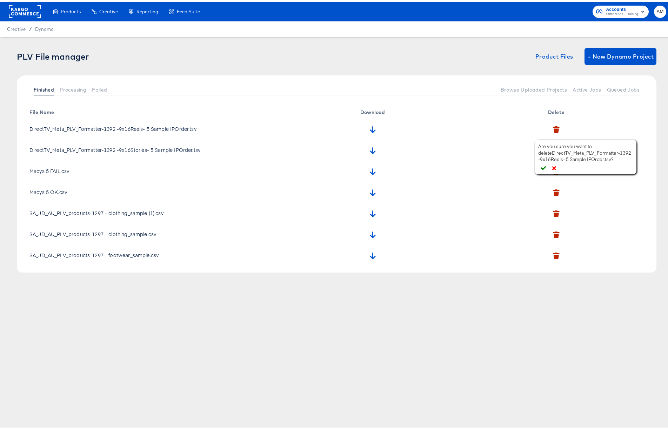
click at [542, 166] on icon "button" at bounding box center [543, 166] width 5 height 5
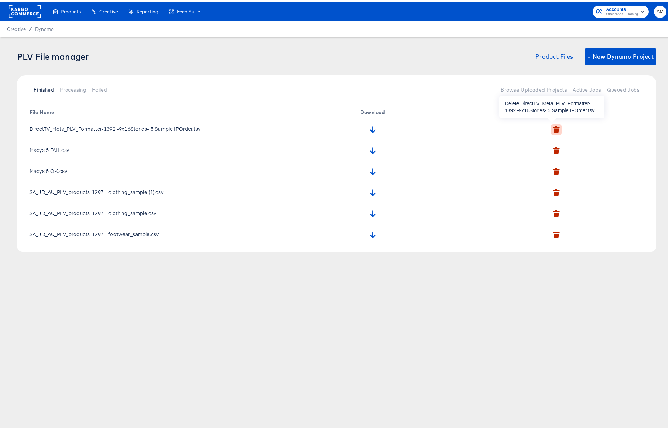
click at [553, 126] on icon "button" at bounding box center [556, 127] width 7 height 7
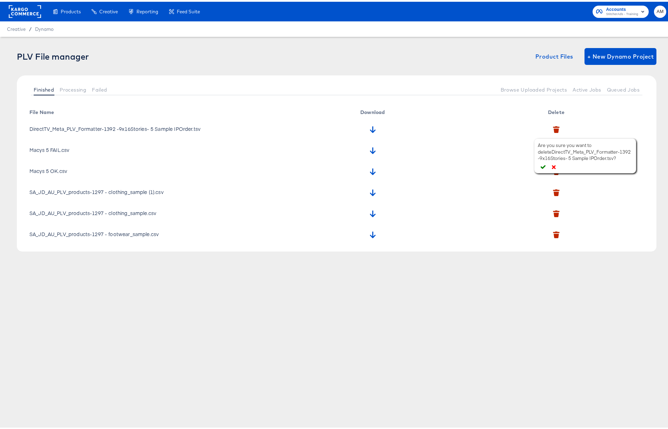
click at [541, 164] on icon "button" at bounding box center [542, 165] width 5 height 5
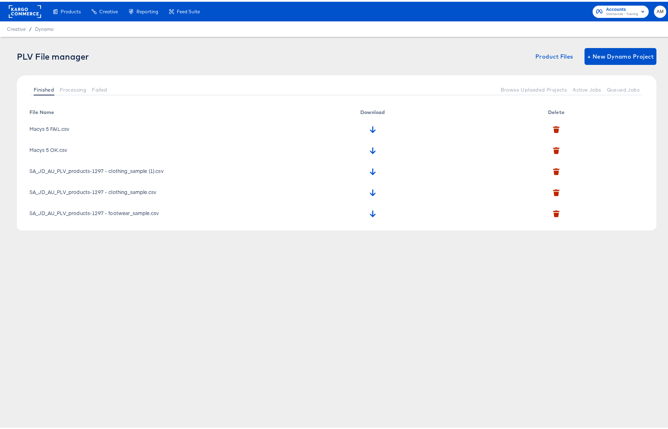
click at [45, 23] on div "Creative / Dynamo" at bounding box center [336, 27] width 673 height 15
click at [45, 25] on span "Dynamo" at bounding box center [44, 28] width 19 height 6
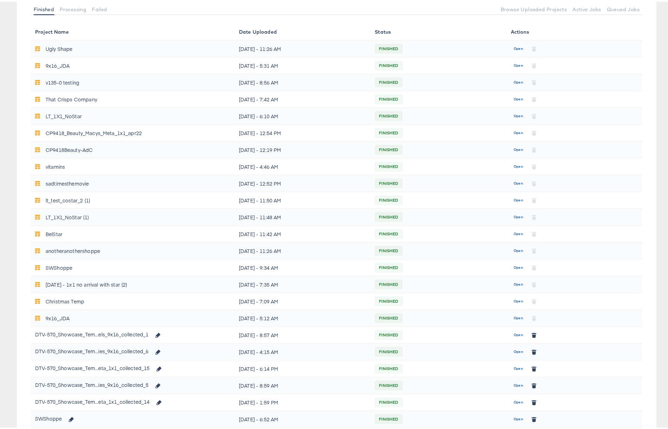
scroll to position [221, 0]
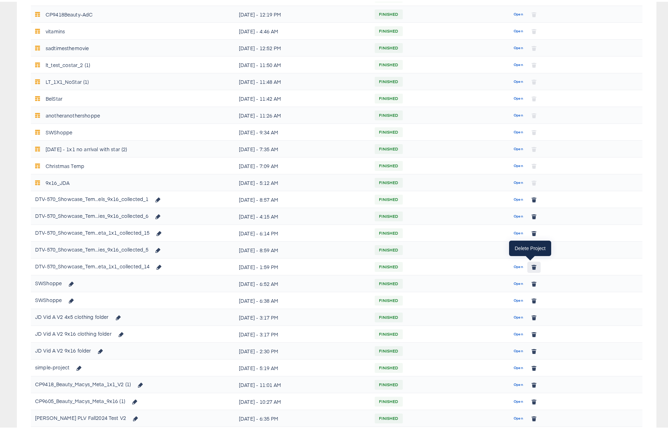
click at [532, 264] on icon "button" at bounding box center [534, 265] width 4 height 3
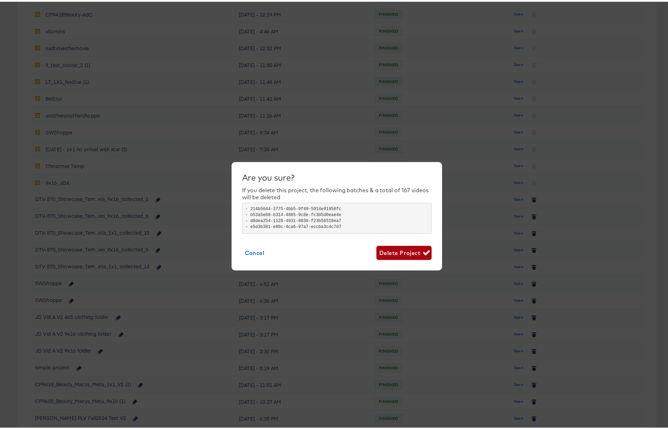
click at [405, 250] on span "Delete Project" at bounding box center [403, 251] width 49 height 10
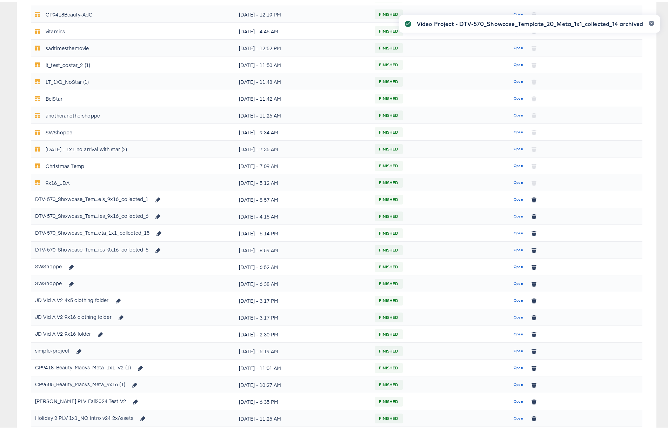
click at [529, 248] on div "Video Project - DTV-570_Showcase_Template_20_Meta_1x1_collected_14 archived" at bounding box center [529, 201] width 275 height 391
click at [531, 247] on icon "button" at bounding box center [533, 248] width 5 height 5
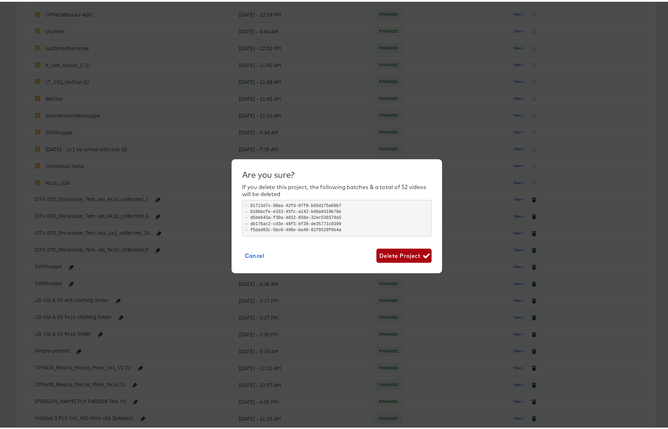
click at [407, 253] on span "Delete Project" at bounding box center [403, 254] width 49 height 10
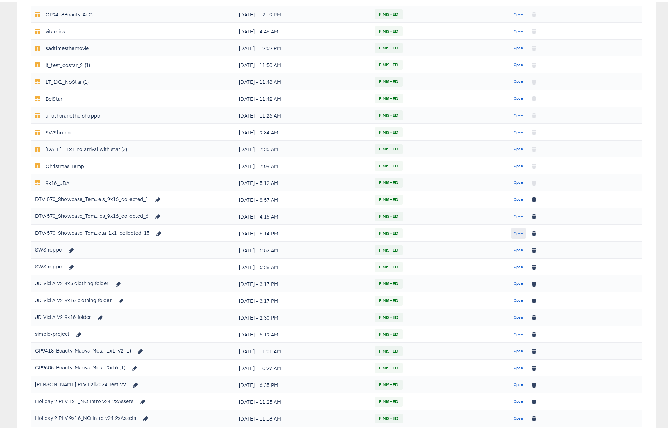
click at [514, 232] on span "Open" at bounding box center [517, 231] width 9 height 6
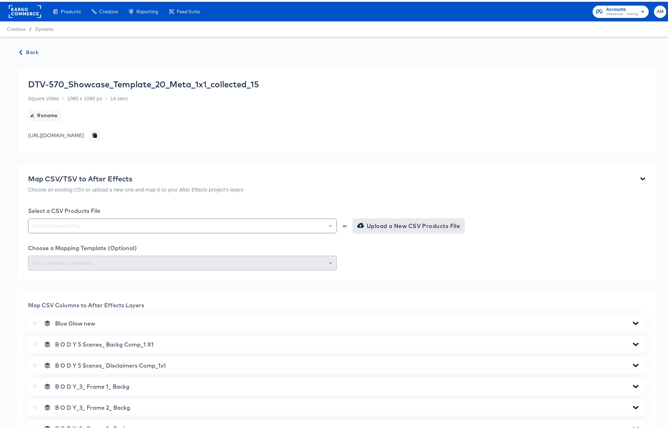
click at [368, 225] on span "Upload a New CSV Products File" at bounding box center [409, 224] width 102 height 10
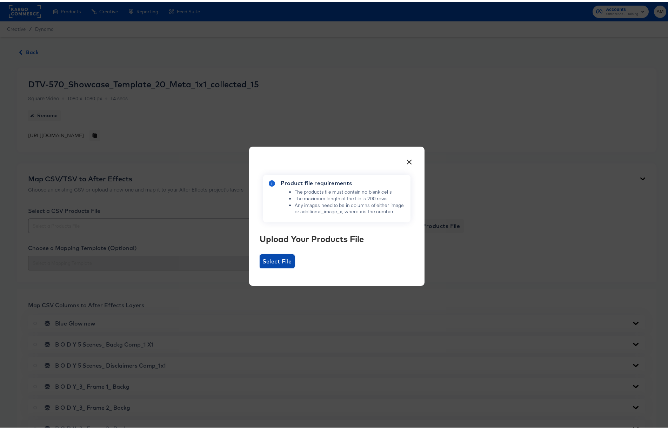
click at [279, 258] on span "Select File" at bounding box center [276, 260] width 29 height 10
click at [259, 266] on input "Select File" at bounding box center [259, 266] width 0 height 0
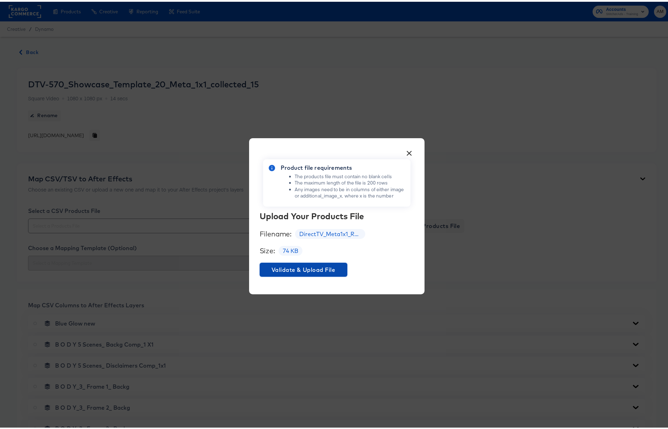
click at [317, 267] on span "Validate & Upload File" at bounding box center [303, 268] width 82 height 10
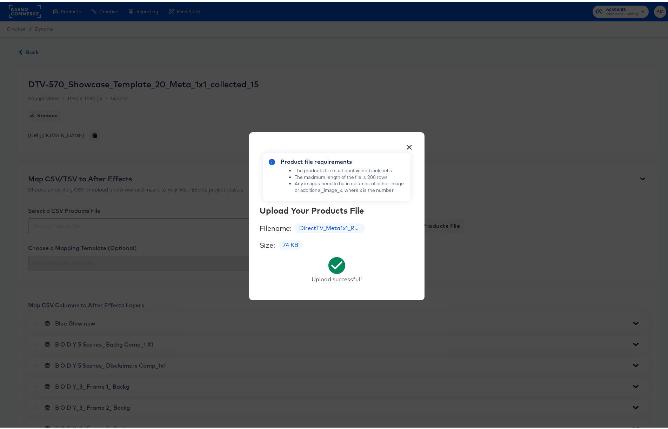
click at [407, 143] on button "×" at bounding box center [409, 143] width 13 height 13
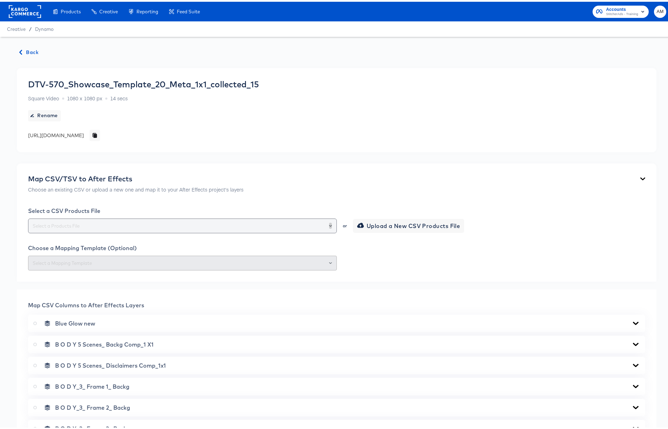
click at [329, 226] on button "Open" at bounding box center [330, 224] width 3 height 10
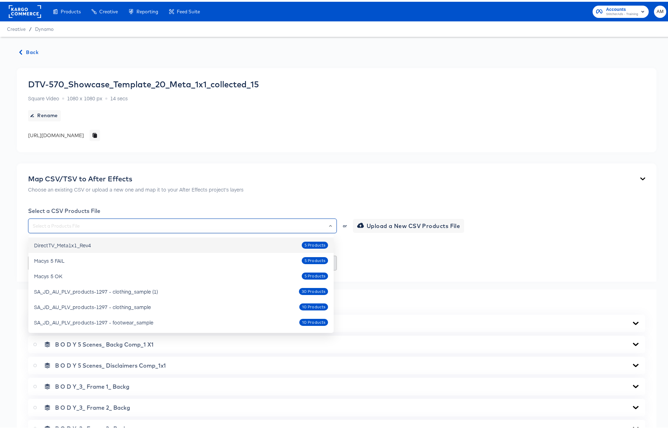
click at [307, 241] on span "5 Products" at bounding box center [315, 244] width 26 height 6
type input "DirectTV_Meta1x1_Rev4"
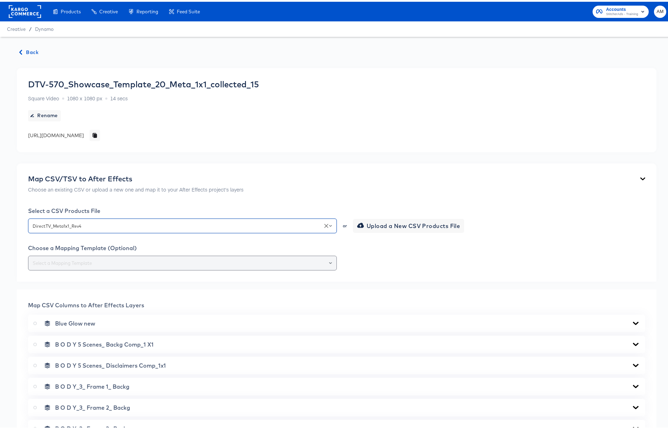
click at [225, 263] on input "text" at bounding box center [182, 261] width 302 height 8
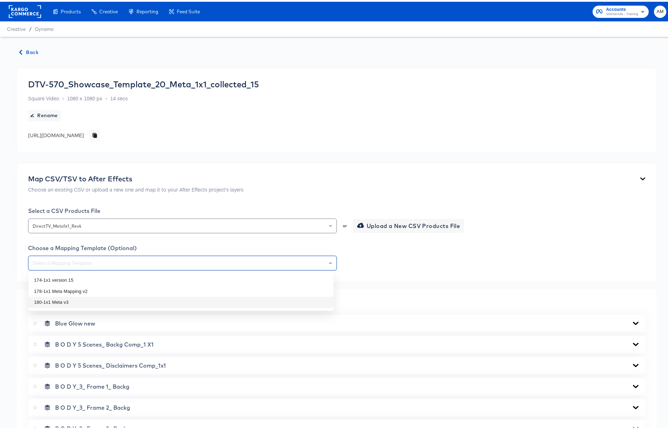
click at [94, 301] on li "180-1x1 Meta v3" at bounding box center [180, 300] width 305 height 11
type input "180-1x1 Meta v3"
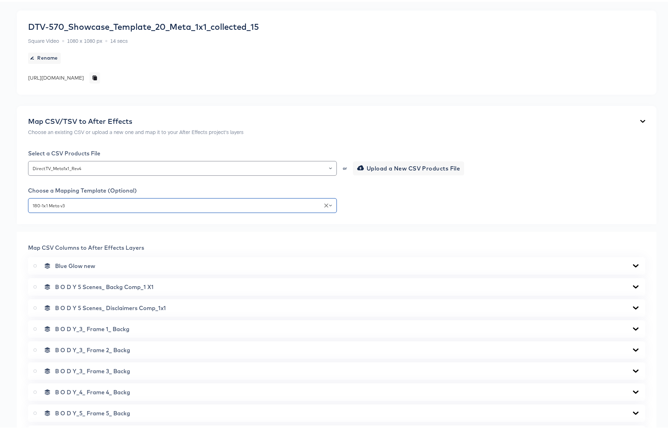
scroll to position [331, 0]
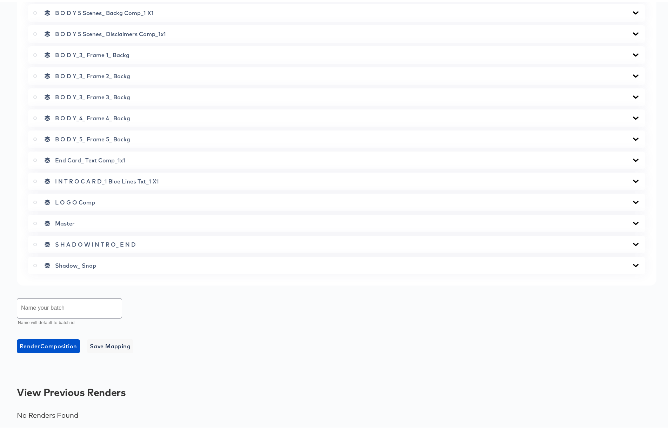
click at [631, 200] on icon at bounding box center [635, 201] width 8 height 6
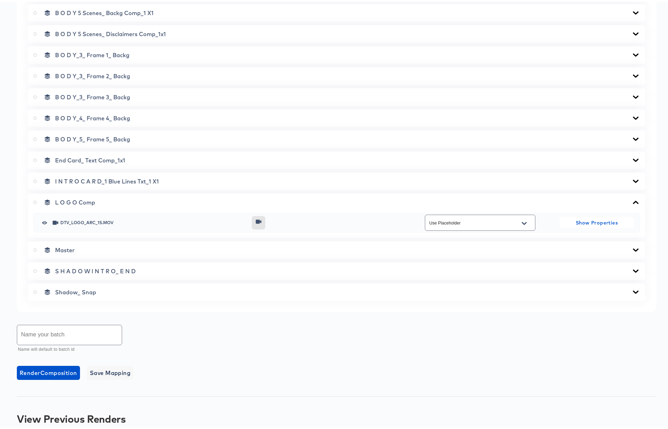
click at [631, 199] on icon at bounding box center [635, 201] width 8 height 6
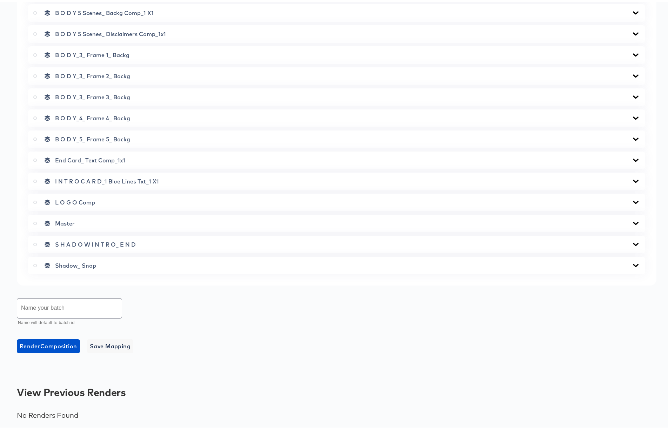
click at [632, 221] on icon at bounding box center [635, 221] width 6 height 3
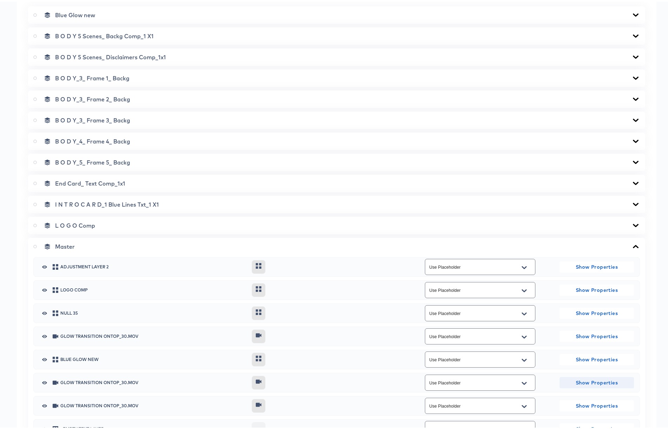
scroll to position [308, 0]
click at [632, 244] on icon at bounding box center [635, 244] width 6 height 3
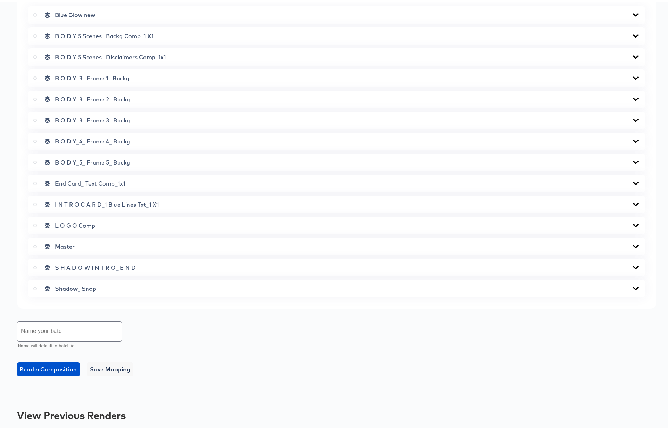
click at [631, 221] on icon at bounding box center [635, 224] width 8 height 6
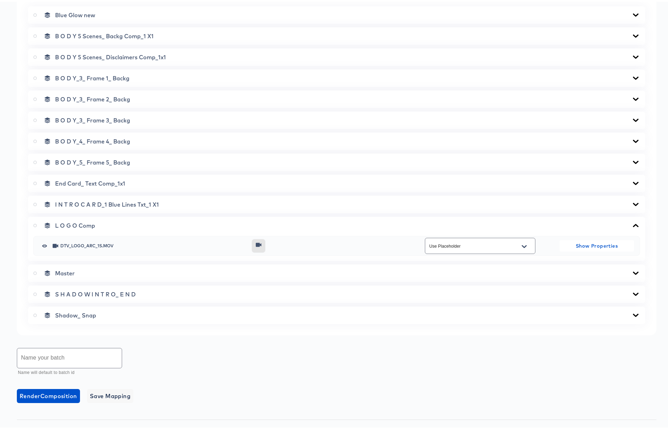
click at [631, 221] on icon at bounding box center [635, 224] width 8 height 6
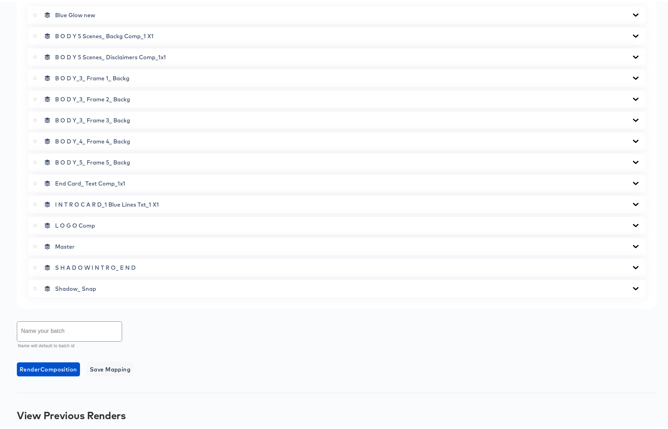
click at [632, 202] on icon at bounding box center [635, 202] width 6 height 3
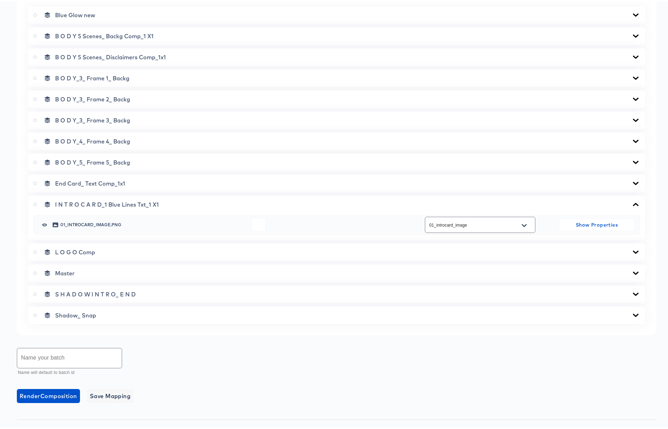
click at [631, 202] on icon at bounding box center [635, 203] width 8 height 6
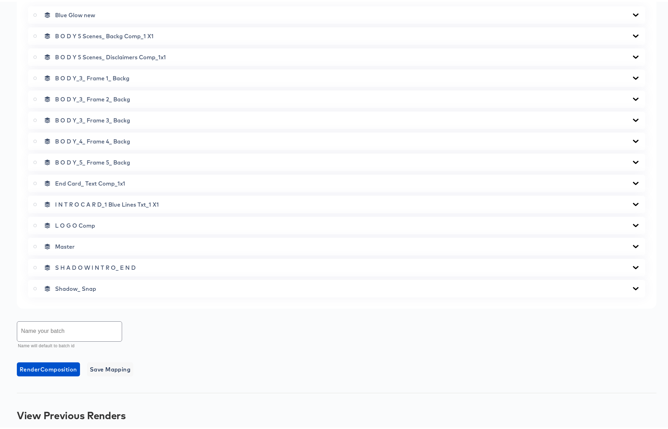
click at [631, 177] on div "End Card_ Text Comp_1x1" at bounding box center [336, 182] width 617 height 18
click at [632, 181] on icon at bounding box center [635, 181] width 6 height 3
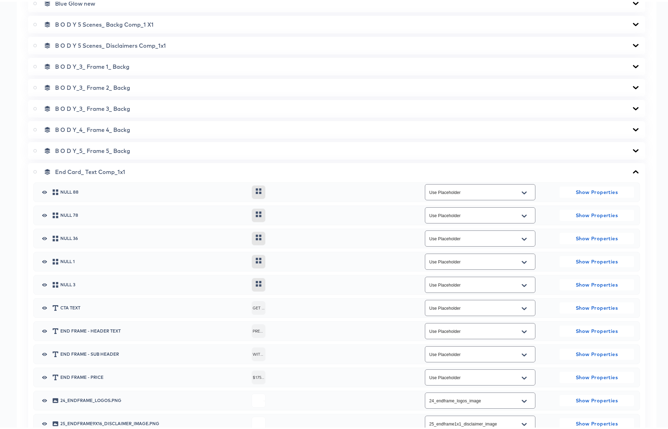
scroll to position [360, 0]
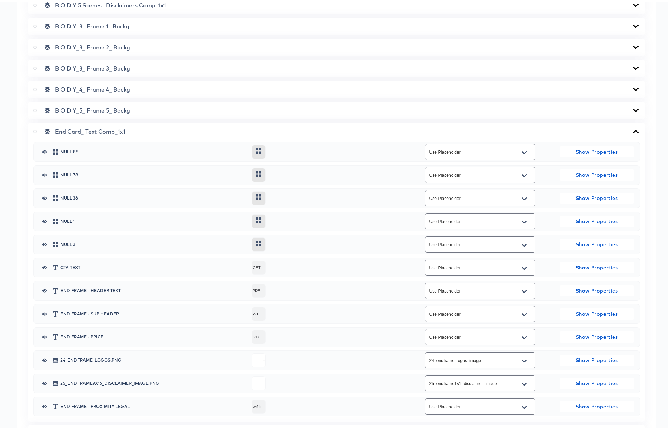
click at [632, 128] on icon at bounding box center [635, 129] width 6 height 3
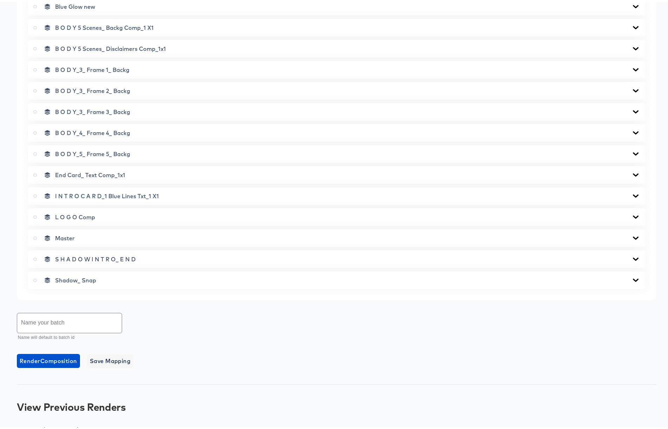
scroll to position [218, 0]
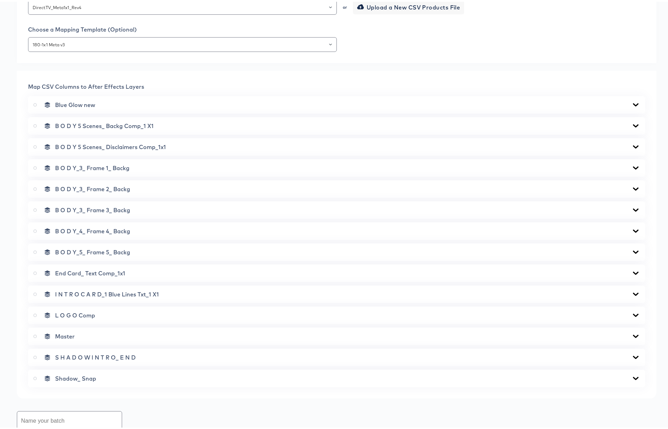
click at [631, 249] on icon at bounding box center [635, 251] width 8 height 6
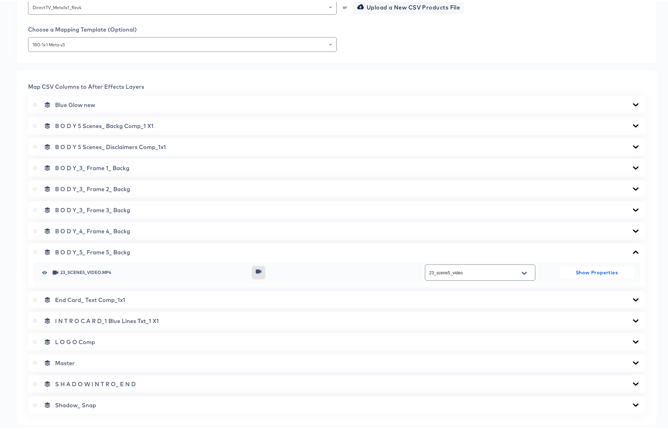
click at [632, 249] on icon at bounding box center [635, 250] width 6 height 3
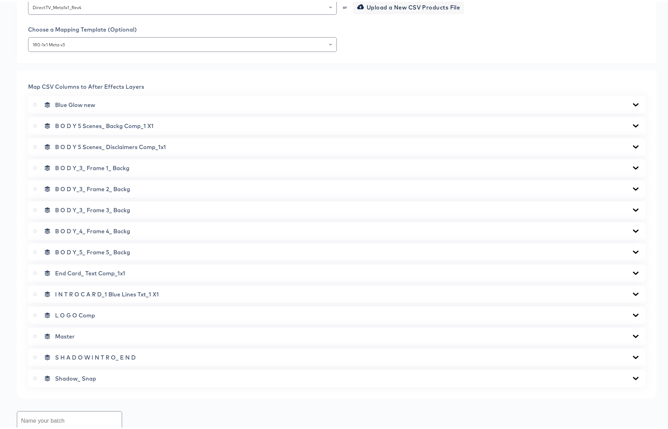
click at [632, 228] on icon at bounding box center [635, 229] width 6 height 3
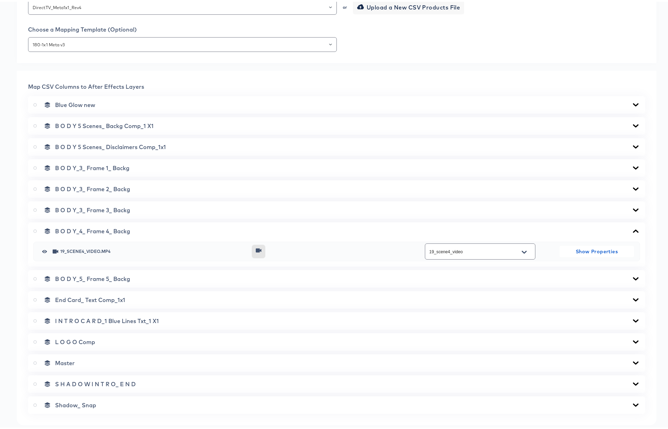
click at [631, 228] on icon at bounding box center [635, 229] width 8 height 6
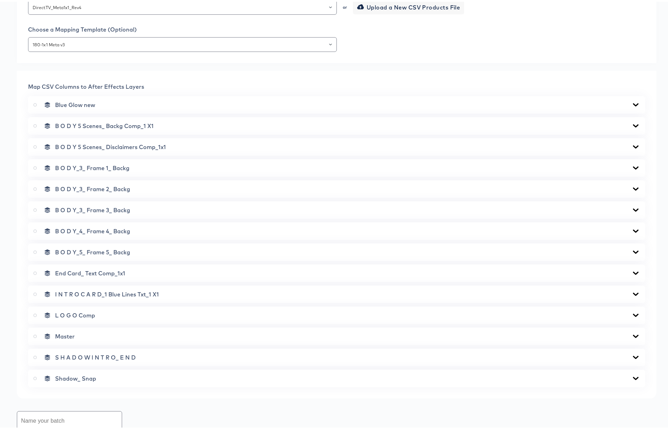
click at [631, 144] on icon at bounding box center [635, 145] width 8 height 6
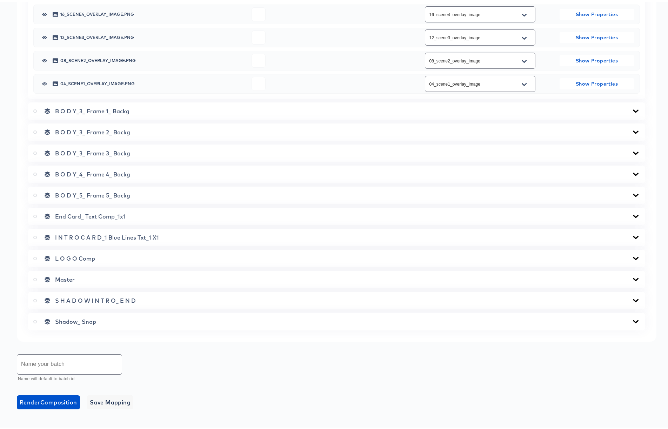
scroll to position [451, 0]
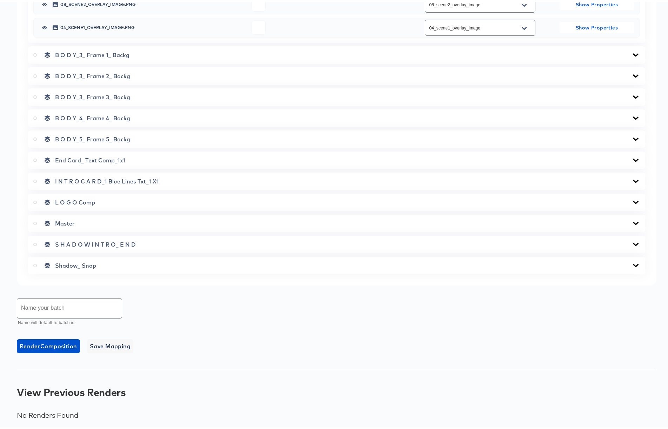
click at [57, 308] on input "text" at bounding box center [69, 307] width 104 height 20
type input "Meta1x1_5Batch_IPOrder_Rev4"
click at [53, 344] on span "Render Composition" at bounding box center [48, 344] width 57 height 10
click at [36, 222] on icon at bounding box center [35, 222] width 4 height 4
click at [0, 0] on input "radio" at bounding box center [0, 0] width 0 height 0
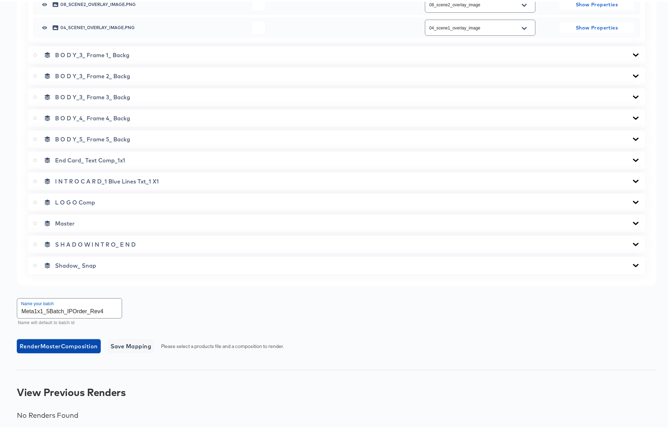
click at [70, 345] on span "Render Master Composition" at bounding box center [59, 344] width 78 height 10
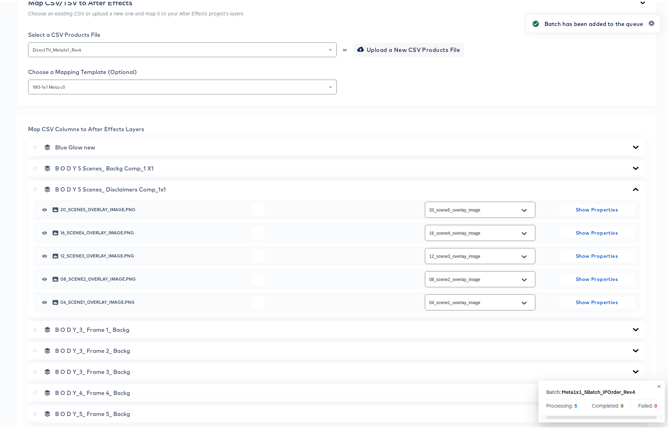
scroll to position [0, 0]
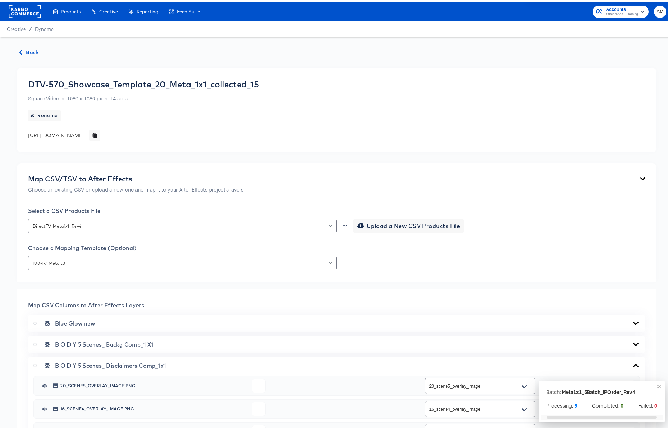
click at [27, 49] on span "Back" at bounding box center [29, 50] width 19 height 9
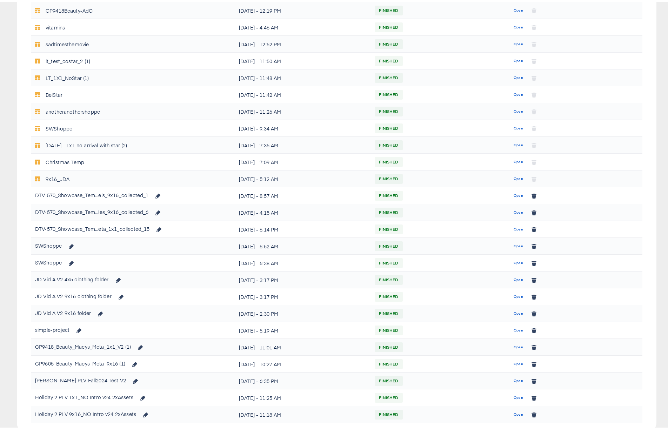
scroll to position [230, 0]
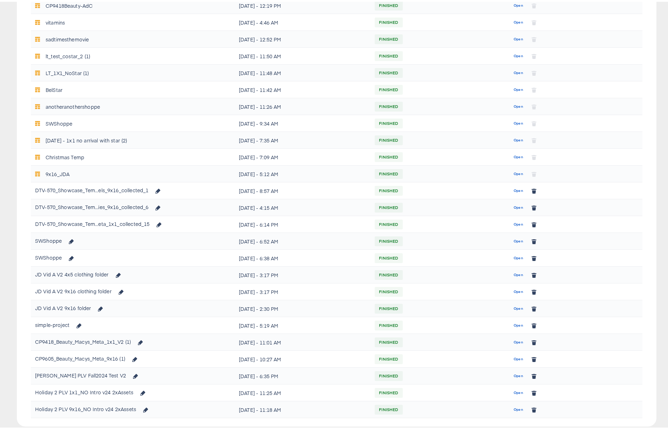
click at [513, 205] on span "Open" at bounding box center [517, 206] width 9 height 6
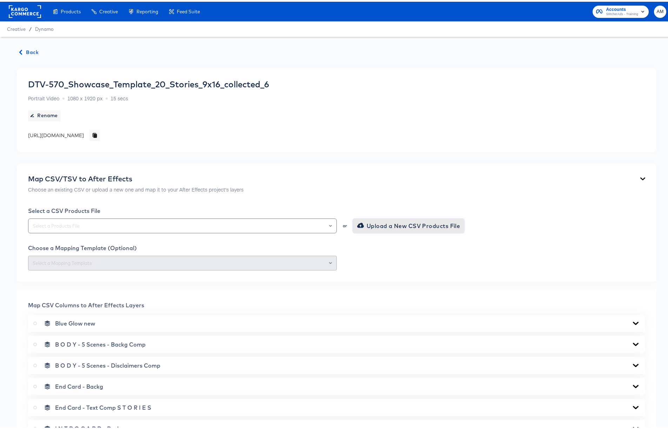
click at [371, 226] on span "Upload a New CSV Products File" at bounding box center [409, 224] width 102 height 10
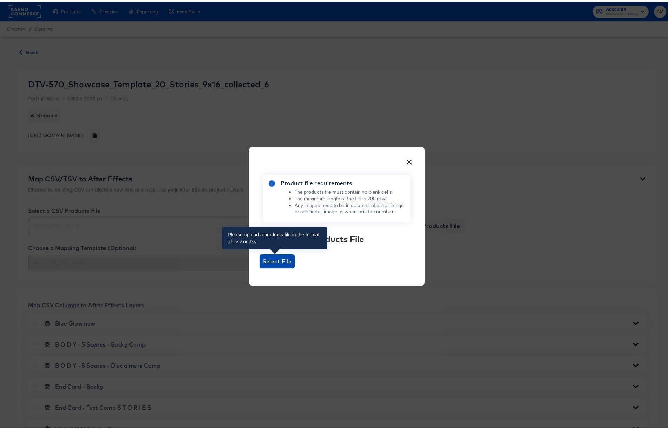
click at [282, 263] on span "Select File" at bounding box center [276, 260] width 29 height 10
click at [259, 266] on input "Select File" at bounding box center [259, 266] width 0 height 0
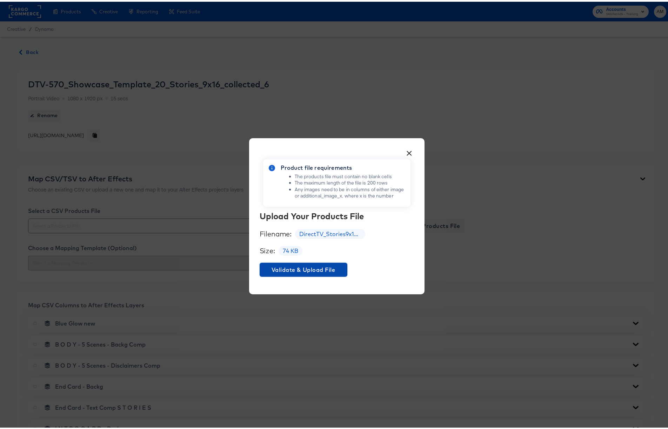
click at [286, 267] on span "Validate & Upload File" at bounding box center [303, 268] width 82 height 10
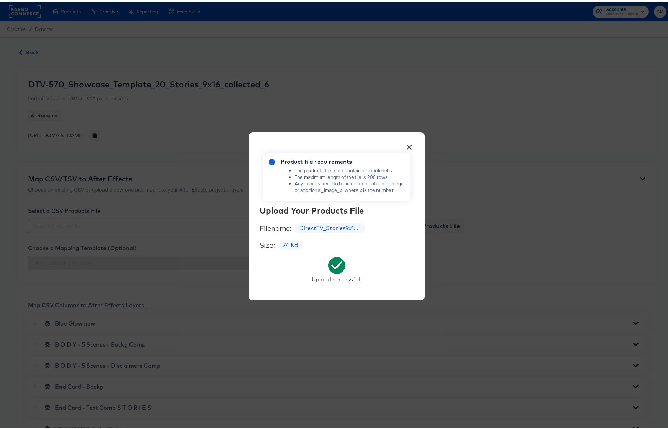
click at [406, 143] on button "×" at bounding box center [409, 143] width 13 height 13
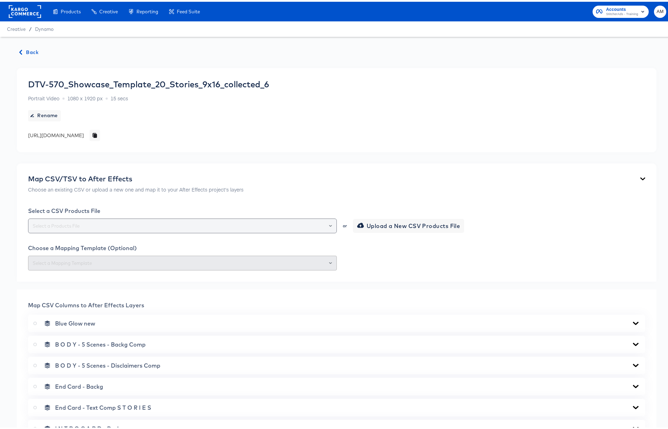
click at [193, 225] on input "text" at bounding box center [182, 224] width 302 height 8
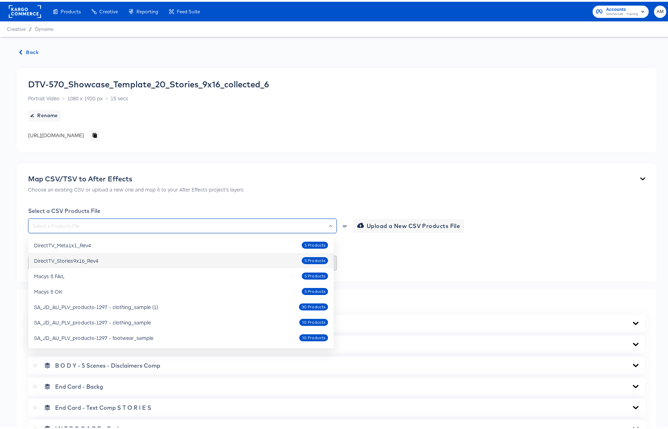
click at [94, 259] on div "DirectTV_Stories9x16_Rev4" at bounding box center [66, 258] width 64 height 7
type input "DirectTV_Stories9x16_Rev4"
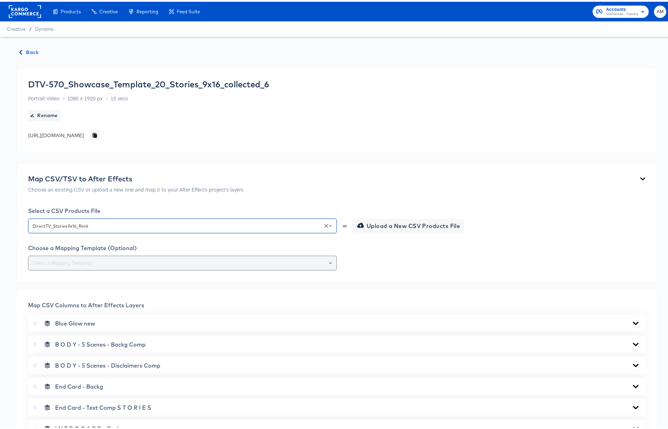
click at [278, 266] on div at bounding box center [182, 261] width 309 height 15
click at [282, 259] on input "text" at bounding box center [182, 261] width 302 height 8
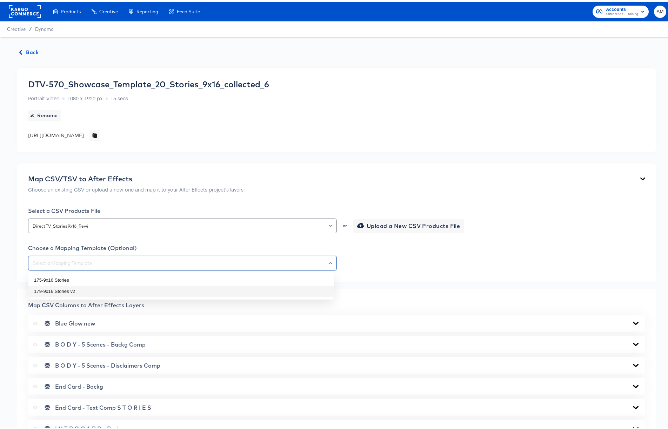
click at [91, 288] on li "179-9x16 Stories v2" at bounding box center [180, 289] width 305 height 11
type input "179-9x16 Stories v2"
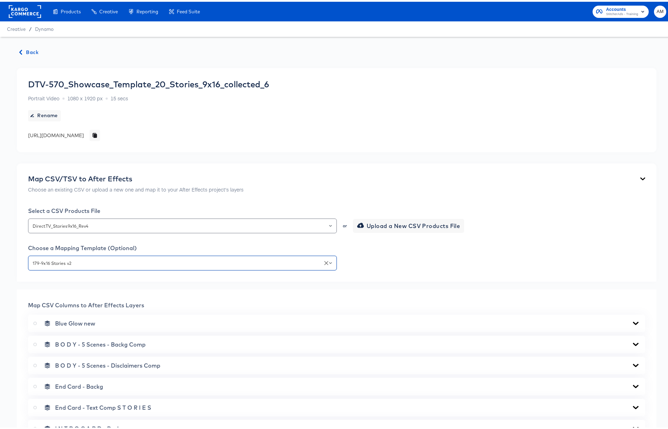
scroll to position [215, 0]
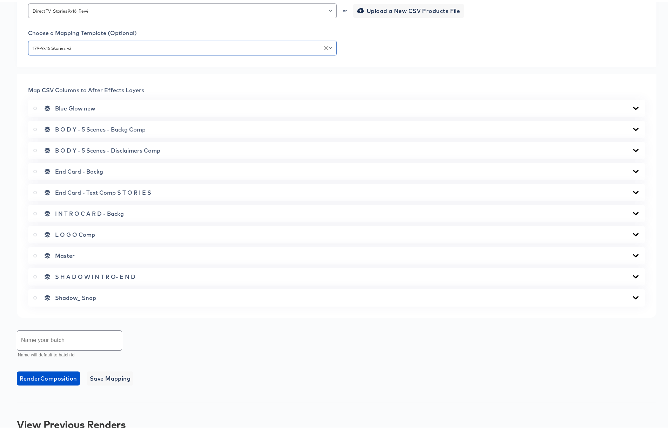
click at [631, 253] on icon at bounding box center [635, 254] width 8 height 6
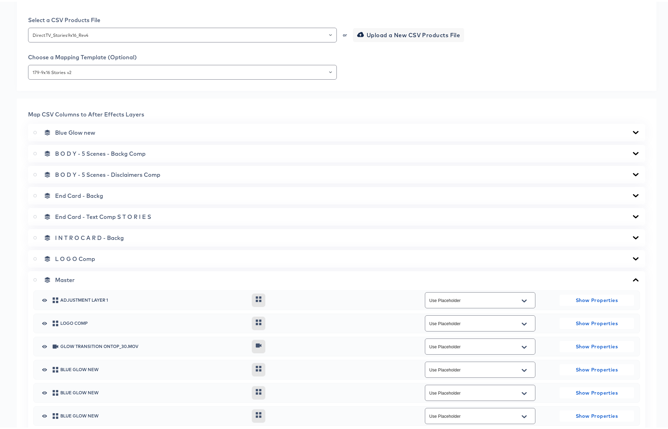
scroll to position [191, 0]
click at [37, 279] on label at bounding box center [36, 277] width 6 height 7
click at [0, 0] on input "radio" at bounding box center [0, 0] width 0 height 0
click at [632, 277] on icon at bounding box center [635, 277] width 6 height 3
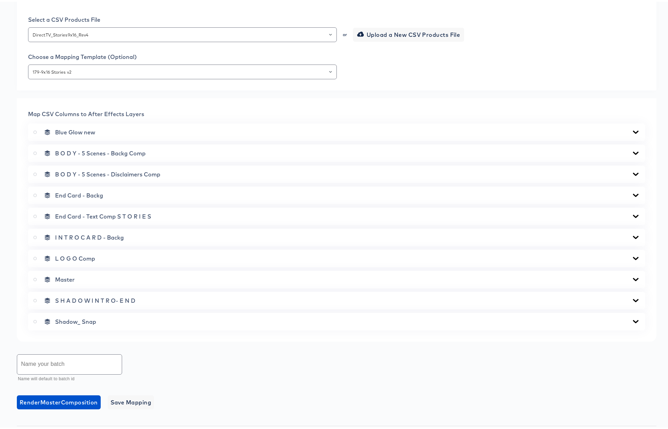
click at [631, 149] on icon at bounding box center [635, 152] width 8 height 6
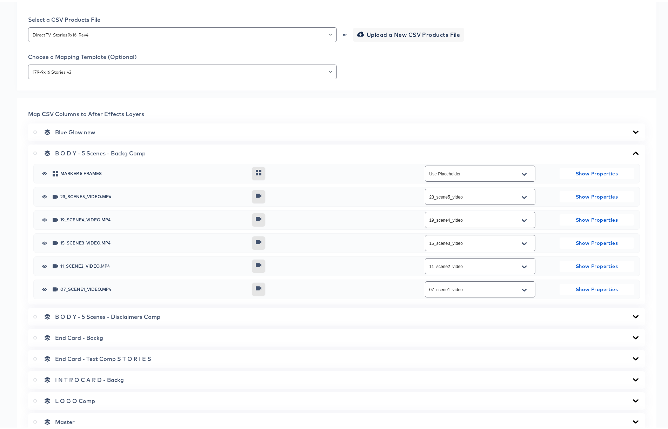
click at [631, 149] on icon at bounding box center [635, 152] width 8 height 6
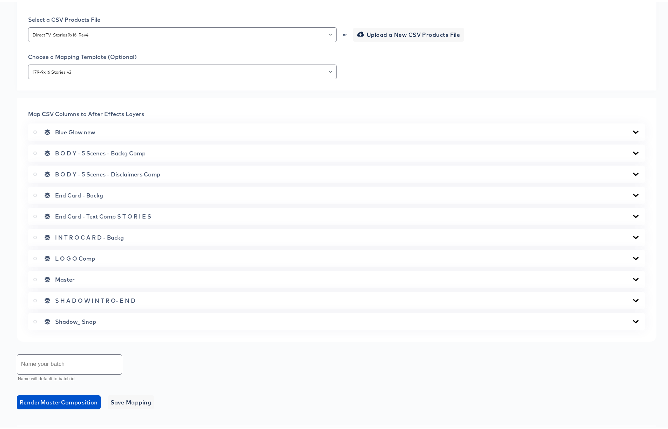
click at [631, 171] on icon at bounding box center [635, 173] width 8 height 6
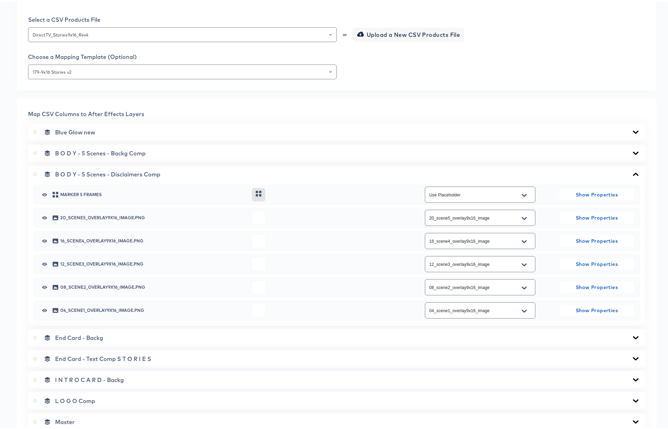
click at [632, 171] on icon at bounding box center [635, 172] width 6 height 3
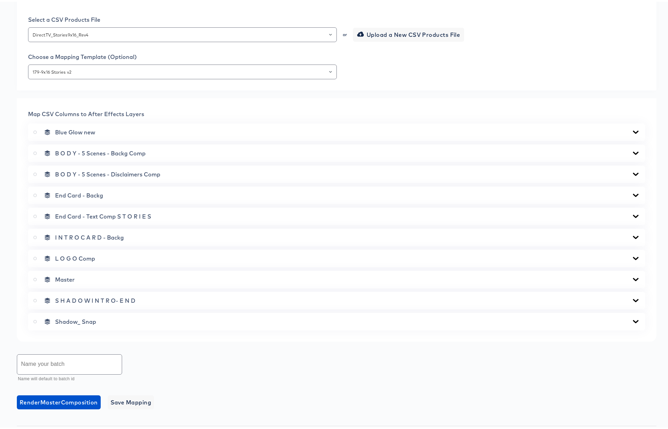
click at [631, 215] on icon at bounding box center [635, 215] width 8 height 6
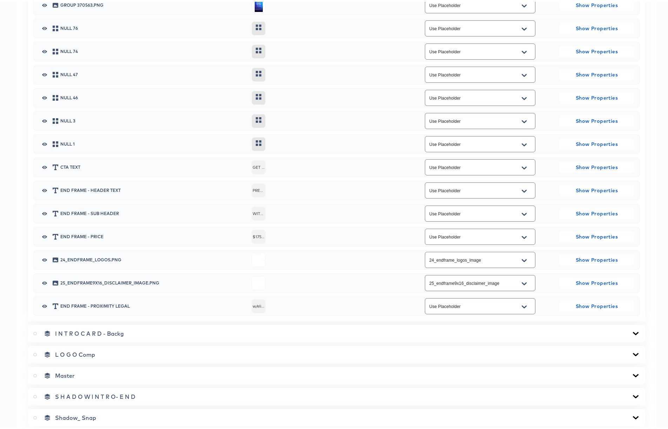
scroll to position [556, 0]
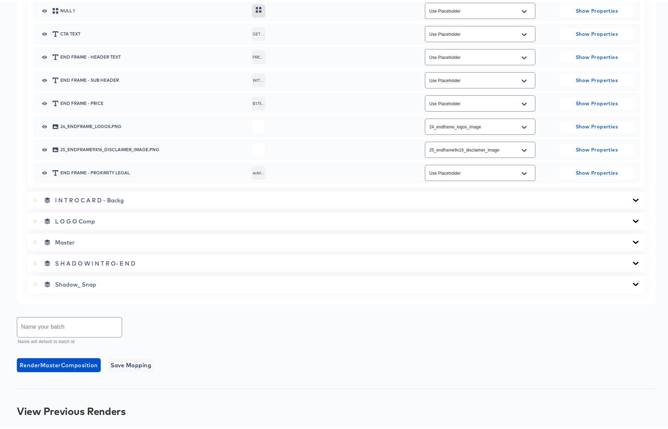
click at [42, 321] on input "text" at bounding box center [69, 326] width 104 height 20
type input "Stories9x16 5Batch Rev4"
click at [77, 363] on span "Render Master Composition" at bounding box center [59, 363] width 78 height 10
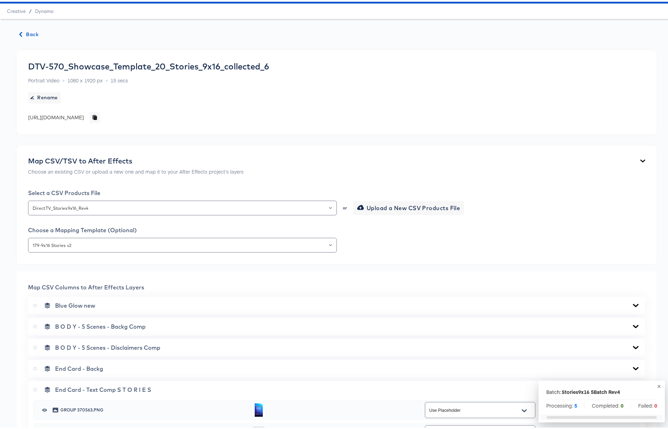
scroll to position [0, 0]
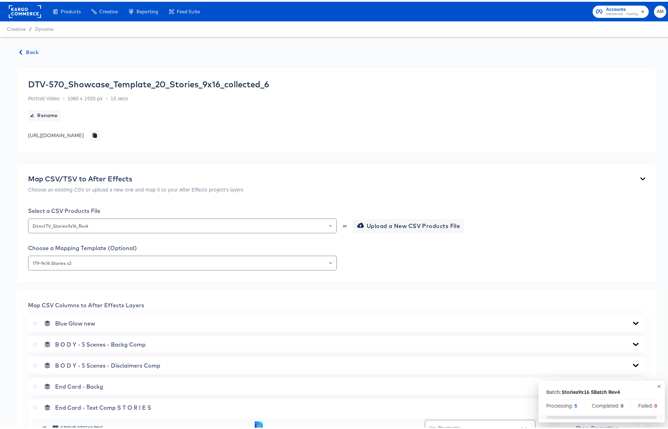
click at [39, 47] on button "Back" at bounding box center [29, 50] width 25 height 9
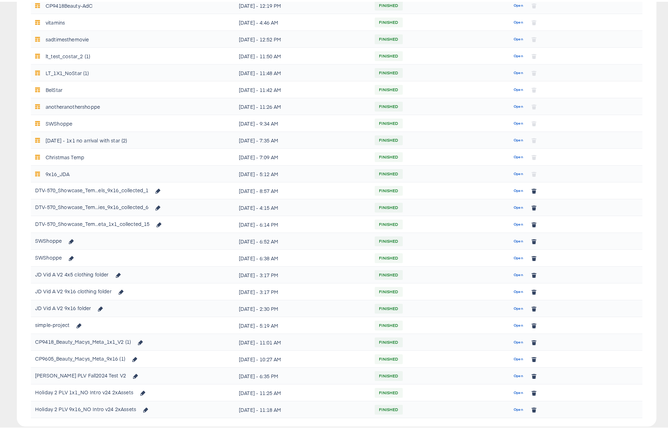
scroll to position [231, 0]
click at [514, 187] on span "Open" at bounding box center [517, 188] width 9 height 6
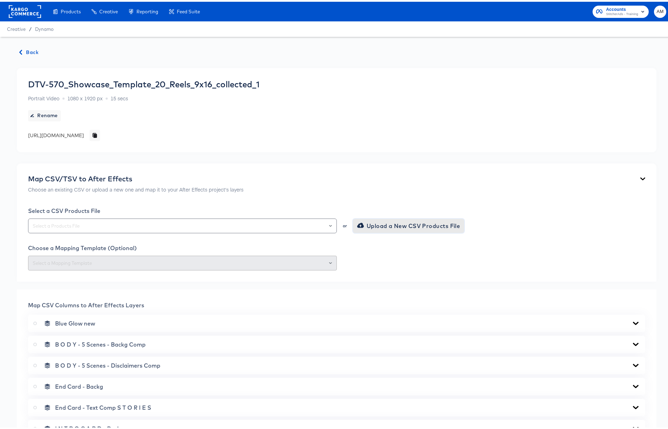
click at [375, 223] on span "Upload a New CSV Products File" at bounding box center [409, 224] width 102 height 10
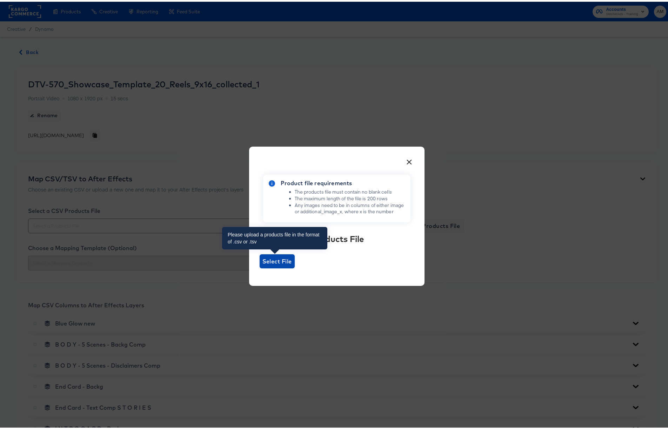
click at [266, 261] on span "Select File" at bounding box center [276, 260] width 29 height 10
click at [259, 266] on input "Select File" at bounding box center [259, 266] width 0 height 0
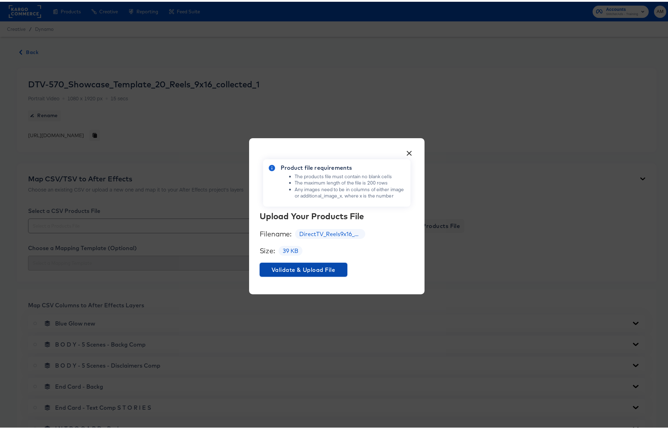
click at [294, 267] on span "Validate & Upload File" at bounding box center [303, 268] width 82 height 10
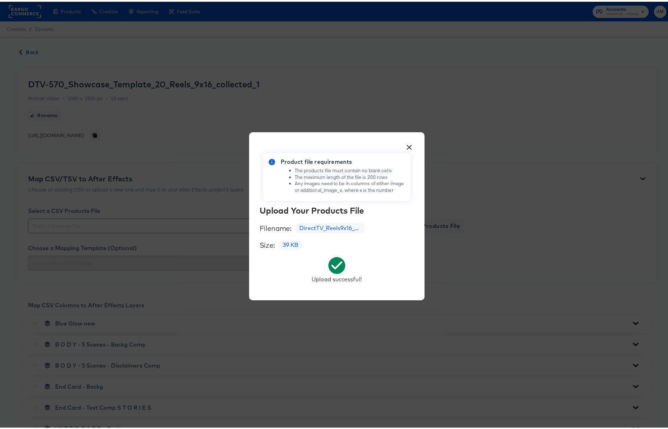
click at [404, 144] on button "×" at bounding box center [409, 143] width 13 height 13
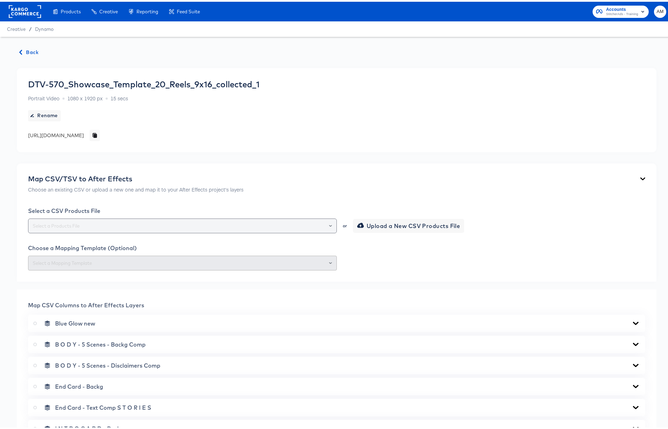
click at [329, 223] on icon "Open" at bounding box center [330, 224] width 3 height 3
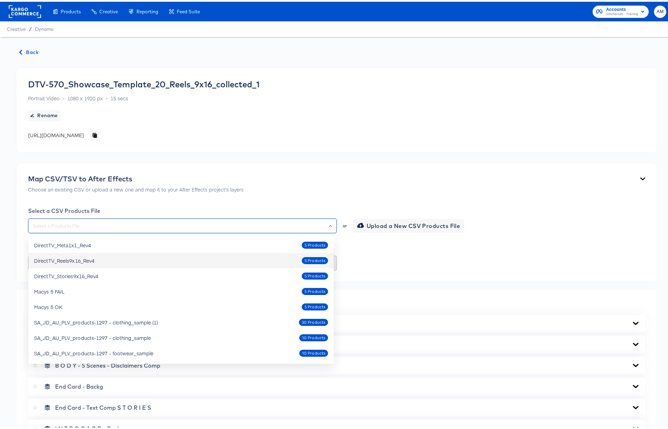
click at [168, 258] on div "DirectTV_Reels9x16_Rev4 5 Products" at bounding box center [181, 258] width 294 height 11
type input "DirectTV_Reels9x16_Rev4"
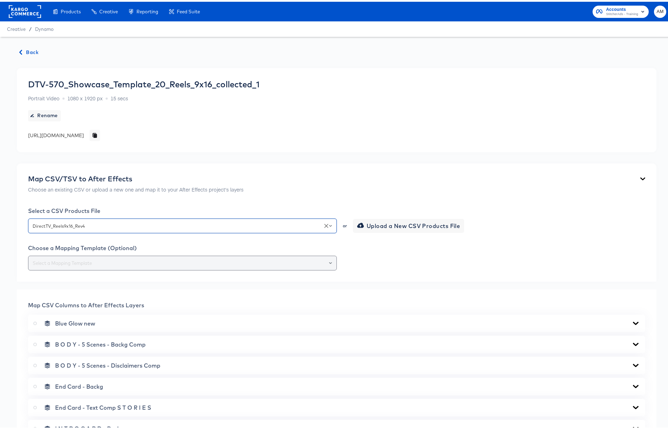
click at [331, 258] on div at bounding box center [182, 261] width 309 height 15
click at [324, 259] on div at bounding box center [327, 261] width 12 height 10
click at [329, 261] on icon "Open" at bounding box center [330, 261] width 3 height 2
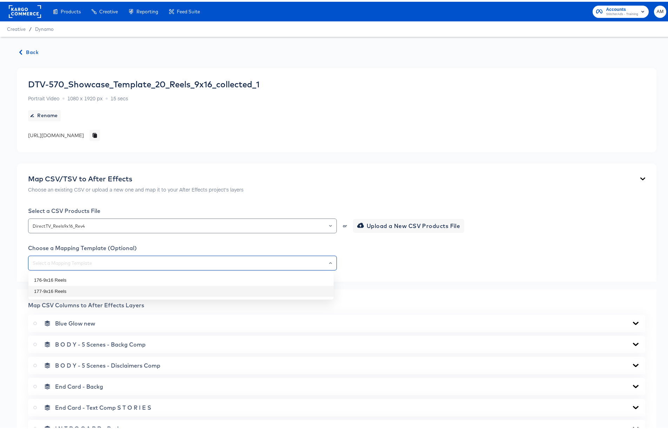
click at [70, 289] on li "177-9x16 Reels" at bounding box center [180, 289] width 305 height 11
type input "177-9x16 Reels"
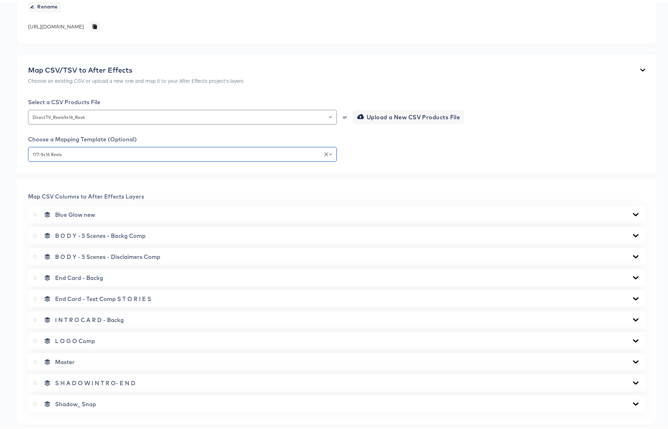
scroll to position [217, 0]
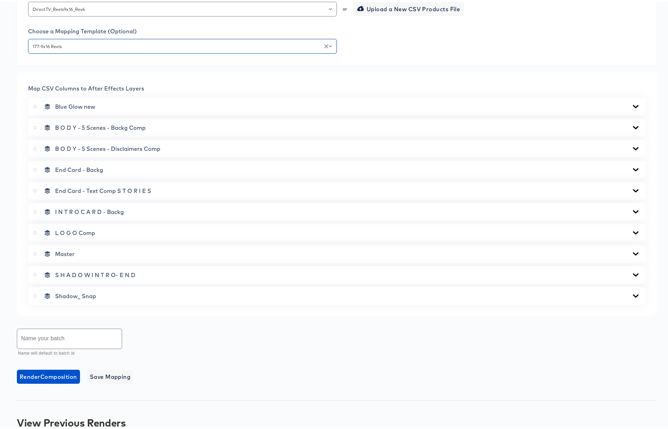
click at [633, 272] on icon at bounding box center [635, 273] width 8 height 6
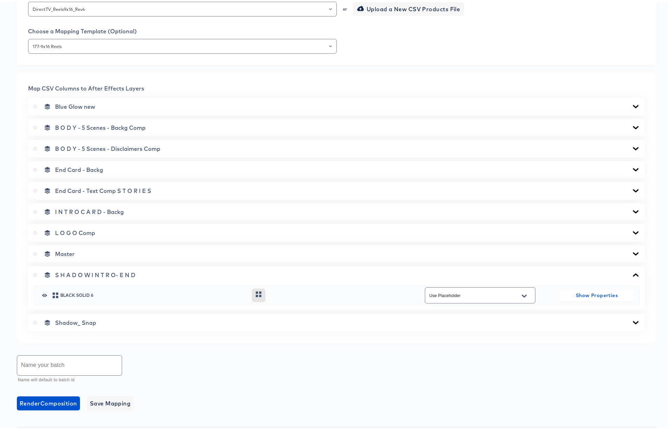
click at [633, 272] on icon at bounding box center [635, 273] width 8 height 6
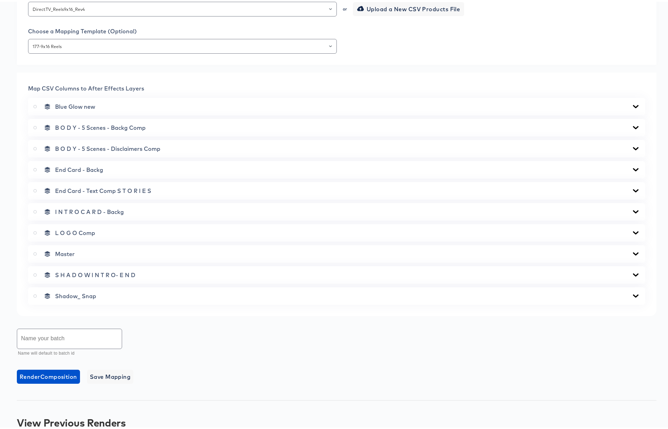
click at [633, 251] on icon at bounding box center [635, 252] width 8 height 6
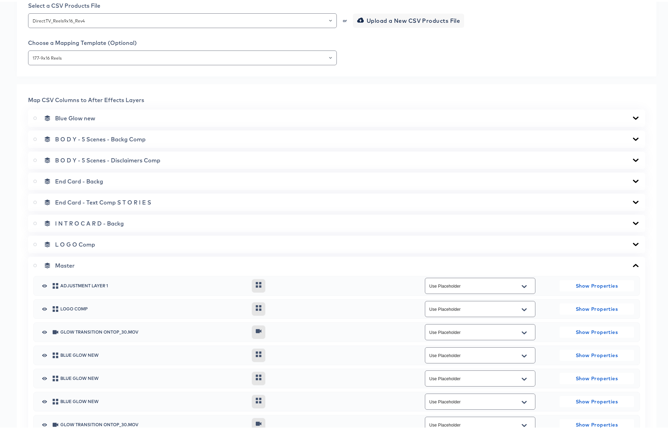
scroll to position [205, 0]
click at [632, 243] on icon at bounding box center [635, 242] width 6 height 3
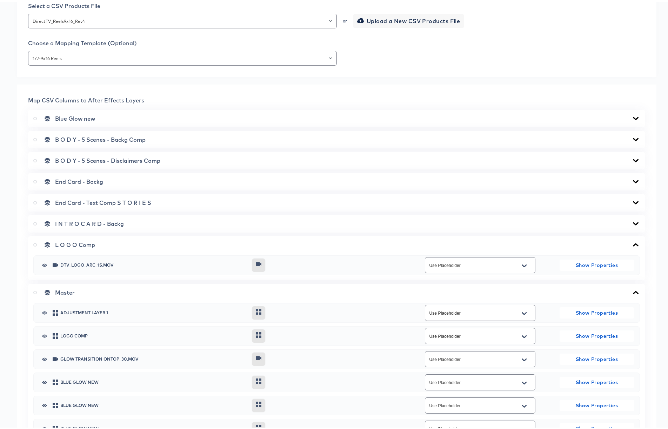
click at [631, 243] on icon at bounding box center [635, 243] width 8 height 6
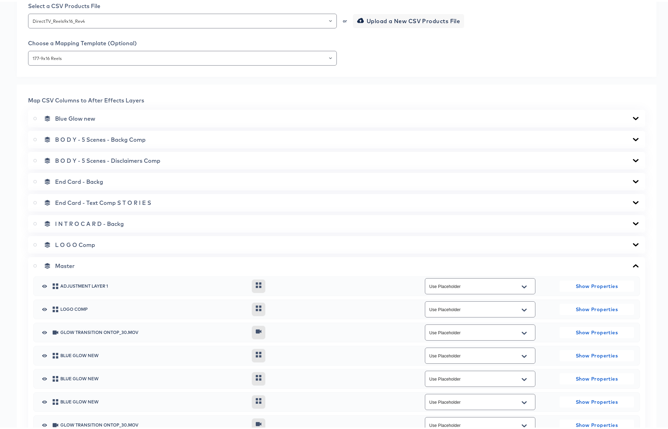
click at [632, 221] on icon at bounding box center [635, 221] width 6 height 3
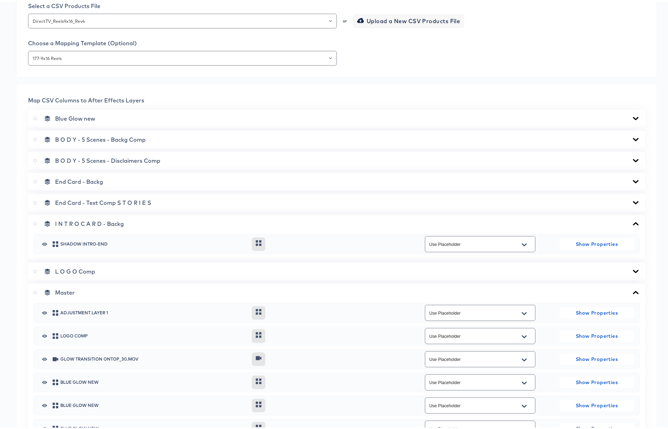
click at [632, 221] on icon at bounding box center [635, 221] width 6 height 3
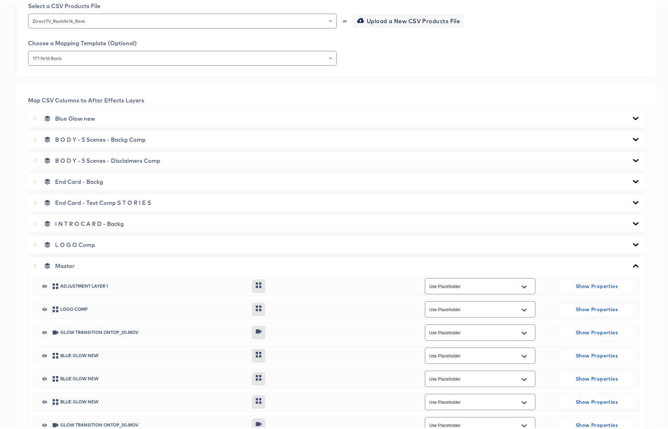
click at [631, 201] on icon at bounding box center [635, 201] width 8 height 6
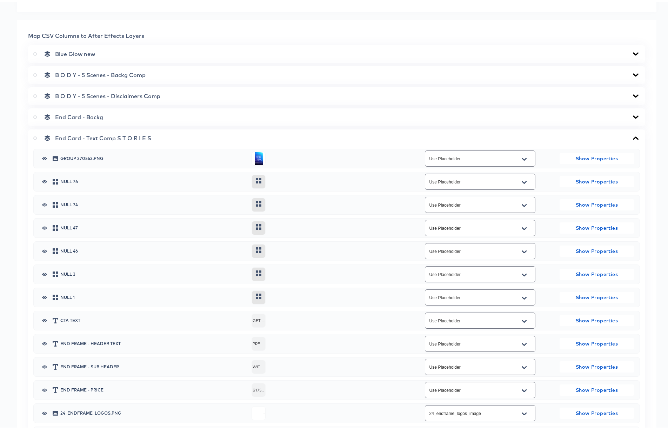
scroll to position [115, 0]
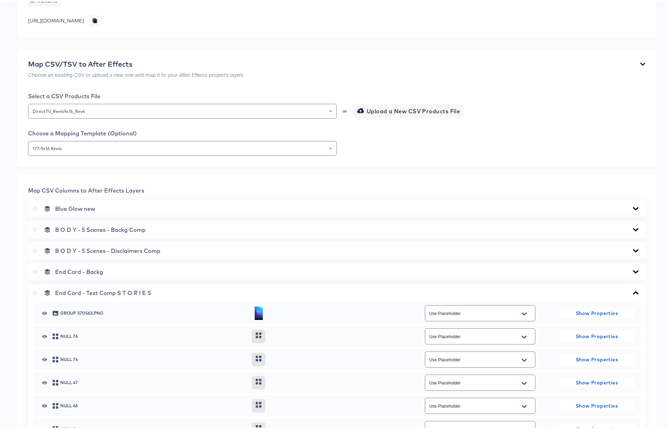
click at [631, 245] on div "B O D Y - 5 Scenes - Disclaimers Comp" at bounding box center [336, 249] width 617 height 18
click at [631, 248] on icon at bounding box center [635, 249] width 8 height 6
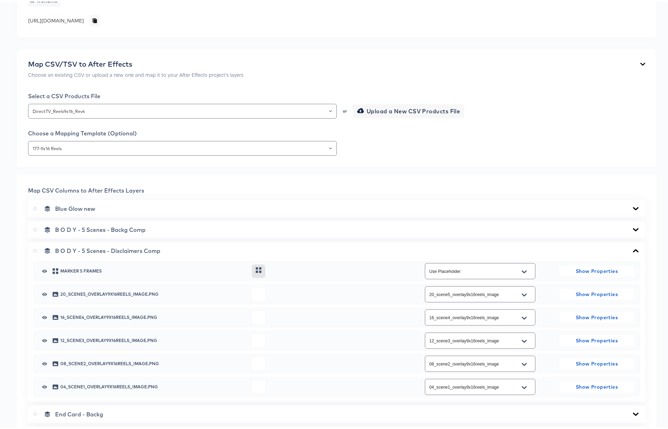
click at [632, 248] on icon at bounding box center [635, 248] width 6 height 3
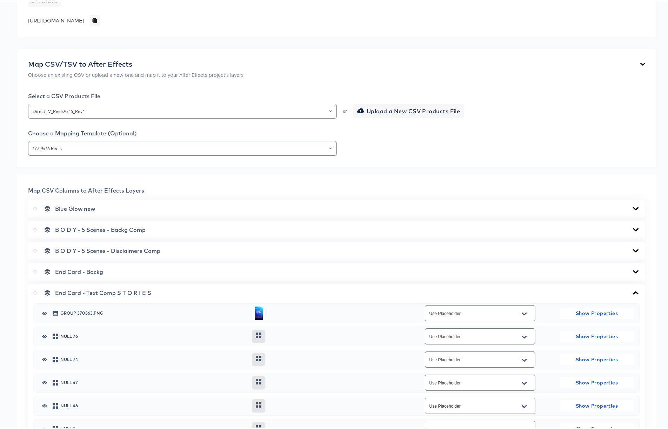
click at [633, 226] on icon at bounding box center [635, 228] width 8 height 6
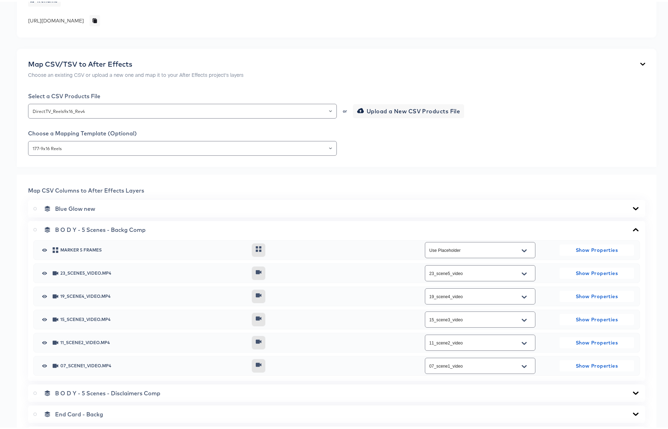
click at [633, 226] on icon at bounding box center [635, 228] width 8 height 6
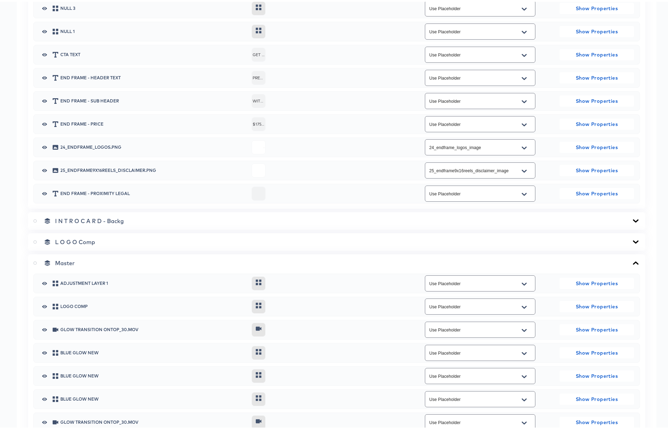
scroll to position [1203, 0]
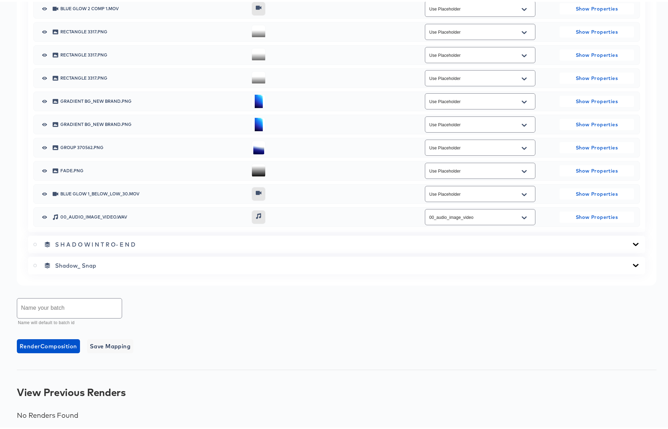
click at [57, 302] on input "text" at bounding box center [69, 307] width 104 height 20
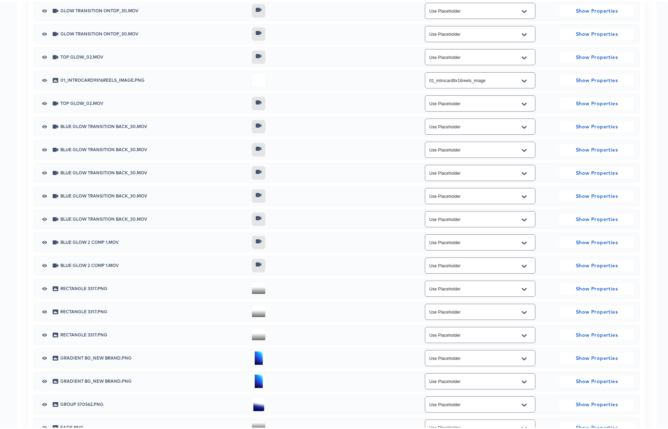
scroll to position [600, 0]
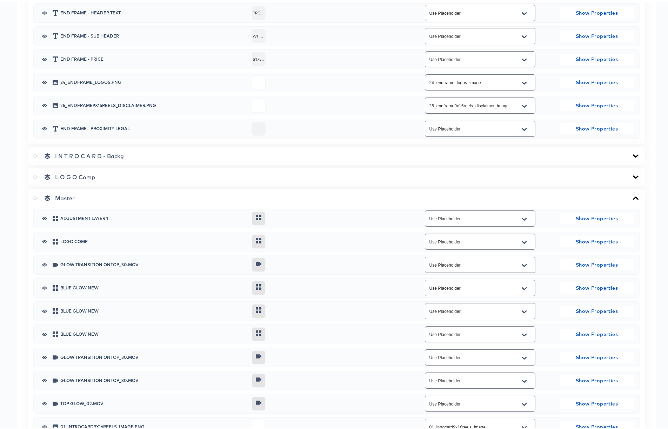
type input "Reels9x16 5 Batch IP Order Rev4"
click at [36, 196] on icon at bounding box center [35, 197] width 4 height 4
click at [0, 0] on input "radio" at bounding box center [0, 0] width 0 height 0
click at [631, 195] on icon at bounding box center [635, 197] width 8 height 6
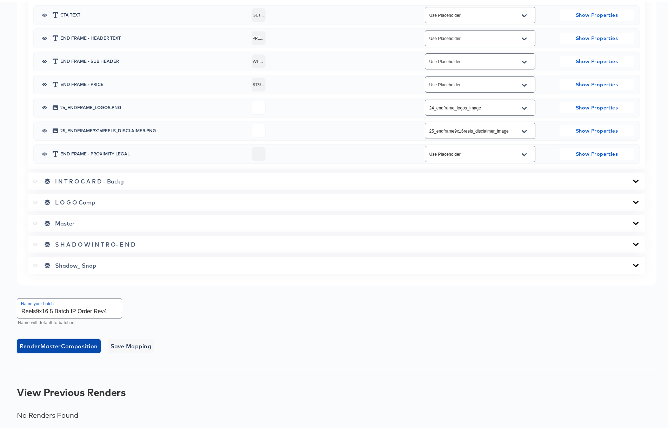
click at [39, 345] on span "Render Master Composition" at bounding box center [59, 344] width 78 height 10
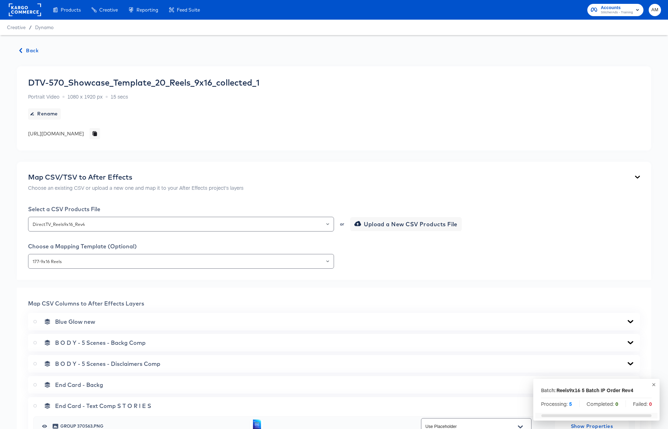
scroll to position [575, 0]
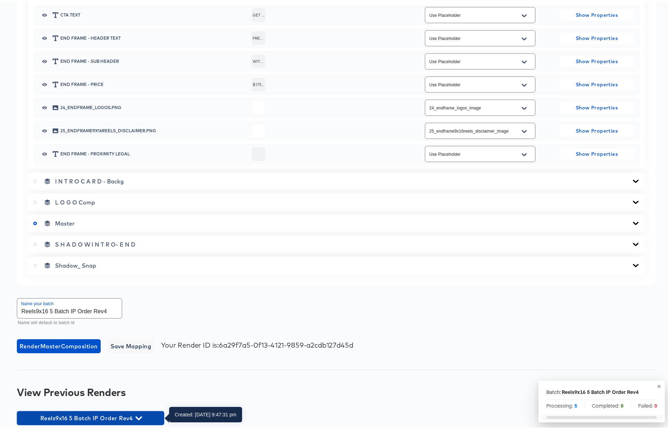
click at [139, 416] on icon "button" at bounding box center [138, 416] width 7 height 4
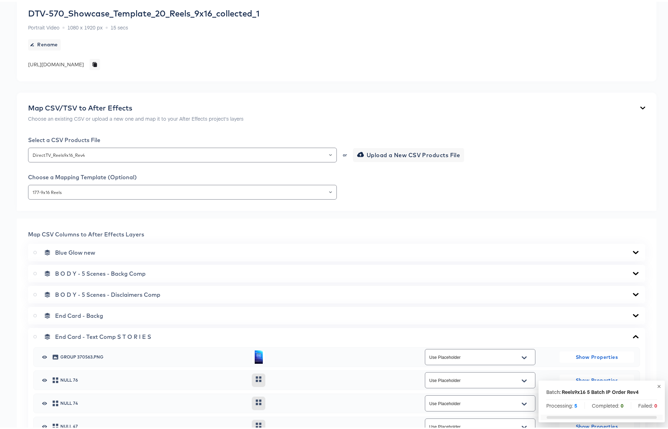
scroll to position [0, 0]
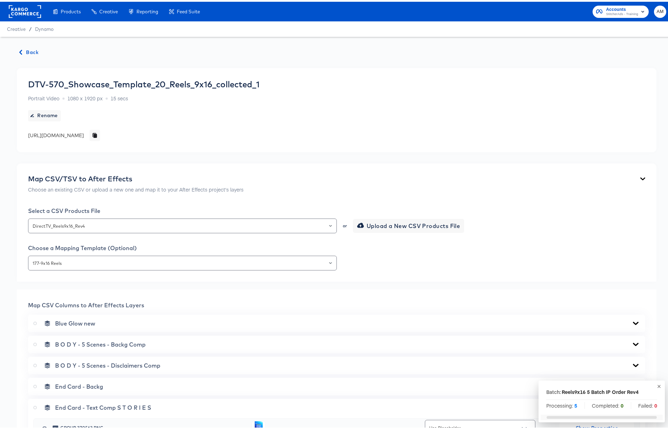
click at [28, 52] on span "Back" at bounding box center [29, 50] width 19 height 9
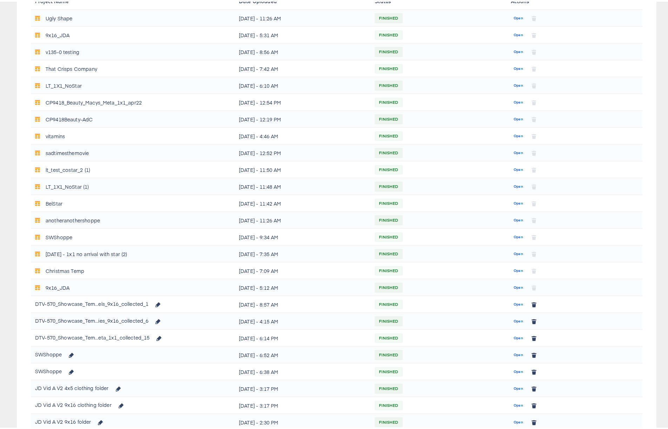
scroll to position [237, 0]
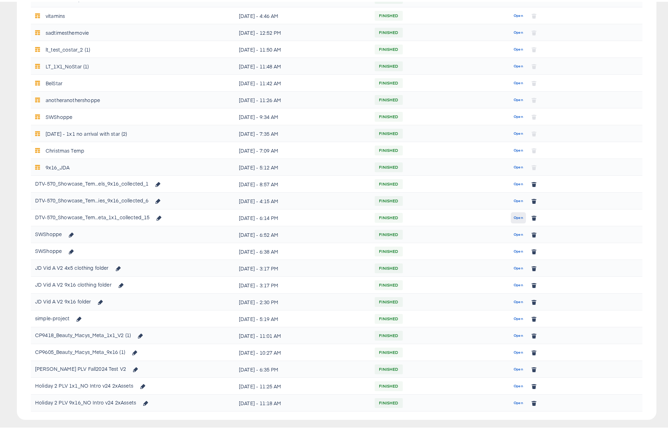
click at [513, 215] on span "Open" at bounding box center [517, 216] width 9 height 6
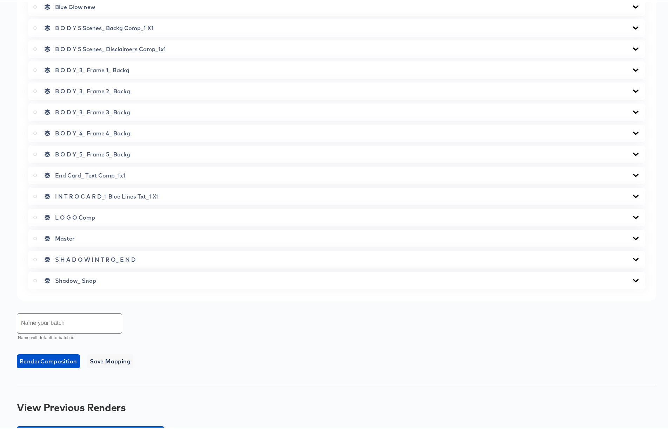
scroll to position [337, 0]
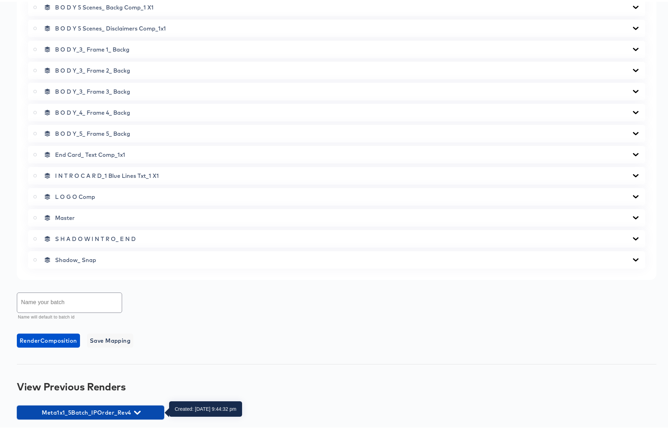
click at [135, 408] on icon "button" at bounding box center [137, 410] width 7 height 7
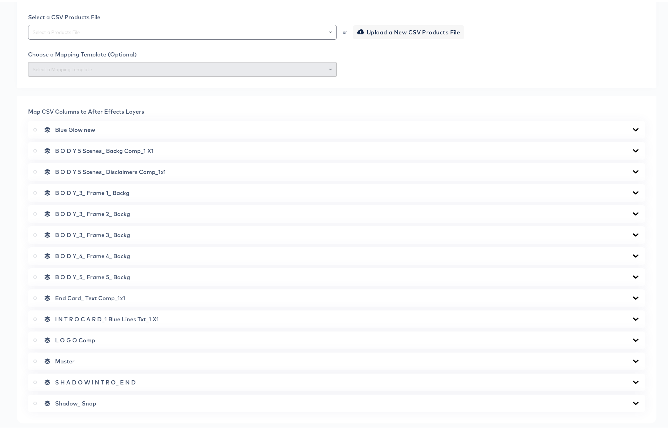
scroll to position [0, 0]
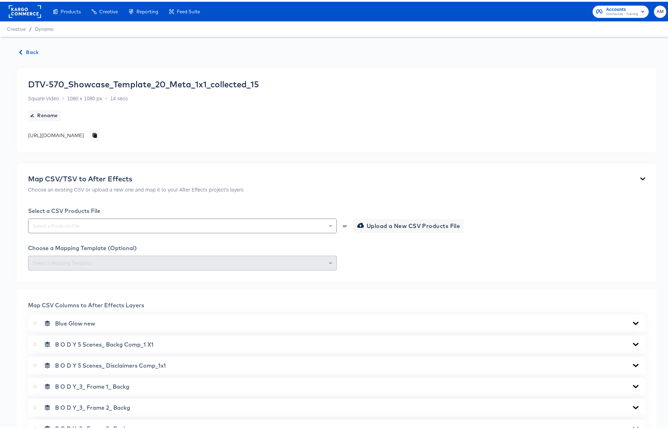
click at [24, 52] on span "Back" at bounding box center [29, 50] width 19 height 9
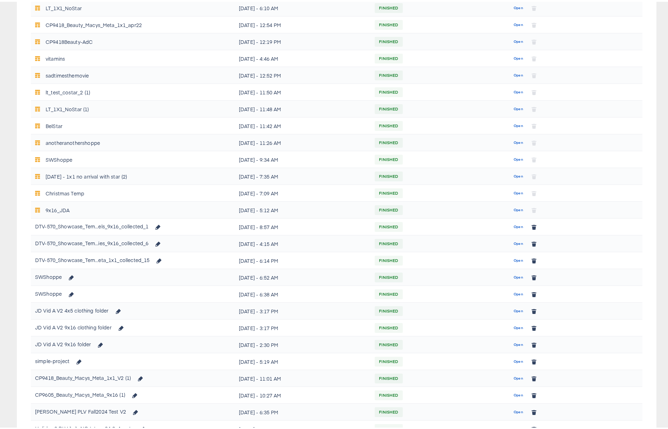
scroll to position [242, 0]
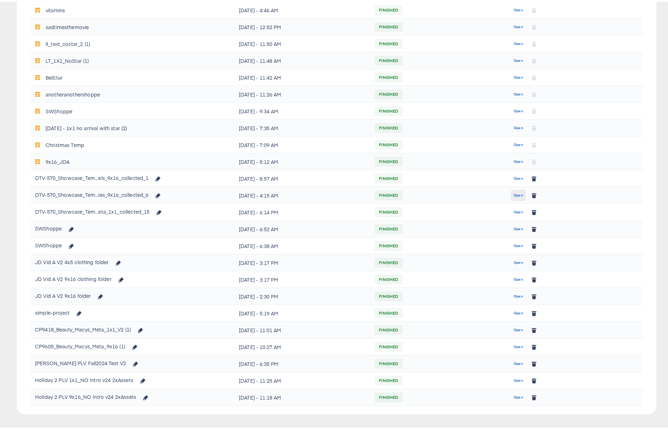
click at [514, 194] on span "Open" at bounding box center [517, 193] width 9 height 6
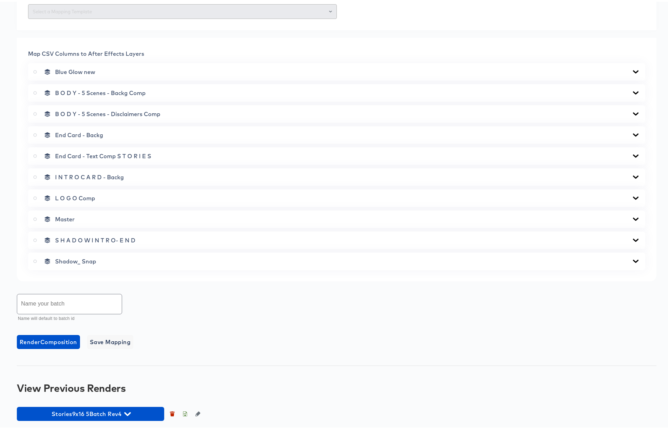
scroll to position [253, 0]
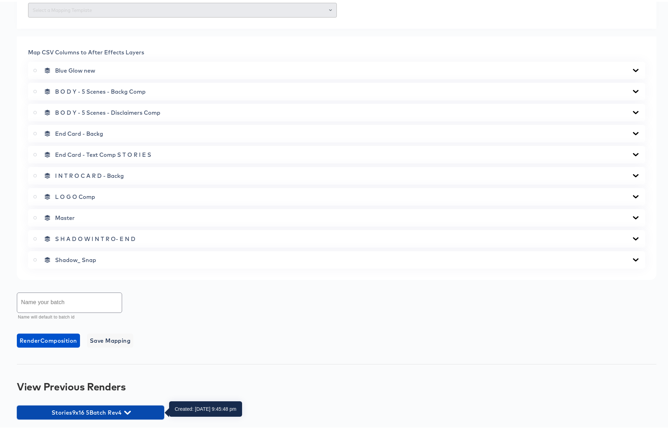
click at [125, 410] on icon "button" at bounding box center [127, 411] width 7 height 4
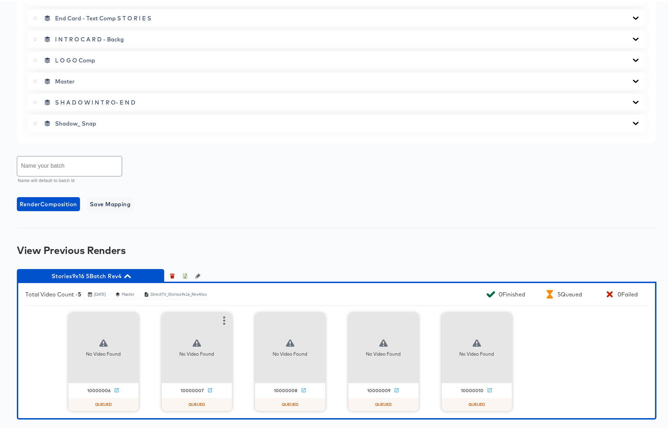
scroll to position [0, 0]
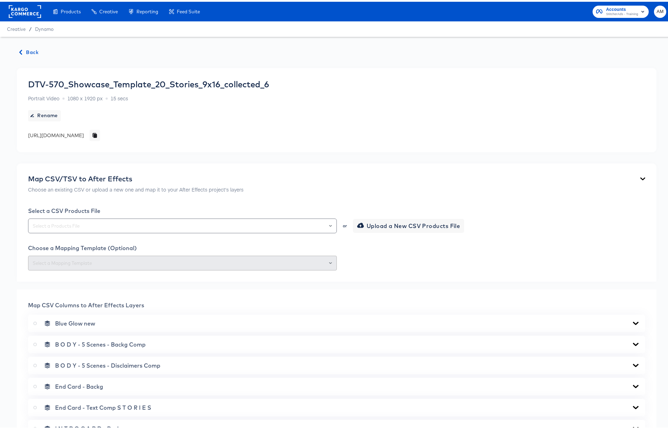
click at [27, 49] on span "Back" at bounding box center [29, 50] width 19 height 9
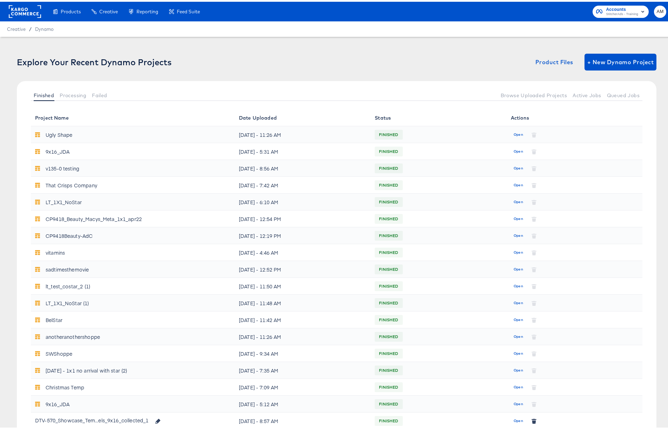
scroll to position [242, 0]
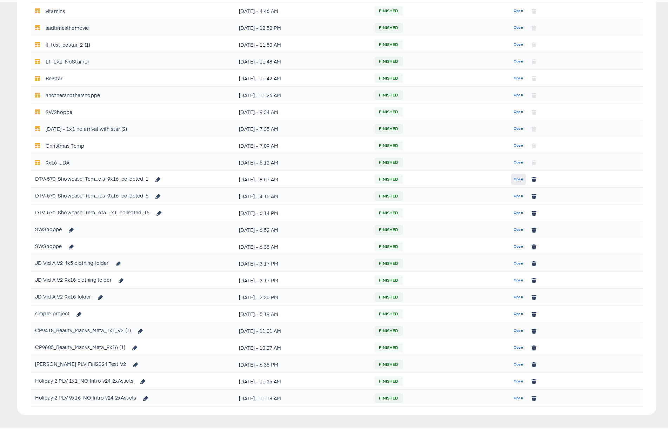
click at [513, 179] on span "Open" at bounding box center [517, 177] width 9 height 6
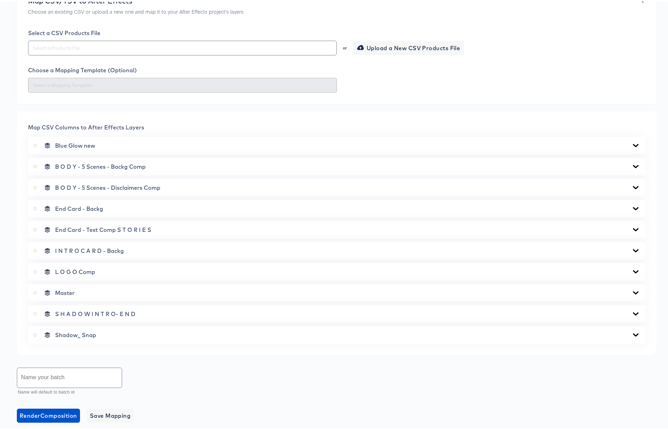
scroll to position [253, 0]
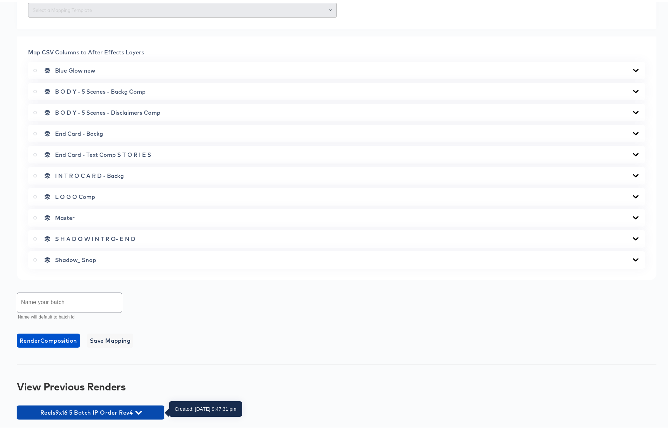
click at [140, 410] on icon "button" at bounding box center [138, 411] width 7 height 4
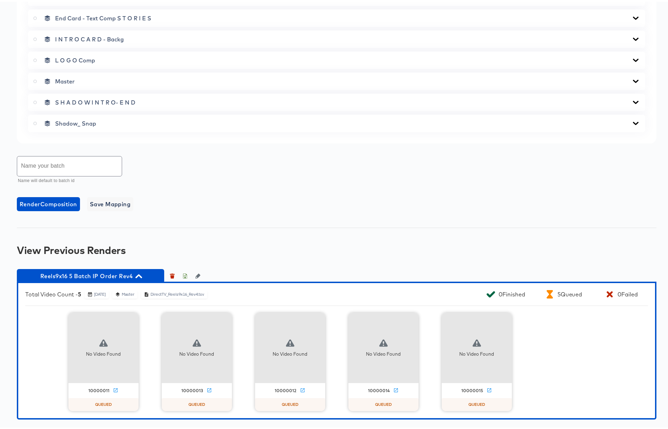
scroll to position [0, 0]
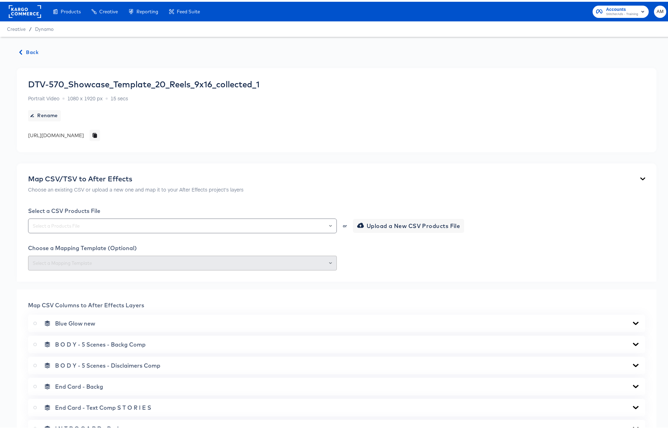
click at [29, 49] on span "Back" at bounding box center [29, 50] width 19 height 9
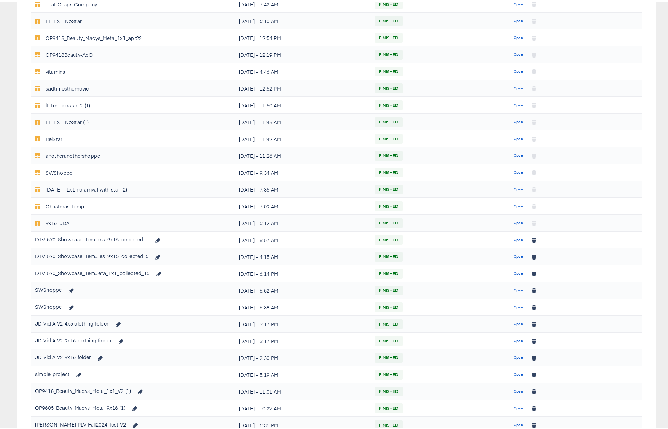
scroll to position [225, 0]
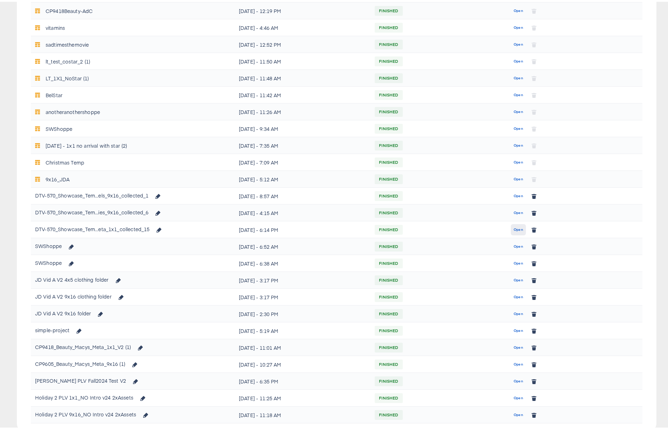
click at [513, 227] on span "Open" at bounding box center [517, 228] width 9 height 6
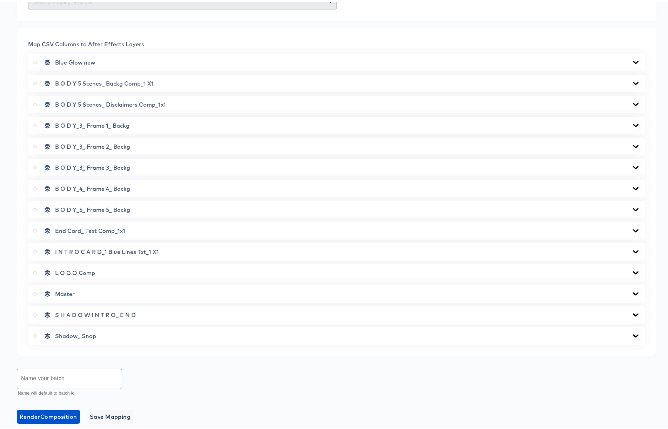
scroll to position [337, 0]
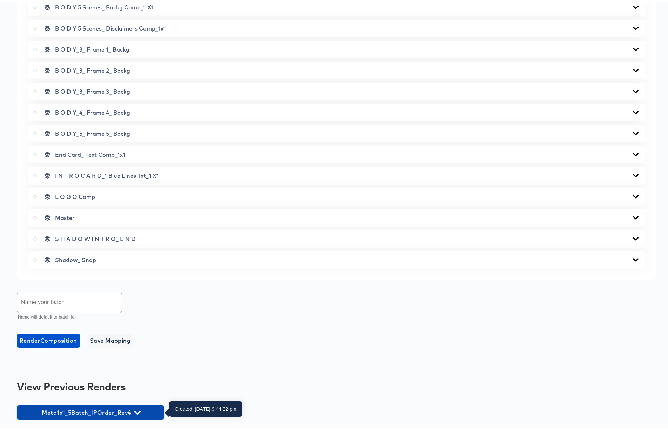
click at [136, 407] on icon "button" at bounding box center [137, 410] width 7 height 7
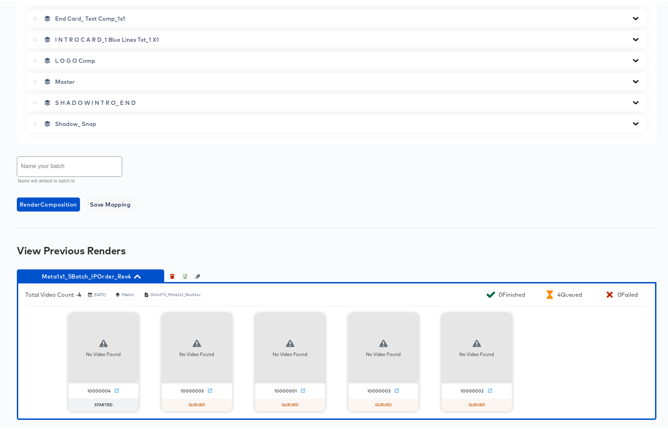
scroll to position [473, 0]
click at [137, 273] on icon "button" at bounding box center [137, 274] width 7 height 4
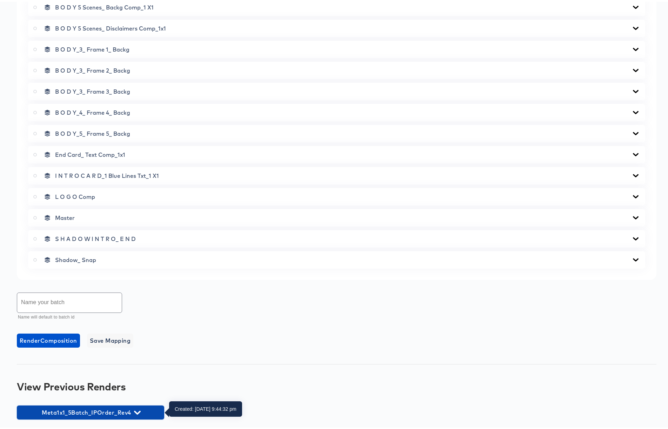
click at [138, 408] on icon "button" at bounding box center [137, 410] width 7 height 7
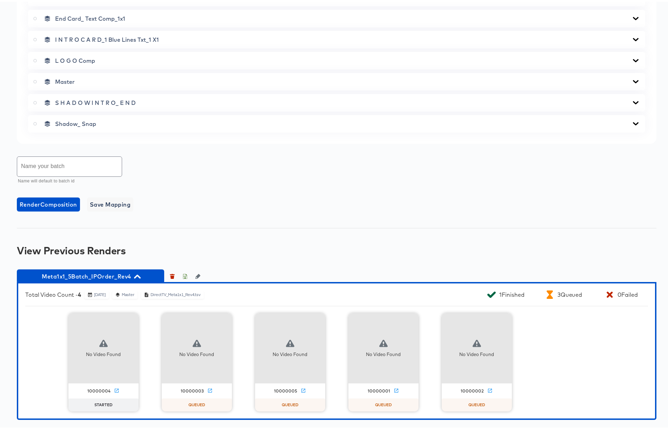
scroll to position [473, 0]
click at [138, 276] on icon "button" at bounding box center [137, 274] width 7 height 7
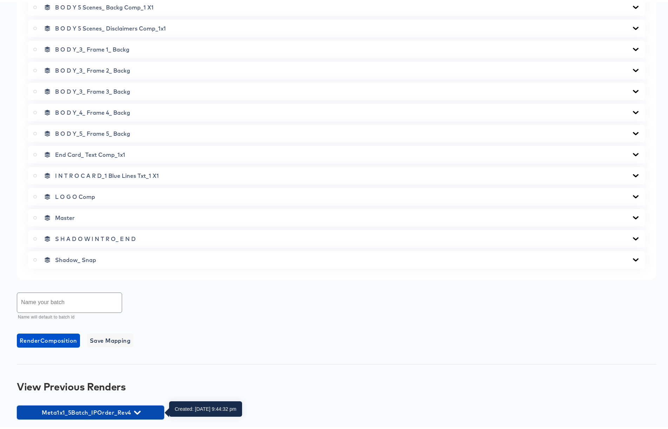
click at [137, 410] on icon "button" at bounding box center [137, 410] width 7 height 7
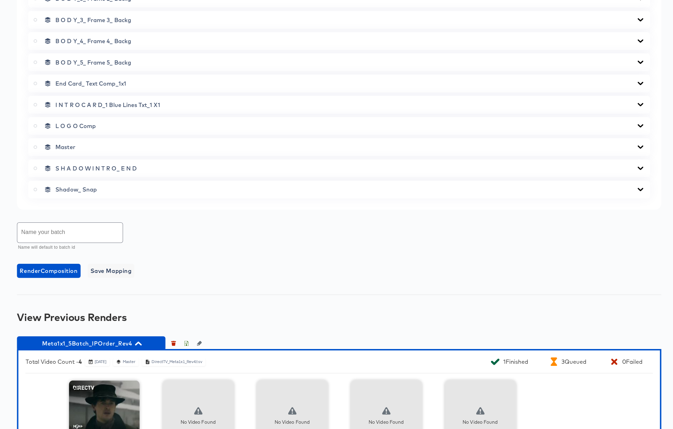
scroll to position [473, 0]
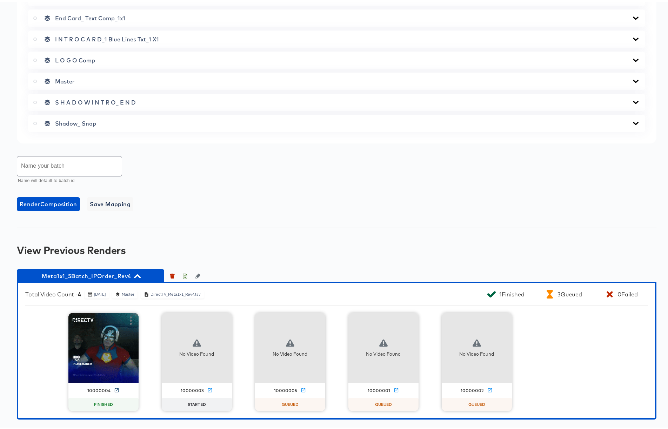
click at [114, 389] on icon at bounding box center [116, 388] width 5 height 5
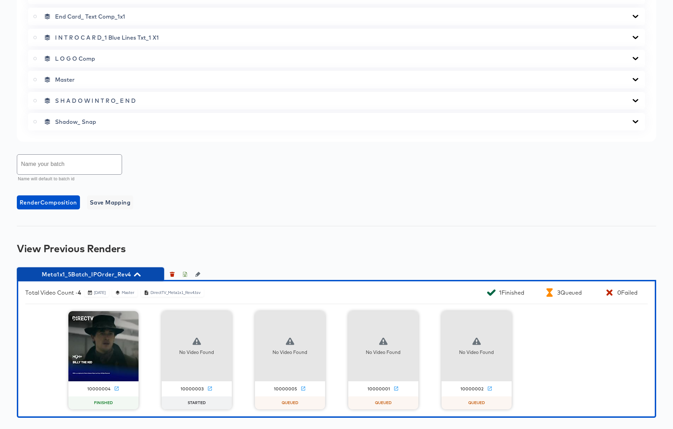
click at [138, 275] on icon "button" at bounding box center [137, 274] width 7 height 4
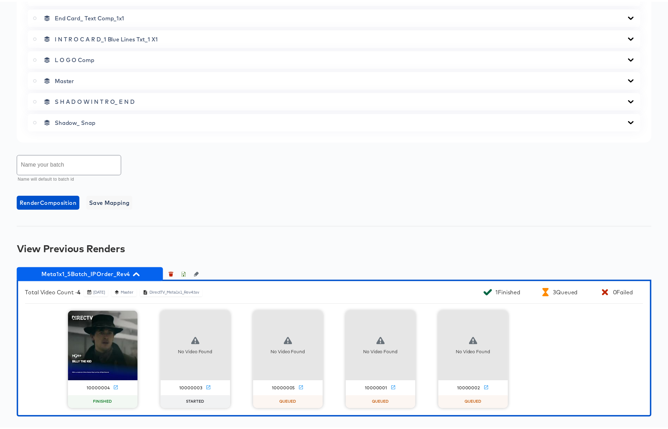
scroll to position [337, 0]
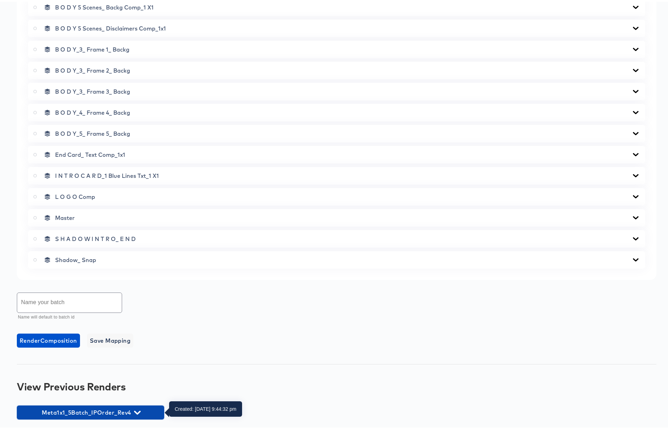
click at [137, 410] on icon "button" at bounding box center [137, 410] width 7 height 7
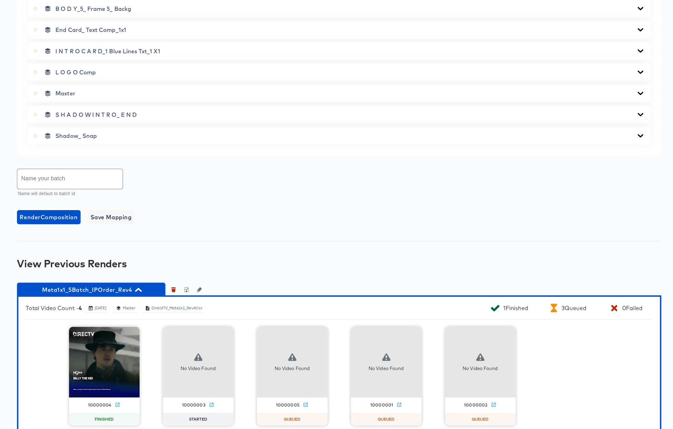
scroll to position [473, 0]
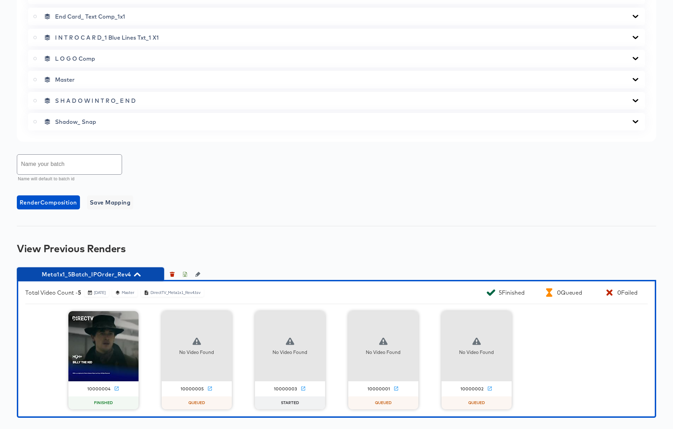
click at [138, 276] on icon "button" at bounding box center [137, 274] width 7 height 7
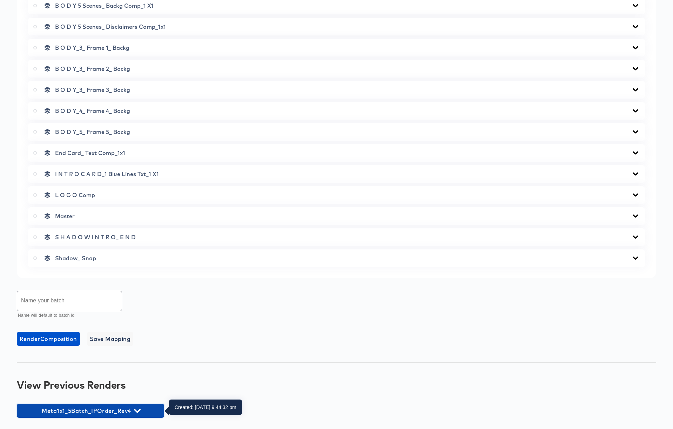
click at [135, 411] on icon "button" at bounding box center [137, 411] width 7 height 4
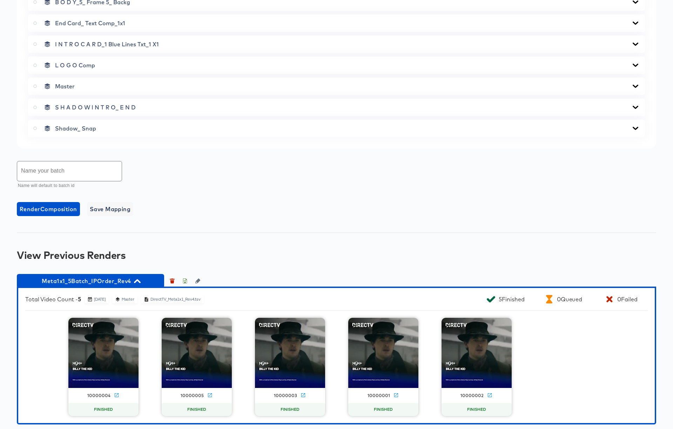
scroll to position [473, 0]
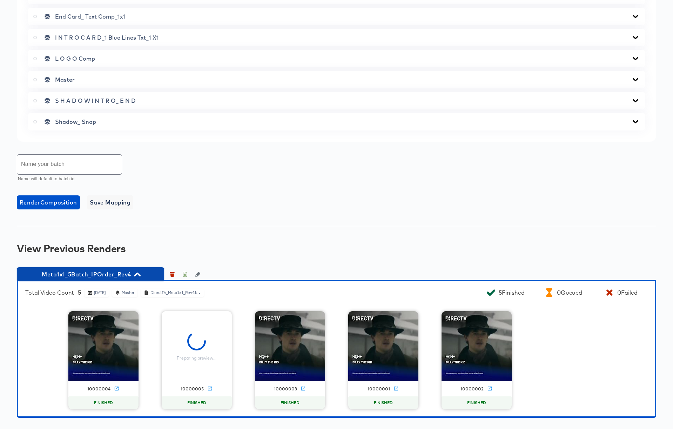
click at [137, 273] on icon "button" at bounding box center [137, 274] width 7 height 4
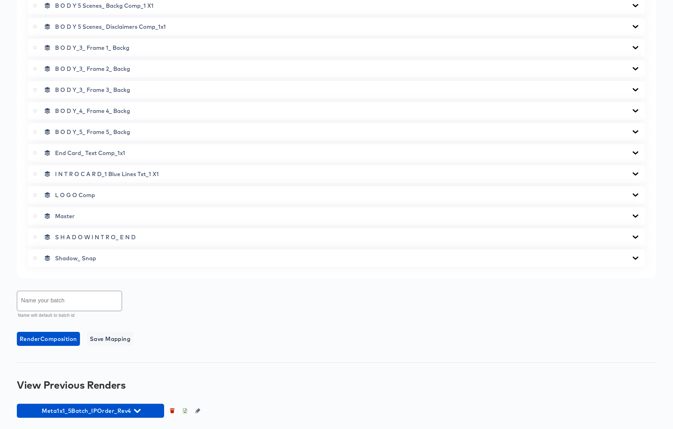
scroll to position [337, 0]
click at [184, 410] on icon "button" at bounding box center [185, 411] width 2 height 3
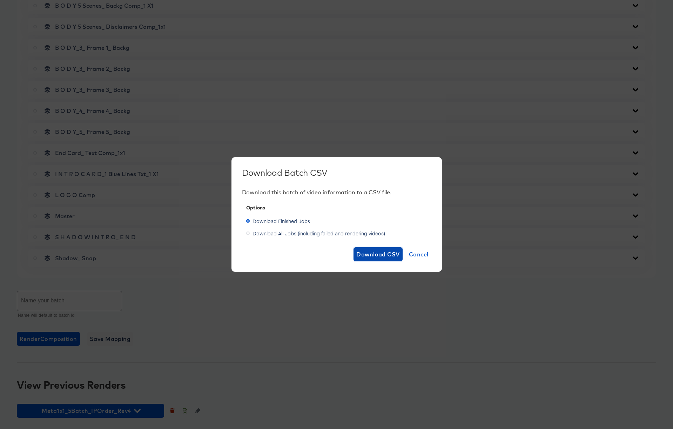
click at [369, 254] on span "Download CSV" at bounding box center [377, 254] width 43 height 10
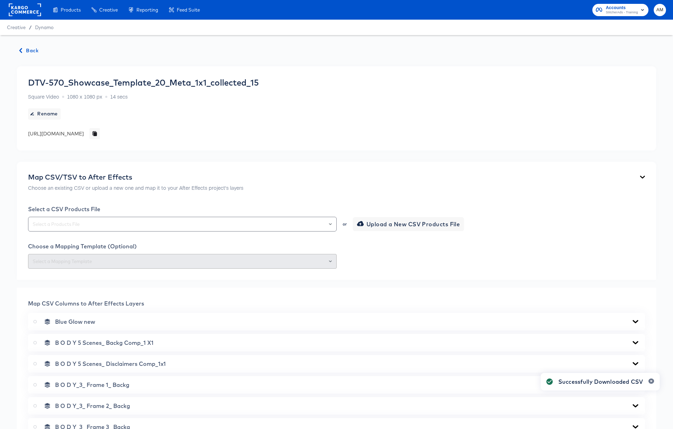
click at [29, 49] on span "Back" at bounding box center [29, 50] width 19 height 9
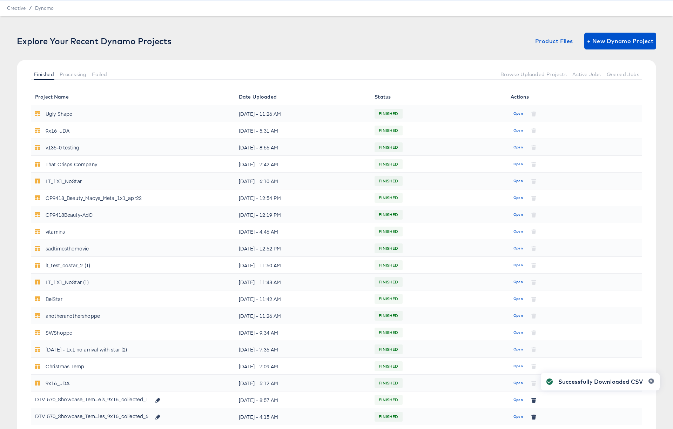
scroll to position [233, 0]
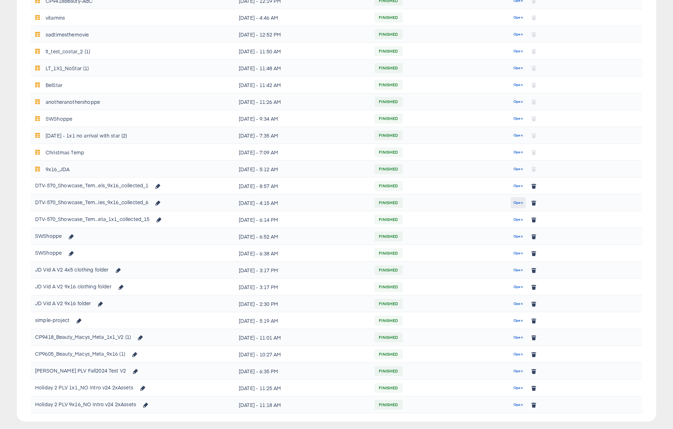
click at [519, 203] on span "Open" at bounding box center [517, 202] width 9 height 6
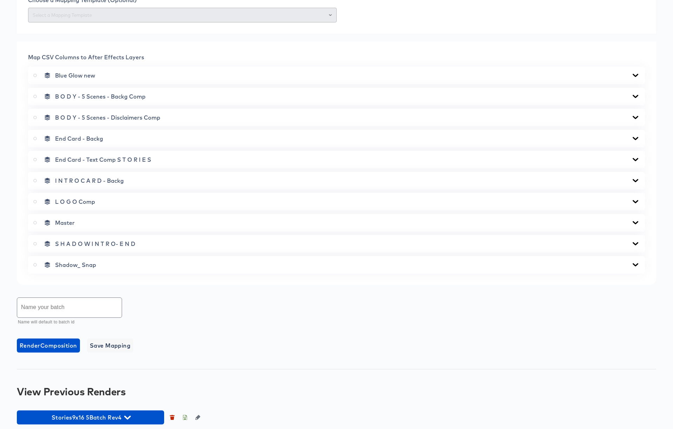
scroll to position [253, 0]
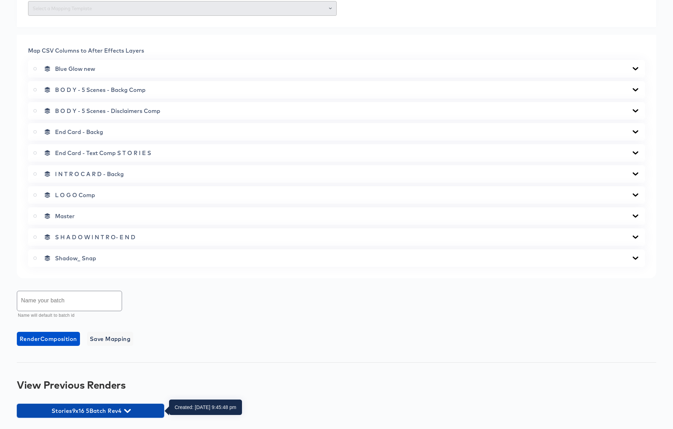
click at [128, 410] on icon "button" at bounding box center [127, 410] width 7 height 7
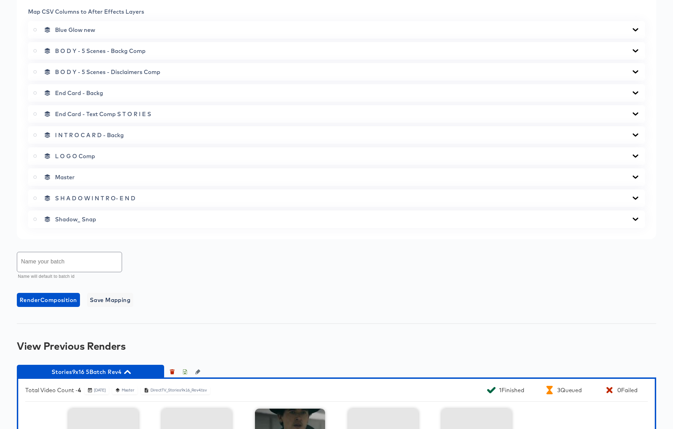
scroll to position [389, 0]
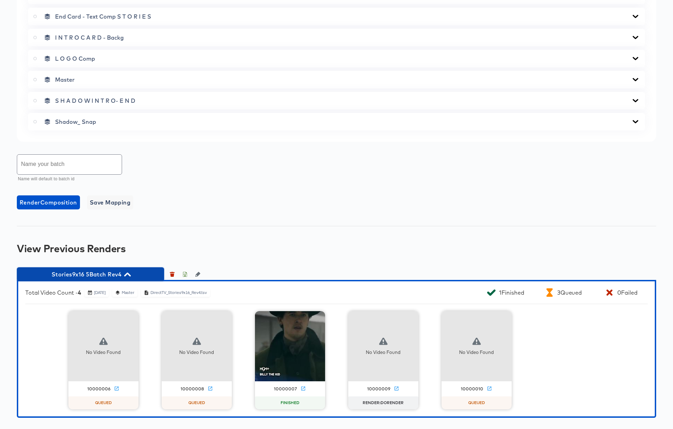
click at [128, 274] on icon "button" at bounding box center [127, 274] width 7 height 7
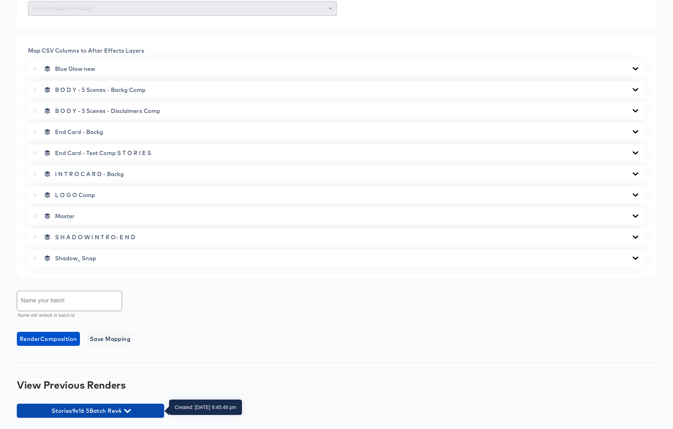
click at [127, 409] on icon "button" at bounding box center [127, 410] width 7 height 7
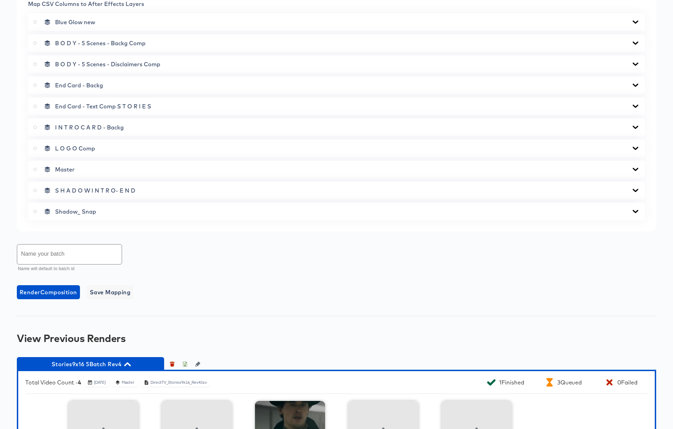
scroll to position [389, 0]
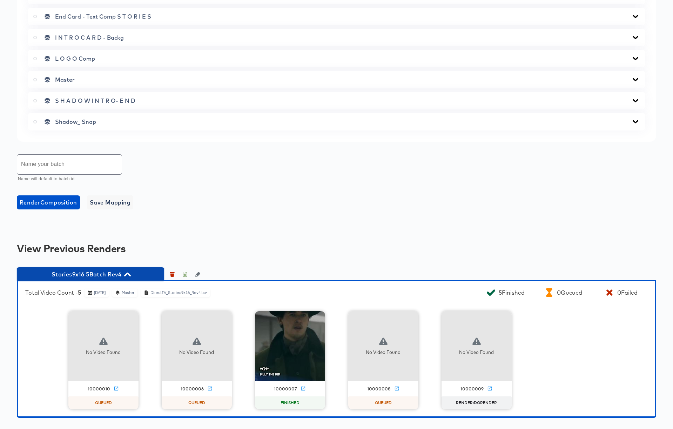
click at [127, 275] on icon "button" at bounding box center [127, 274] width 7 height 7
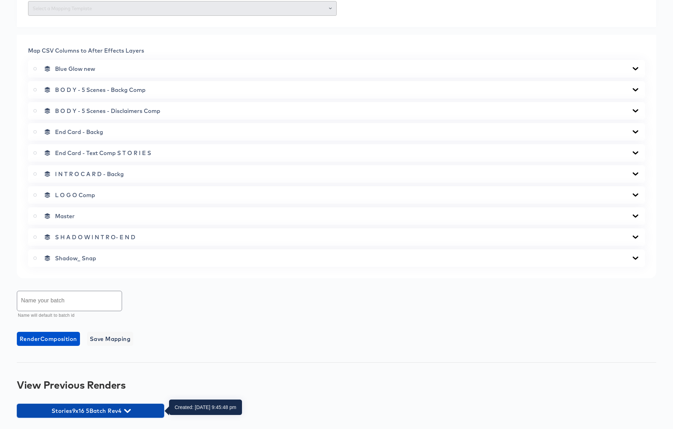
click at [129, 410] on icon "button" at bounding box center [127, 411] width 7 height 4
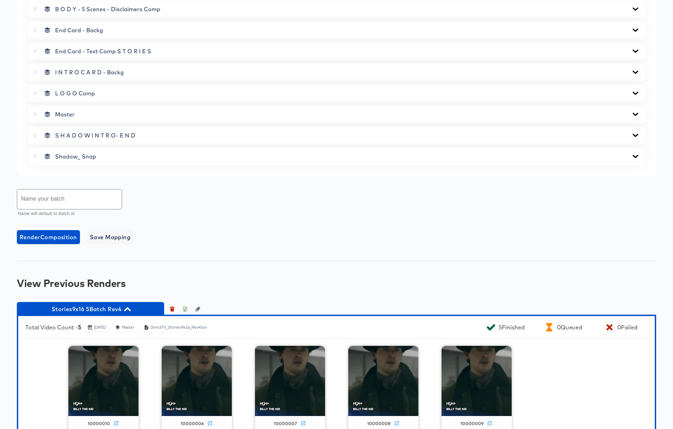
scroll to position [389, 0]
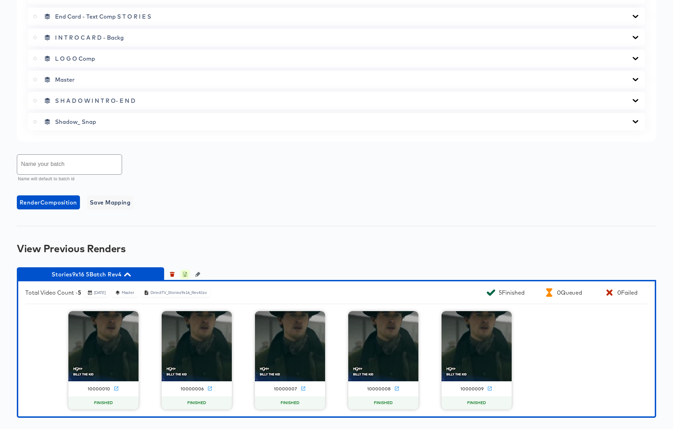
click at [185, 273] on icon "button" at bounding box center [185, 274] width 2 height 3
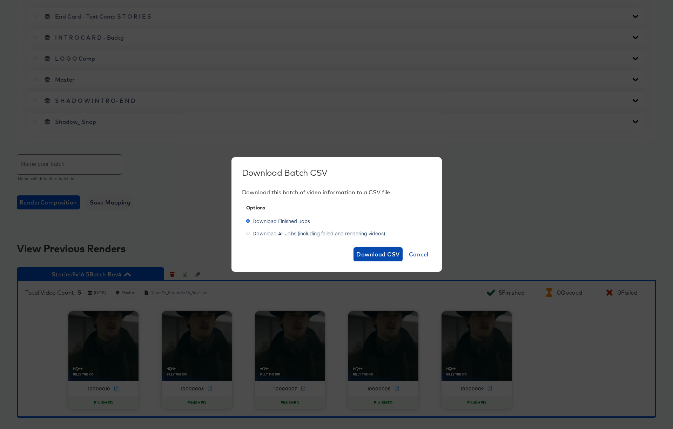
click at [361, 250] on span "Download CSV" at bounding box center [377, 254] width 43 height 10
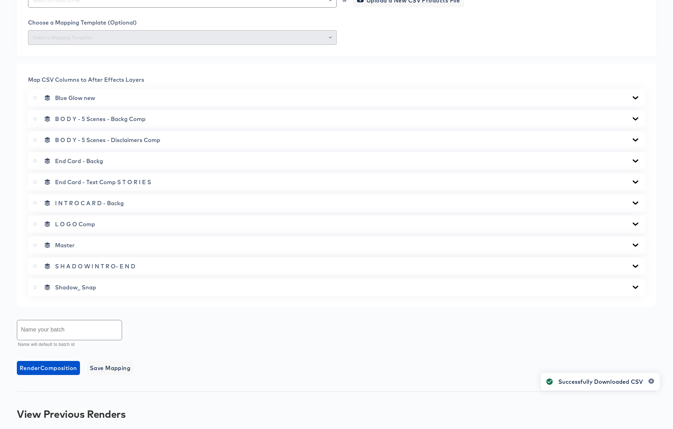
scroll to position [0, 0]
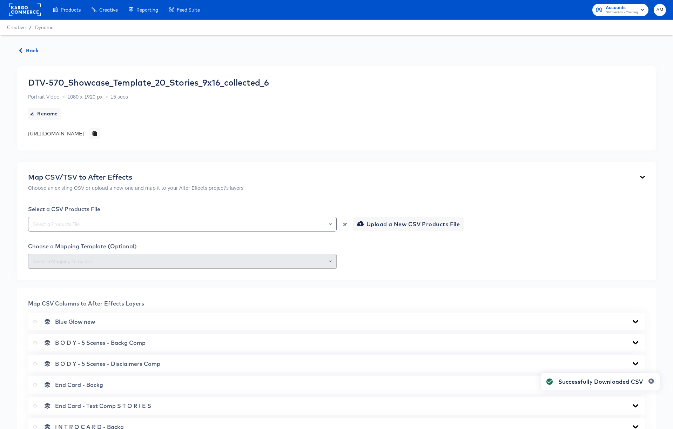
click at [34, 50] on span "Back" at bounding box center [29, 50] width 19 height 9
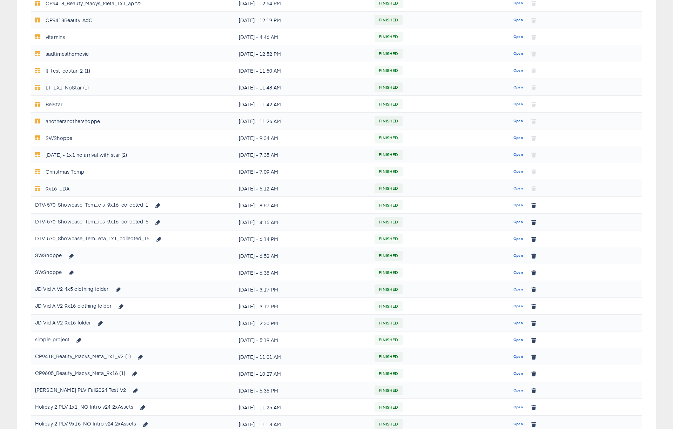
scroll to position [209, 0]
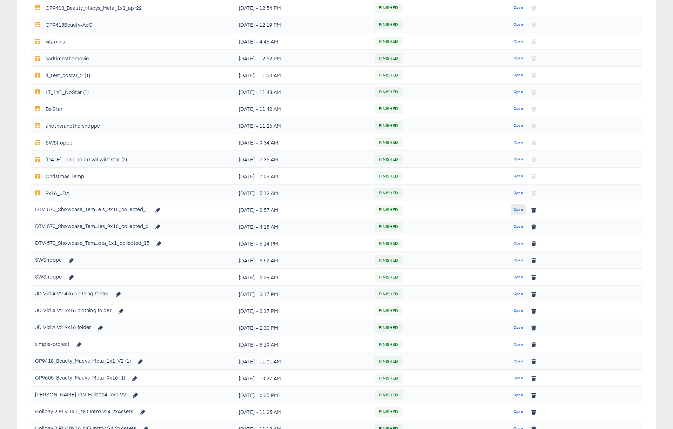
click at [518, 209] on span "Open" at bounding box center [517, 210] width 9 height 6
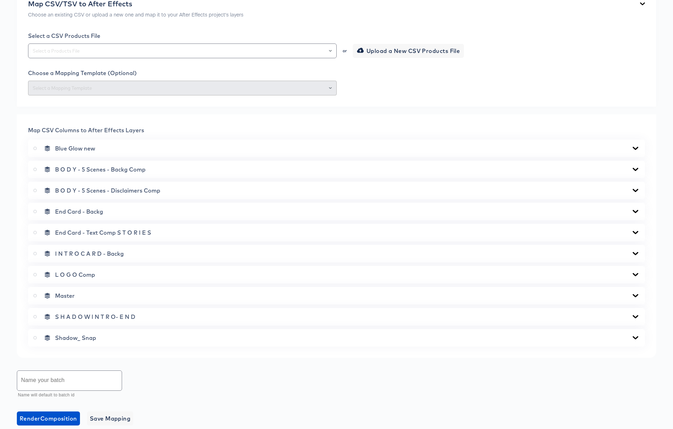
scroll to position [253, 0]
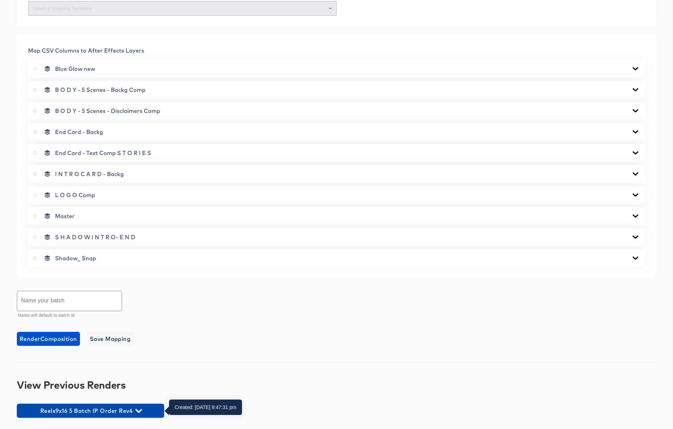
click at [138, 410] on icon "button" at bounding box center [138, 411] width 7 height 4
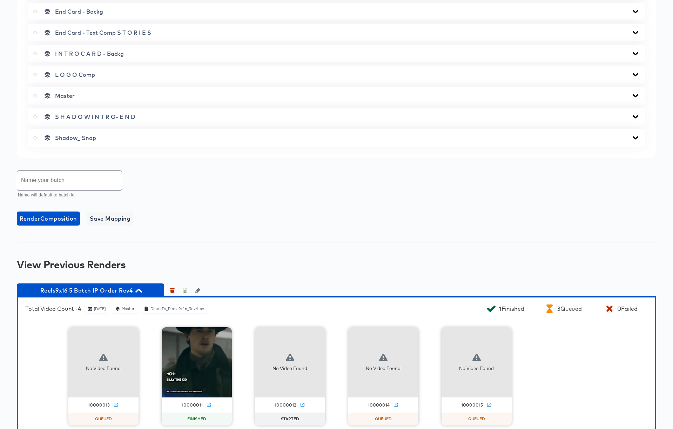
scroll to position [389, 0]
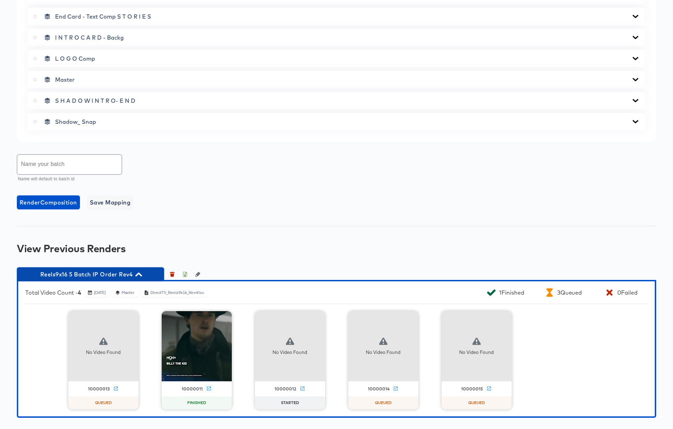
click at [139, 273] on icon "button" at bounding box center [138, 274] width 7 height 4
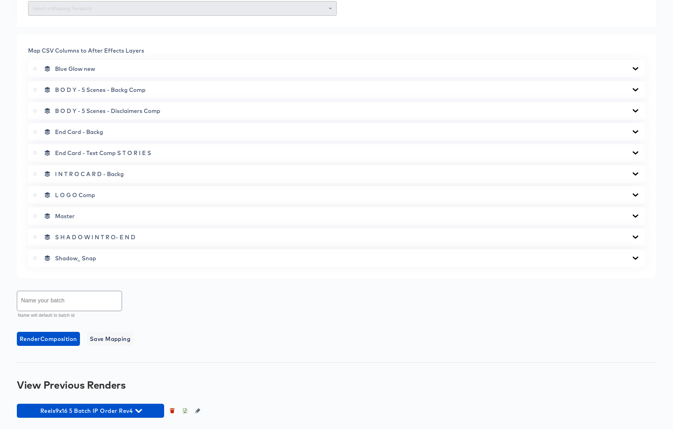
scroll to position [253, 0]
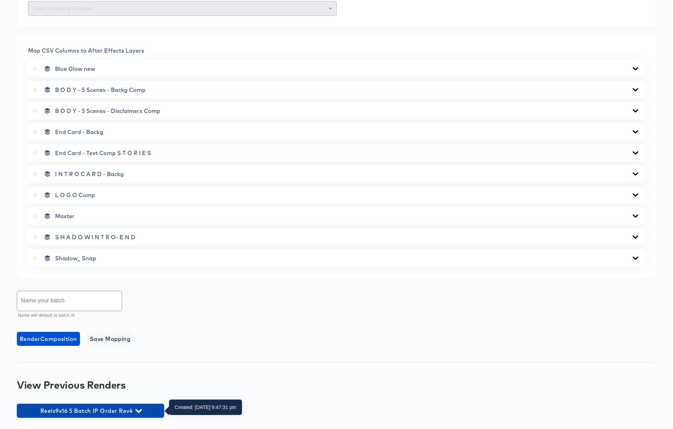
drag, startPoint x: 138, startPoint y: 408, endPoint x: 154, endPoint y: 394, distance: 21.1
click at [138, 408] on icon "button" at bounding box center [138, 410] width 7 height 7
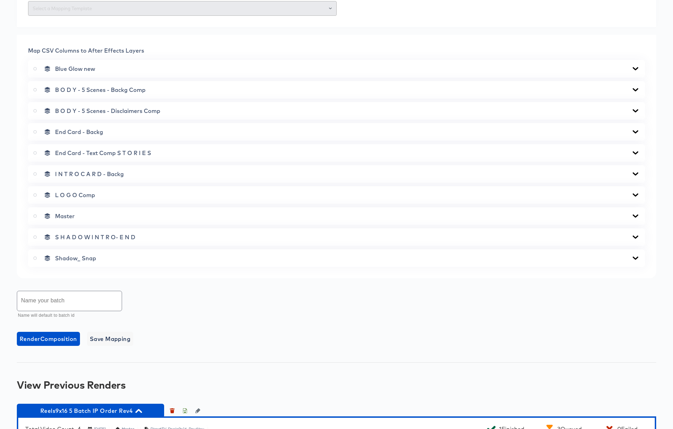
scroll to position [389, 0]
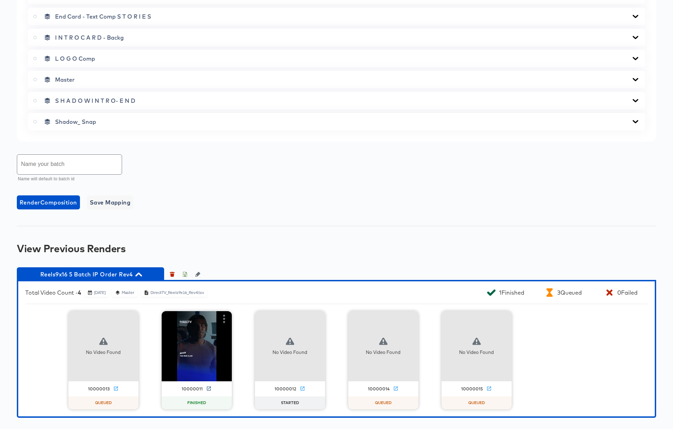
click at [209, 388] on icon at bounding box center [208, 388] width 5 height 5
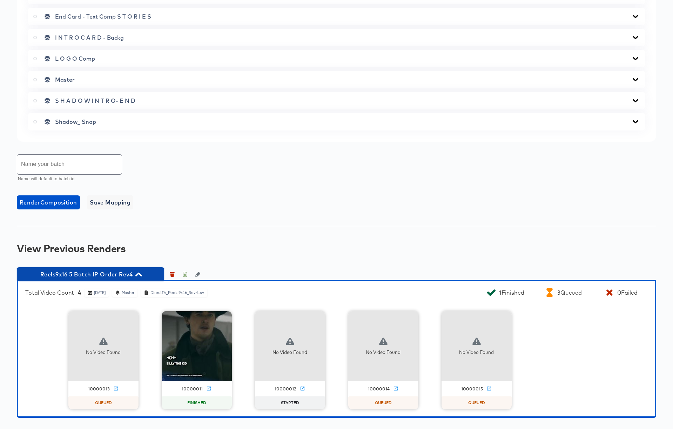
click at [140, 273] on icon "button" at bounding box center [138, 274] width 7 height 4
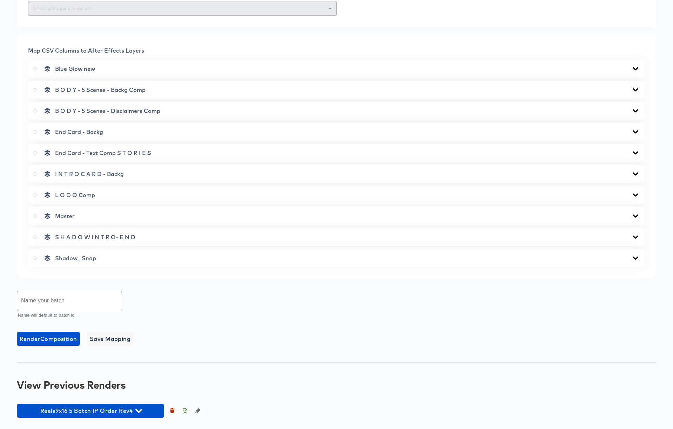
scroll to position [253, 0]
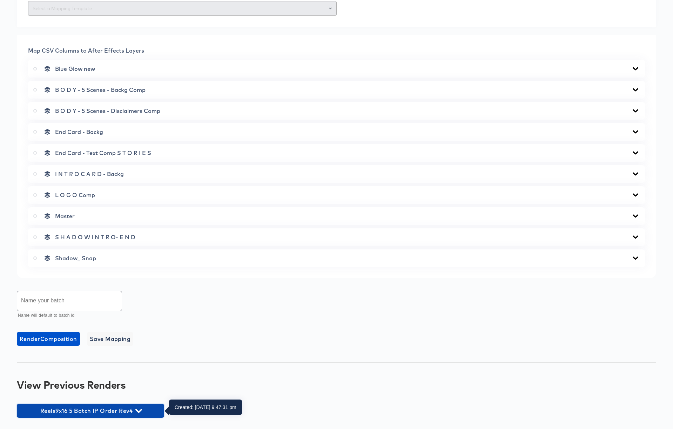
click at [137, 408] on icon "button" at bounding box center [138, 410] width 7 height 7
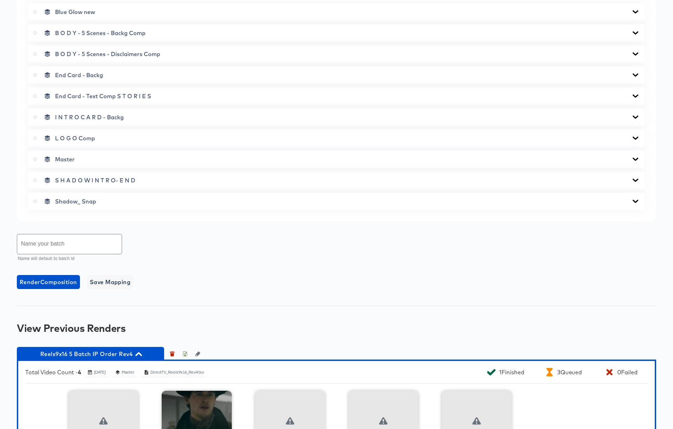
scroll to position [389, 0]
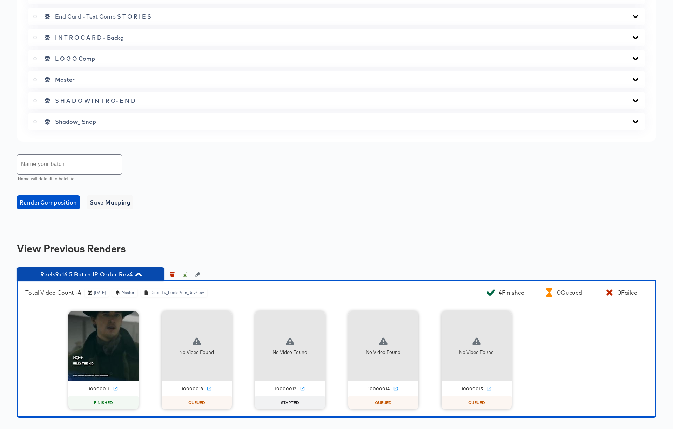
click at [139, 272] on icon "button" at bounding box center [138, 274] width 7 height 7
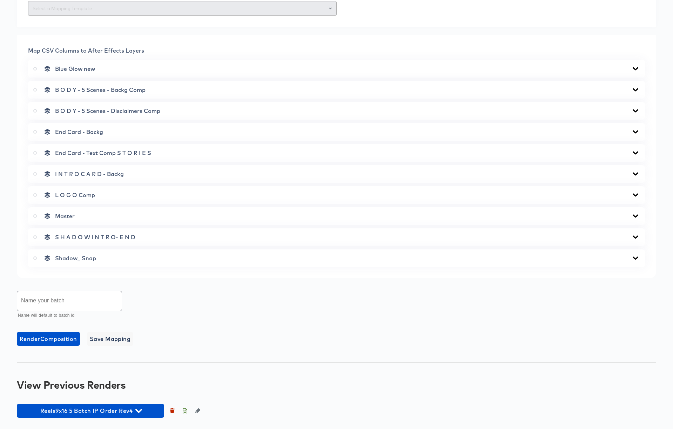
scroll to position [253, 0]
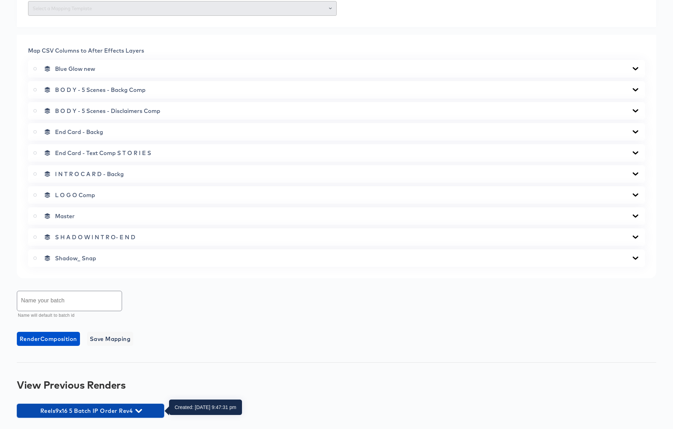
click at [136, 409] on icon "button" at bounding box center [138, 411] width 7 height 4
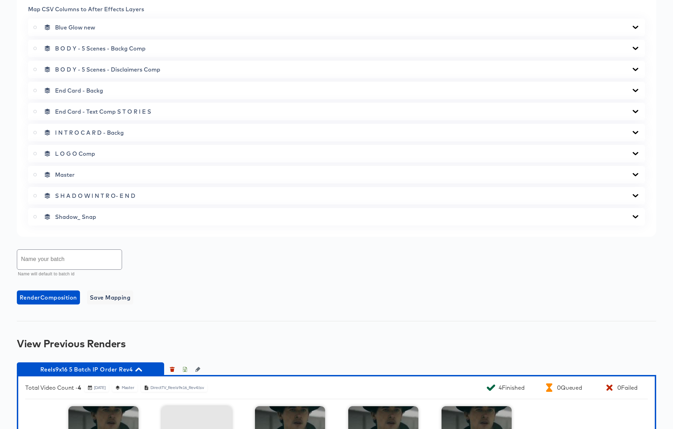
scroll to position [374, 0]
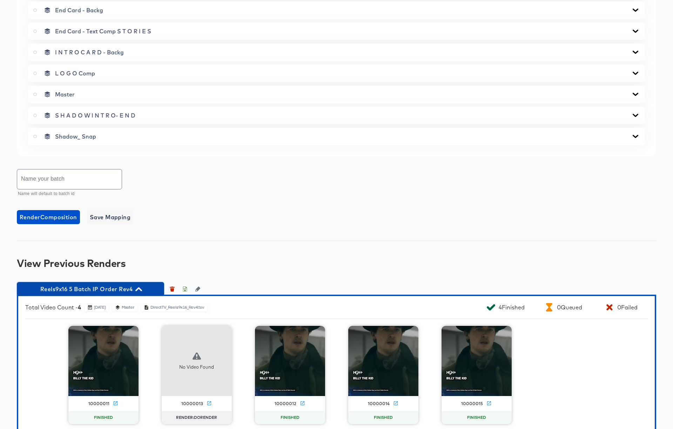
click at [138, 287] on icon "button" at bounding box center [138, 289] width 7 height 7
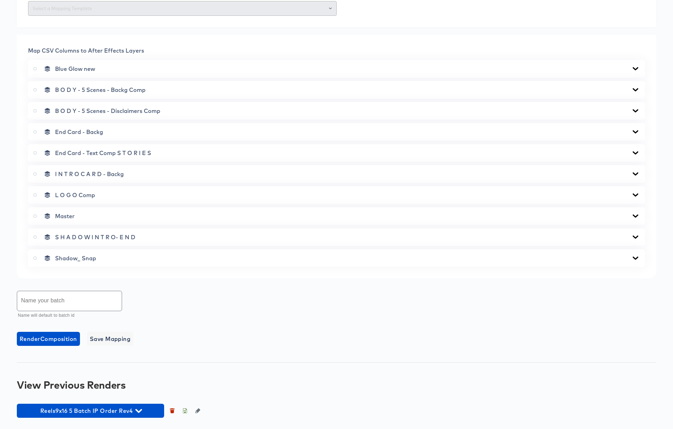
scroll to position [253, 0]
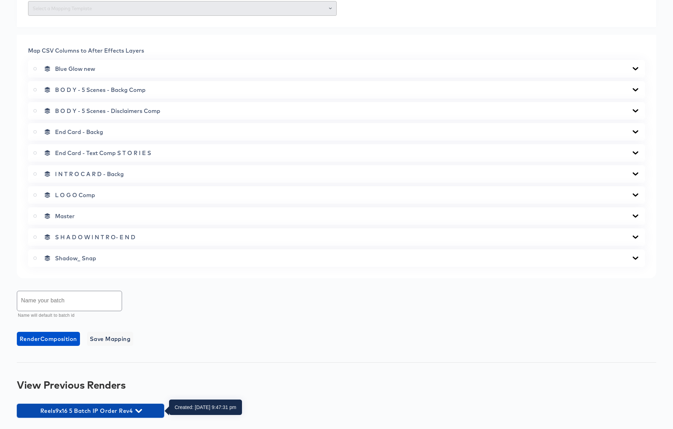
click at [141, 409] on icon "button" at bounding box center [138, 411] width 7 height 4
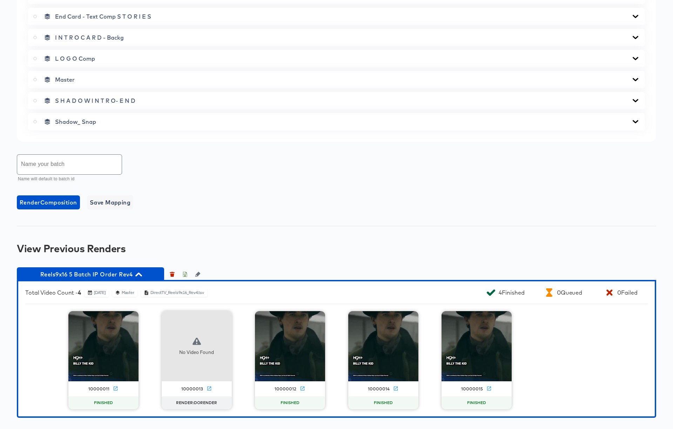
scroll to position [388, 0]
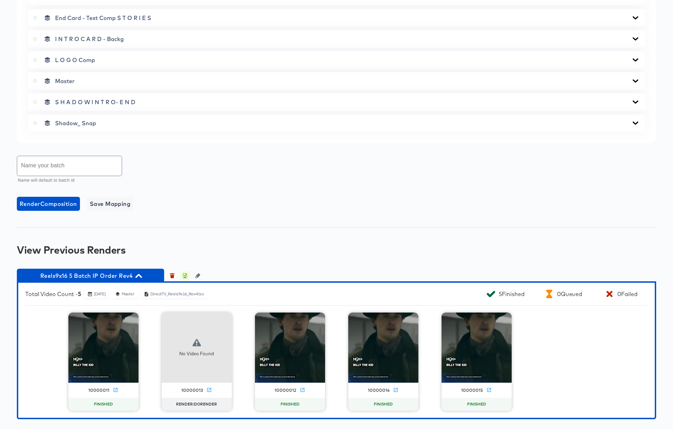
click at [186, 276] on icon "button" at bounding box center [184, 275] width 5 height 5
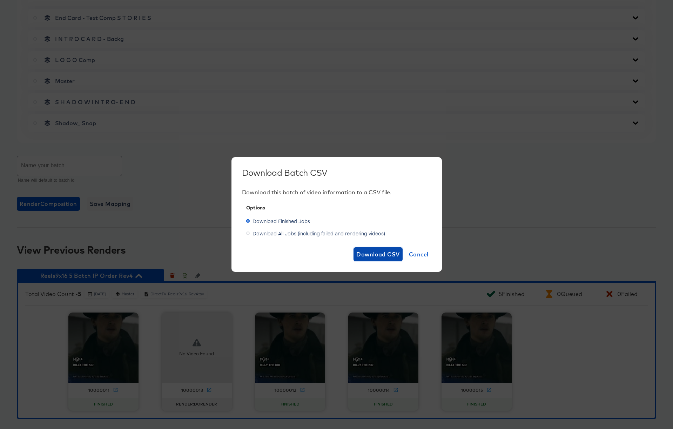
click at [373, 254] on span "Download CSV" at bounding box center [377, 254] width 43 height 10
